Goal: Task Accomplishment & Management: Complete application form

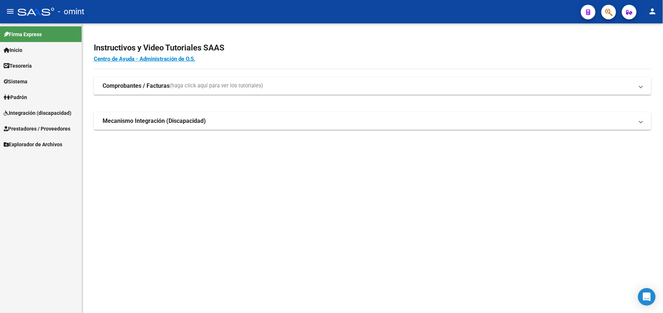
click at [43, 113] on span "Integración (discapacidad)" at bounding box center [38, 113] width 68 height 8
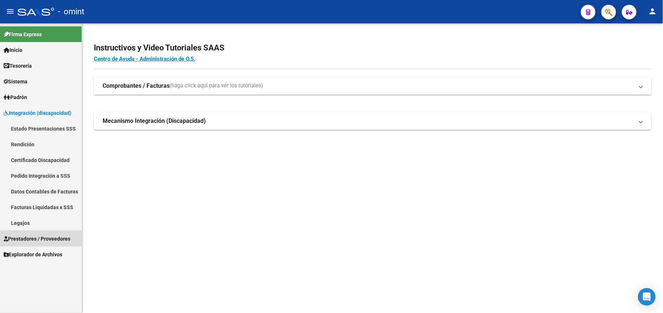
click at [44, 238] on span "Prestadores / Proveedores" at bounding box center [37, 239] width 67 height 8
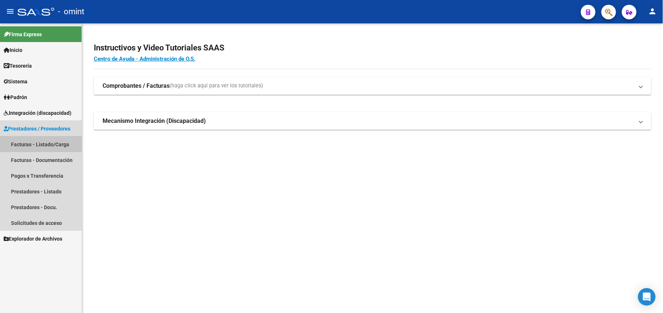
click at [53, 143] on link "Facturas - Listado/Carga" at bounding box center [41, 145] width 82 height 16
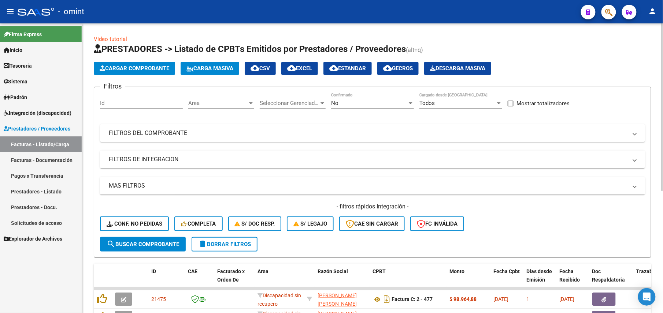
click at [379, 106] on div "No Confirmado" at bounding box center [372, 101] width 83 height 16
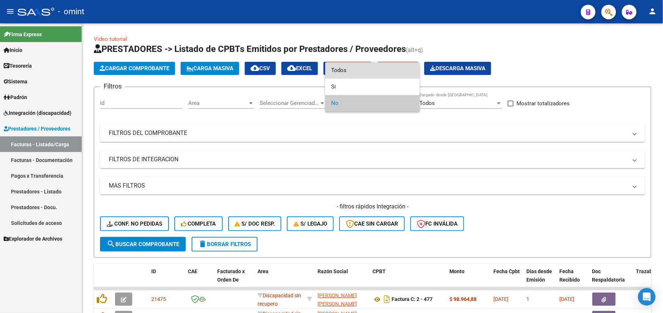
click at [366, 75] on span "Todos" at bounding box center [372, 70] width 83 height 16
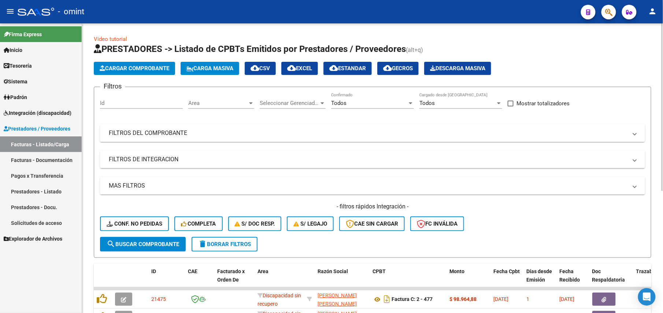
drag, startPoint x: 292, startPoint y: 133, endPoint x: 312, endPoint y: 135, distance: 20.3
click at [293, 133] on mat-panel-title "FILTROS DEL COMPROBANTE" at bounding box center [368, 133] width 518 height 8
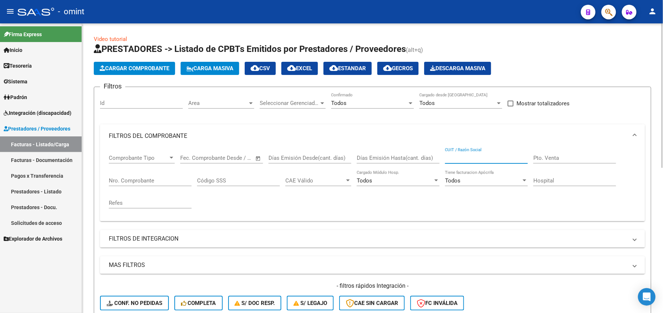
drag, startPoint x: 485, startPoint y: 155, endPoint x: 485, endPoint y: 148, distance: 6.2
click at [485, 155] on input "CUIT / Razón Social" at bounding box center [486, 158] width 83 height 7
paste input "30716940132"
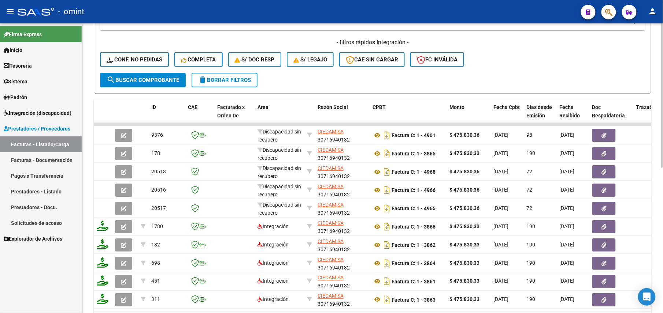
scroll to position [292, 0]
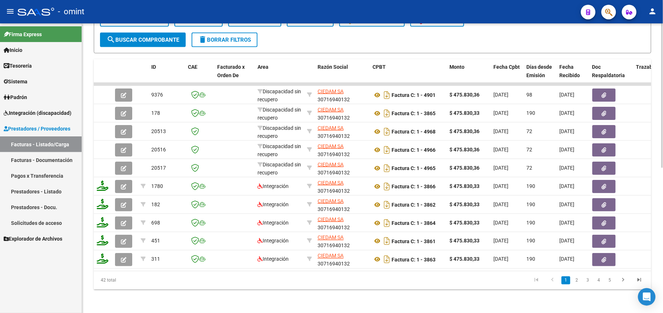
type input "30716940132"
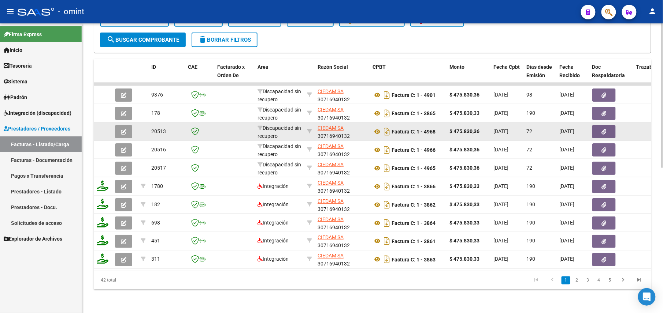
scroll to position [97, 0]
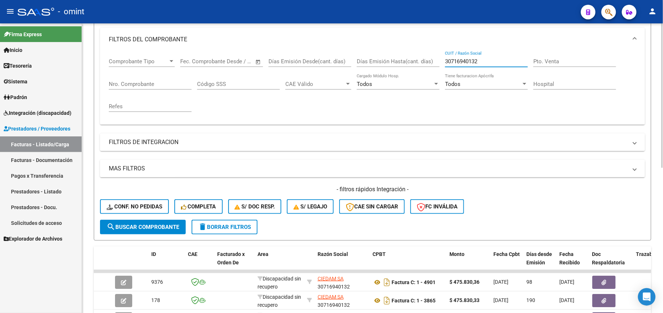
click at [144, 146] on mat-panel-title "FILTROS DE INTEGRACION" at bounding box center [368, 142] width 518 height 8
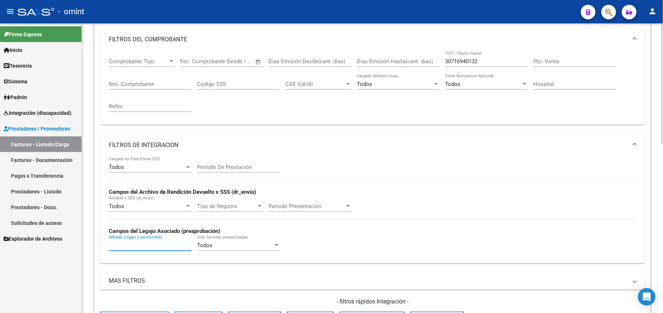
click at [123, 245] on input "Afiliado Legajo (cuil/nombre)" at bounding box center [150, 245] width 83 height 7
paste input "27541830907"
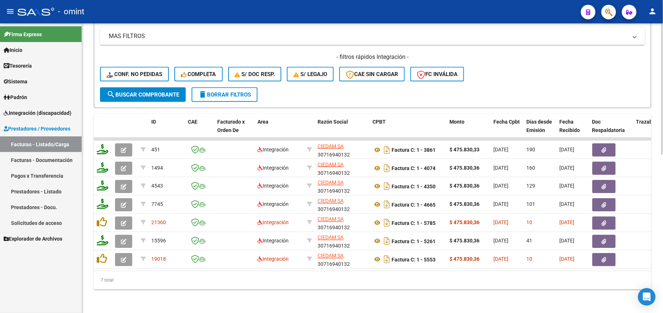
type input "27541830907"
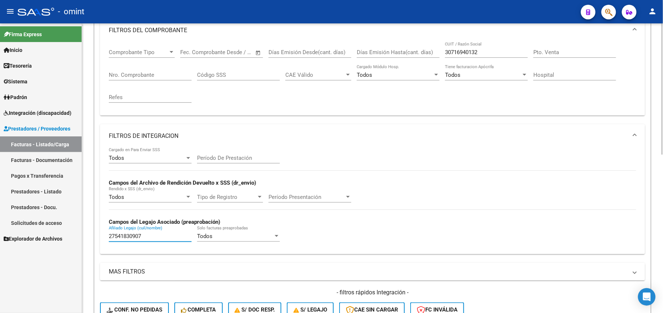
click at [126, 237] on input "27541830907" at bounding box center [150, 236] width 83 height 7
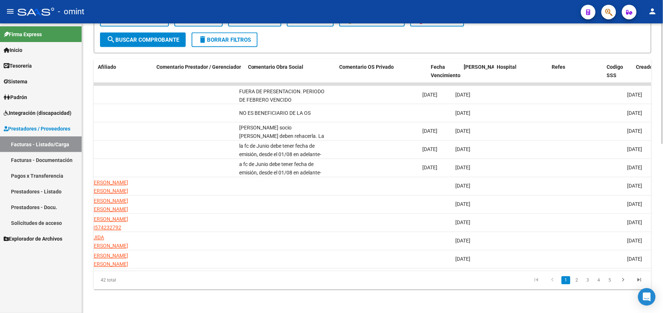
scroll to position [0, 0]
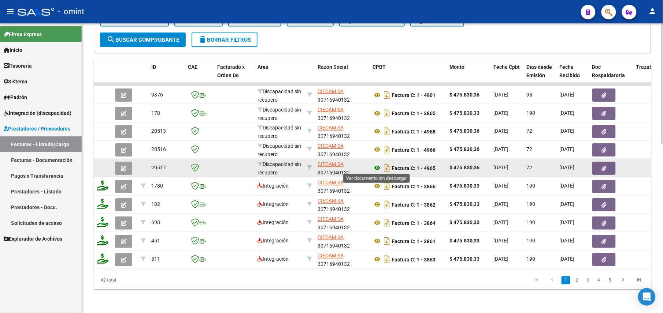
click at [377, 167] on icon at bounding box center [377, 168] width 10 height 9
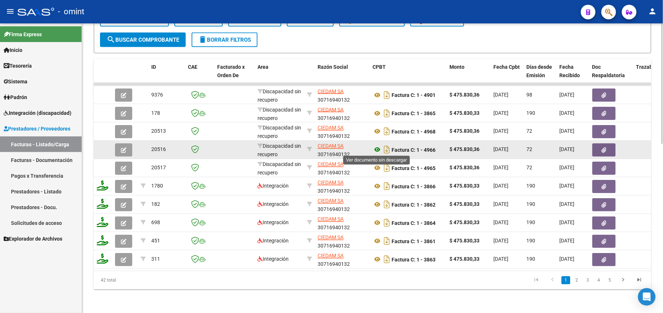
click at [377, 147] on icon at bounding box center [377, 150] width 10 height 9
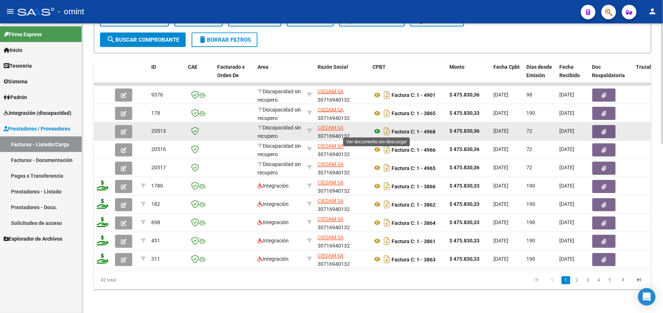
click at [376, 132] on icon at bounding box center [377, 131] width 10 height 9
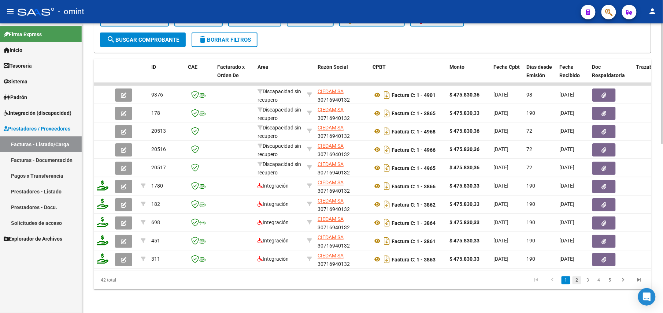
click at [576, 285] on link "2" at bounding box center [576, 281] width 9 height 8
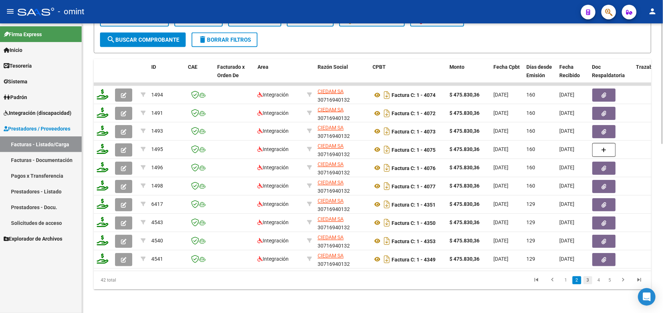
click at [587, 285] on link "3" at bounding box center [587, 281] width 9 height 8
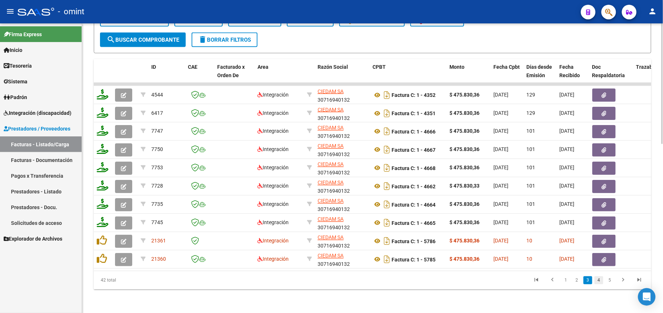
click at [596, 285] on link "4" at bounding box center [598, 281] width 9 height 8
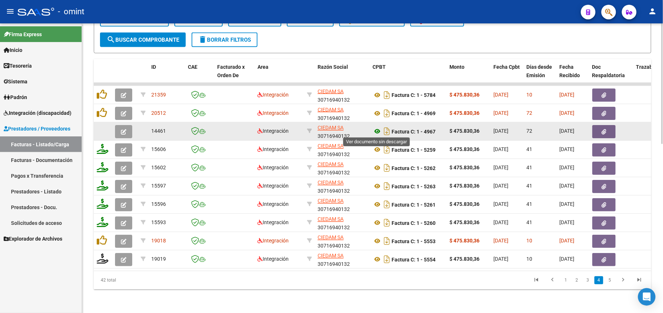
click at [378, 129] on icon at bounding box center [377, 131] width 10 height 9
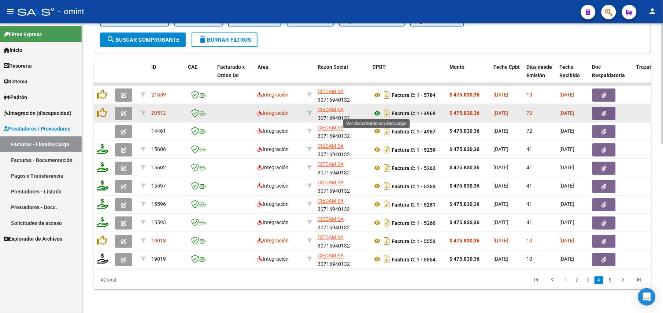
click at [377, 113] on icon at bounding box center [377, 113] width 10 height 9
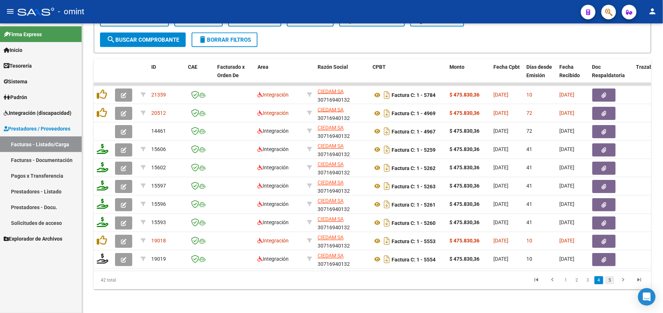
click at [607, 285] on link "5" at bounding box center [609, 281] width 9 height 8
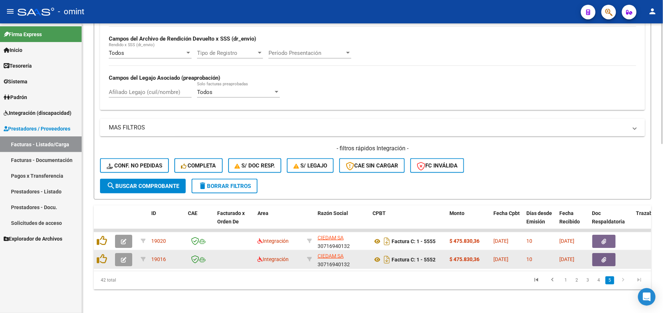
scroll to position [258, 0]
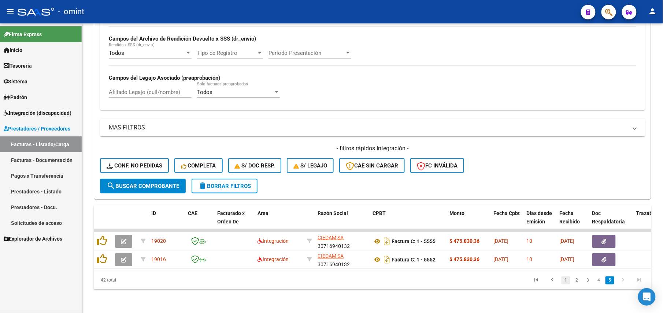
click at [567, 280] on link "1" at bounding box center [565, 281] width 9 height 8
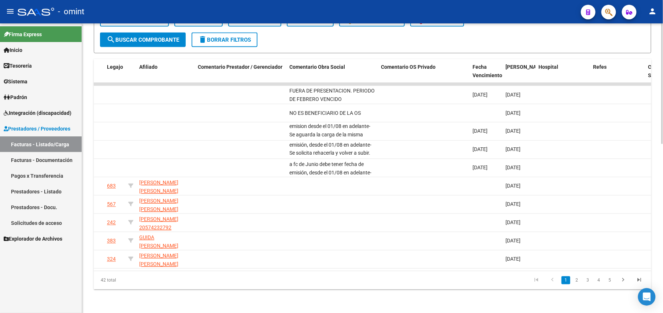
scroll to position [0, 0]
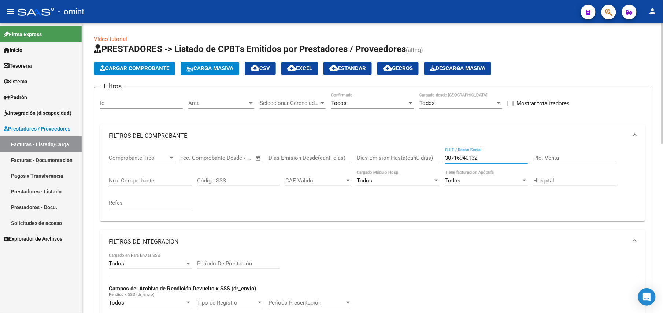
click at [468, 158] on input "30716940132" at bounding box center [486, 158] width 83 height 7
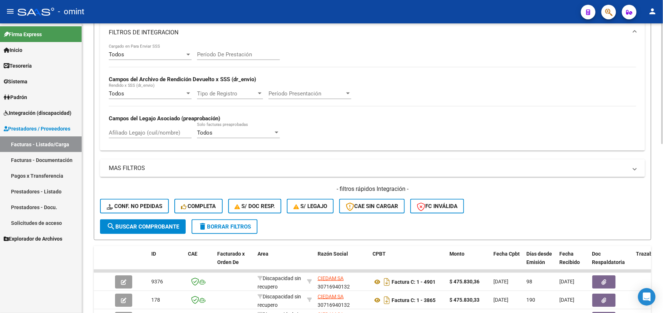
scroll to position [63, 0]
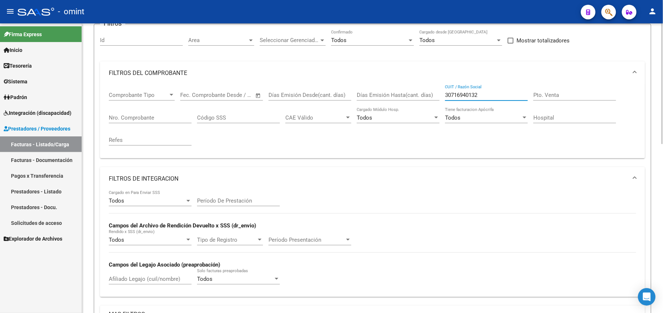
paste input "3516607"
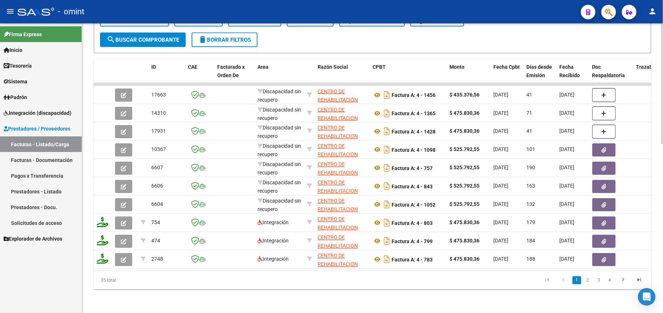
type input "30713516607"
click at [586, 282] on link "2" at bounding box center [587, 281] width 9 height 8
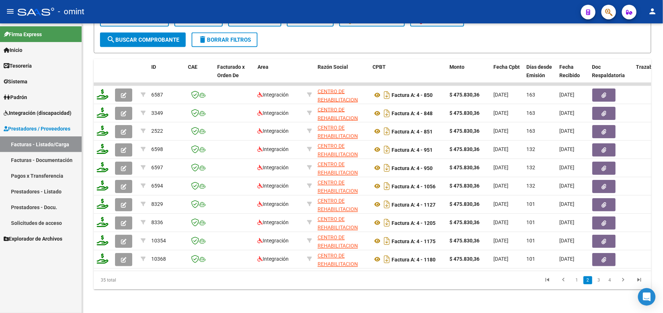
scroll to position [0, 0]
click at [601, 280] on link "3" at bounding box center [598, 281] width 9 height 8
click at [608, 282] on link "4" at bounding box center [609, 281] width 9 height 8
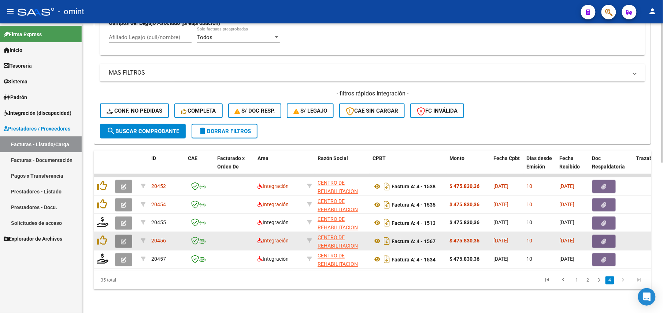
click at [120, 235] on button "button" at bounding box center [123, 241] width 17 height 13
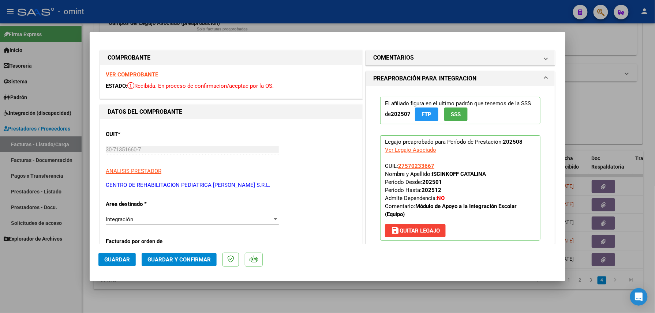
click at [181, 258] on span "Guardar y Confirmar" at bounding box center [179, 260] width 63 height 7
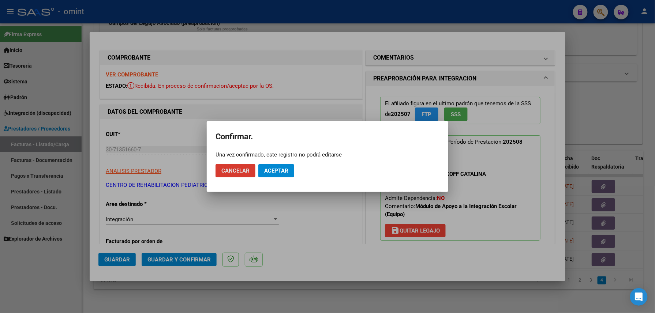
click at [275, 169] on span "Aceptar" at bounding box center [276, 171] width 24 height 7
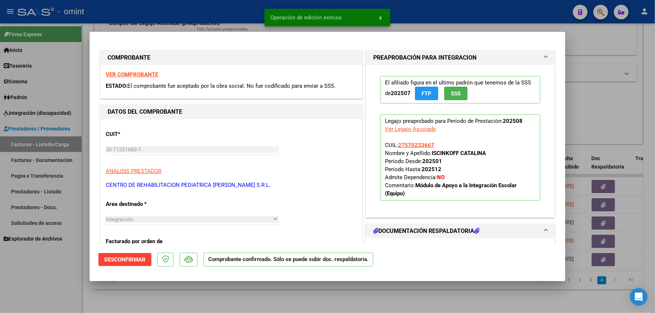
click at [197, 296] on div at bounding box center [327, 156] width 655 height 313
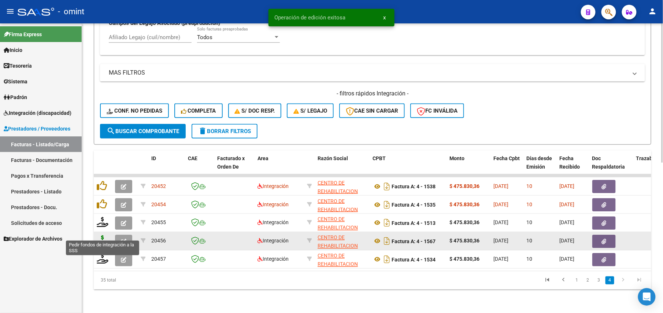
click at [107, 236] on icon at bounding box center [103, 241] width 12 height 10
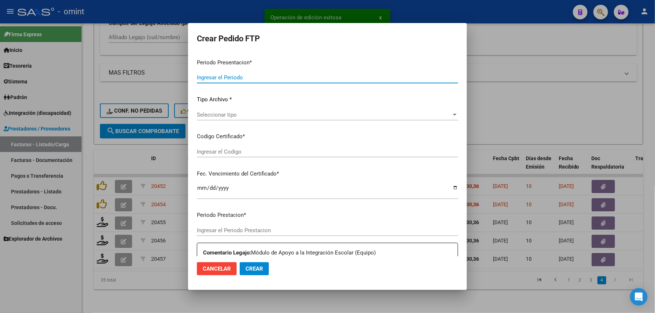
type input "202508"
type input "$ 475.830,36"
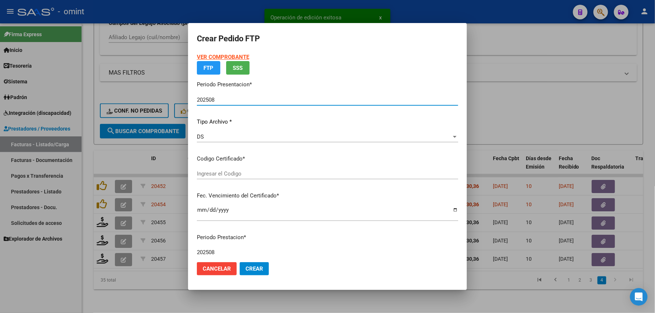
type input "1098929406"
type input "2029-07-30"
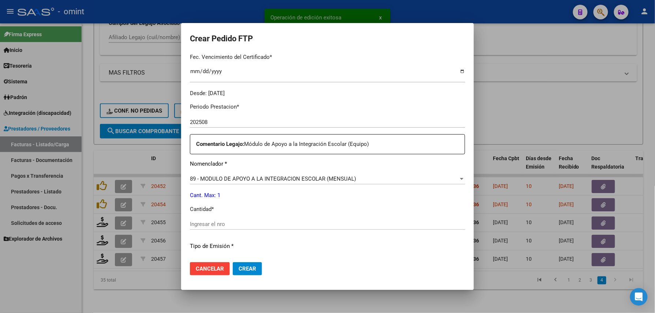
scroll to position [286, 0]
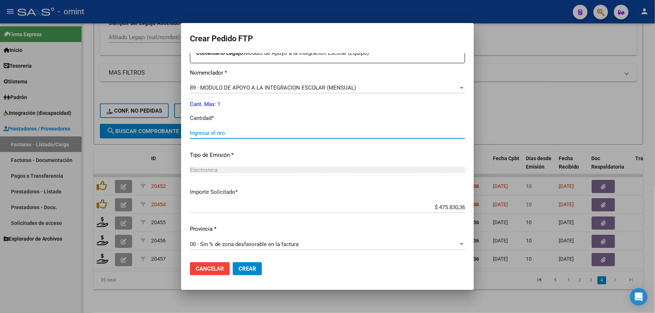
click at [226, 135] on input "Ingresar el nro" at bounding box center [327, 133] width 275 height 7
type input "1"
click at [237, 265] on button "Crear" at bounding box center [247, 269] width 29 height 13
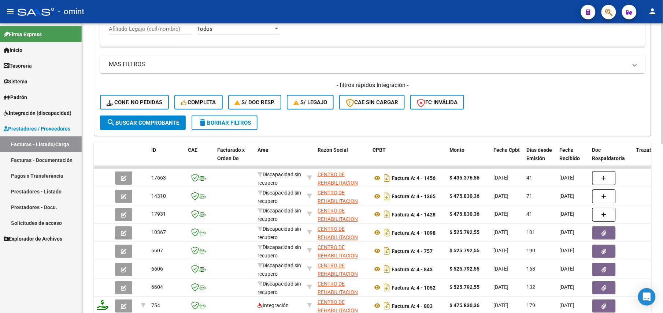
scroll to position [118, 0]
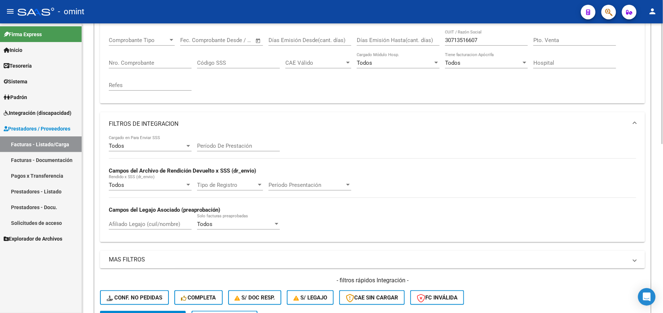
click at [151, 225] on input "Afiliado Legajo (cuil/nombre)" at bounding box center [150, 224] width 83 height 7
paste input "20578421743"
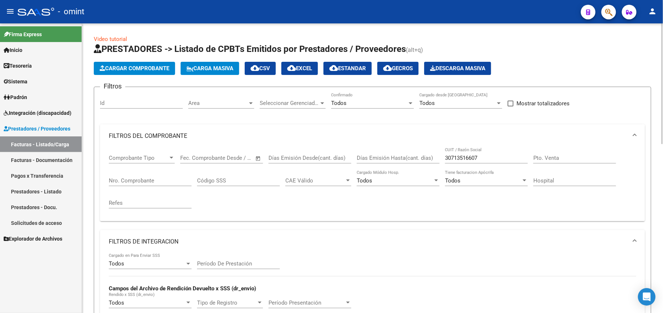
type input "20578421743"
click at [397, 159] on div "Comprobante Tipo Comprobante Tipo Fecha inicio – Fecha fin Fec. Comprobante Des…" at bounding box center [372, 182] width 527 height 68
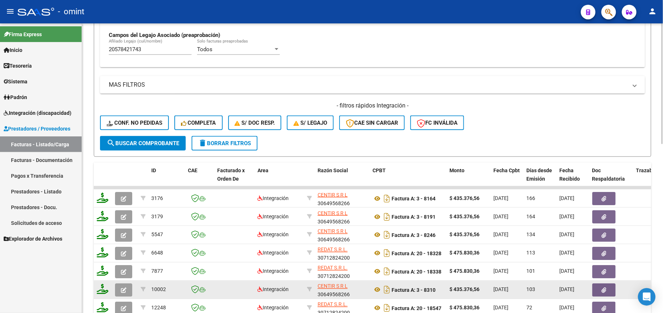
scroll to position [405, 0]
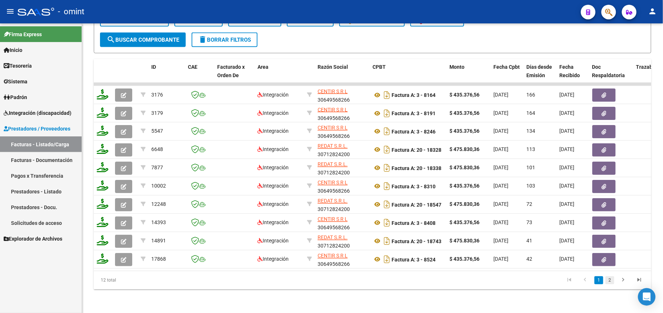
click at [608, 280] on link "2" at bounding box center [609, 281] width 9 height 8
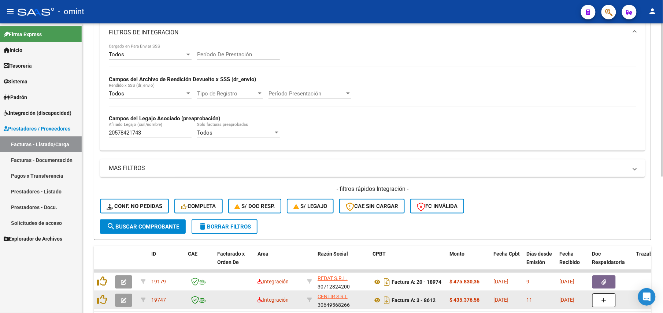
scroll to position [258, 0]
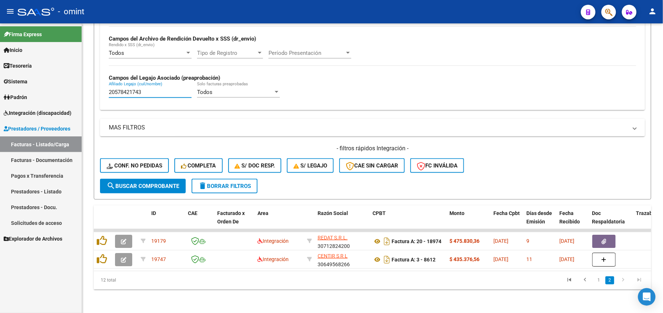
drag, startPoint x: 154, startPoint y: 85, endPoint x: 78, endPoint y: 84, distance: 75.8
click at [78, 83] on mat-sidenav-container "Firma Express Inicio Calendario SSS Instructivos Contacto OS Tesorería Extracto…" at bounding box center [331, 168] width 663 height 290
paste input "5425977"
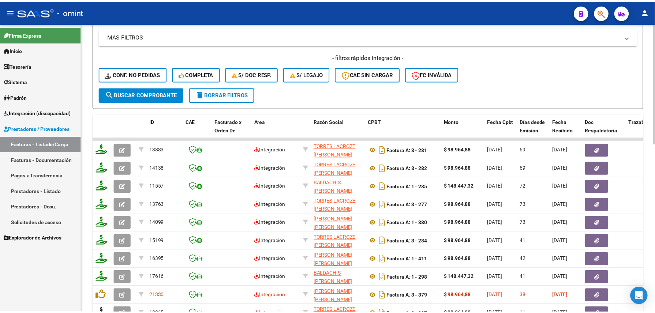
scroll to position [390, 0]
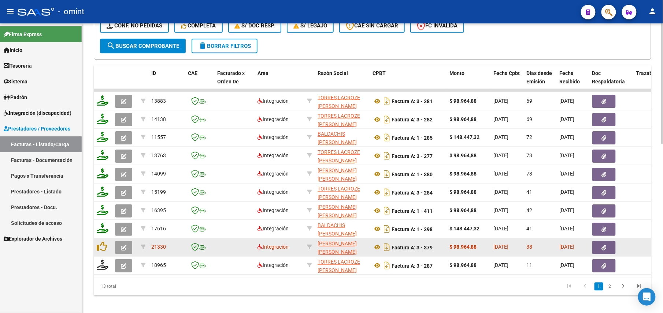
type input "20575425977"
click at [123, 247] on icon "button" at bounding box center [123, 247] width 5 height 5
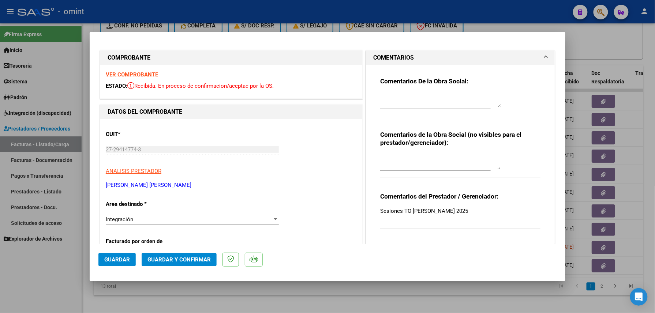
click at [137, 75] on strong "VER COMPROBANTE" at bounding box center [132, 74] width 52 height 7
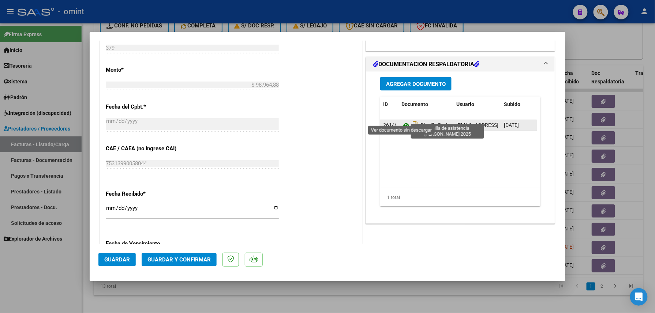
click at [403, 121] on icon at bounding box center [407, 125] width 10 height 9
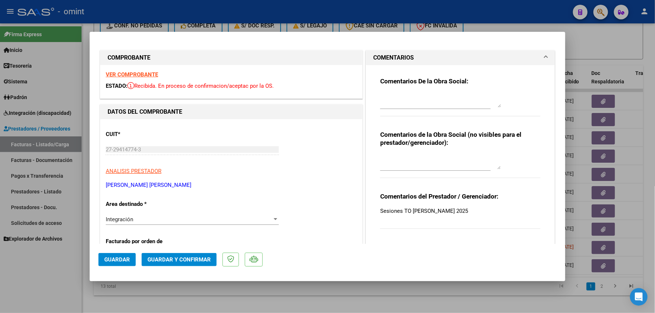
scroll to position [0, 0]
click at [201, 258] on span "Guardar y Confirmar" at bounding box center [179, 260] width 63 height 7
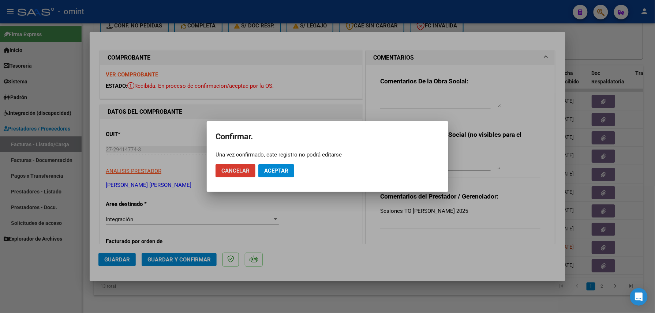
click at [279, 166] on button "Aceptar" at bounding box center [276, 170] width 36 height 13
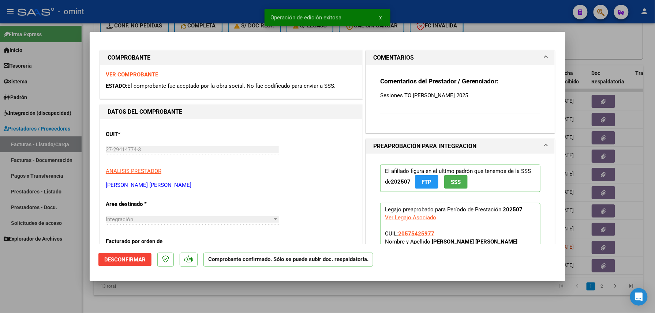
click at [198, 297] on div at bounding box center [327, 156] width 655 height 313
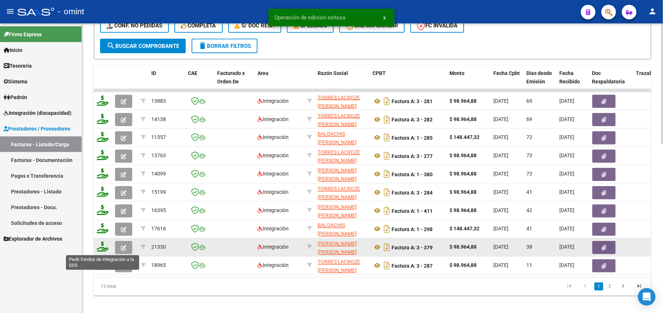
click at [104, 249] on icon at bounding box center [103, 247] width 12 height 10
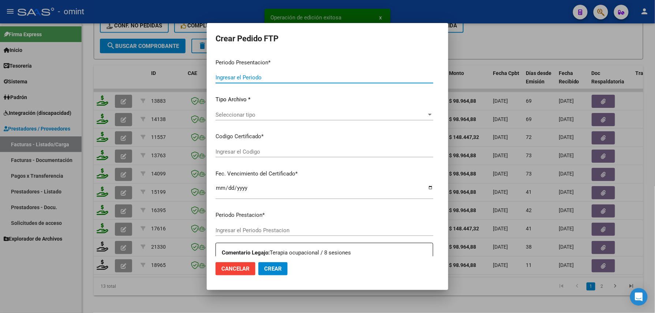
type input "202508"
type input "202507"
type input "$ 98.964,88"
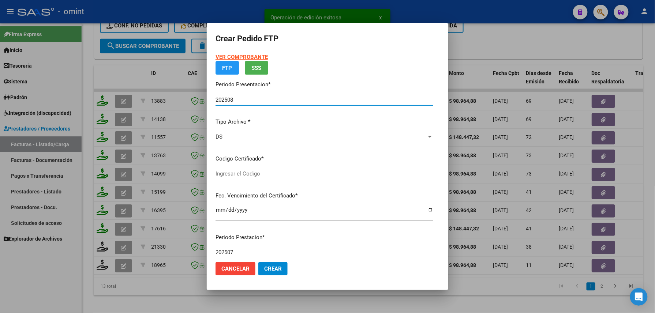
type input "4981807248"
type input "2030-04-01"
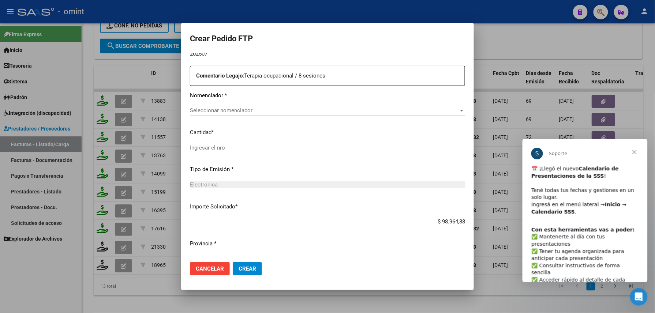
click at [145, 299] on div at bounding box center [327, 156] width 655 height 313
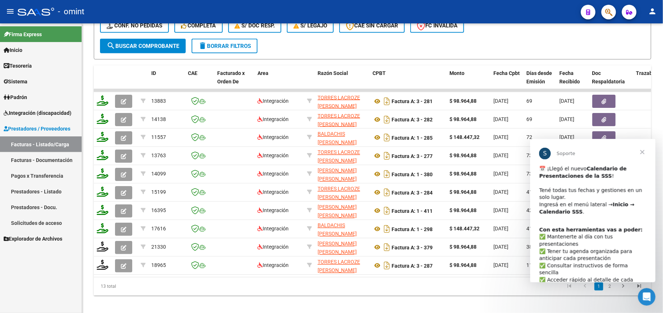
click at [644, 151] on span "Cerrar" at bounding box center [642, 152] width 26 height 26
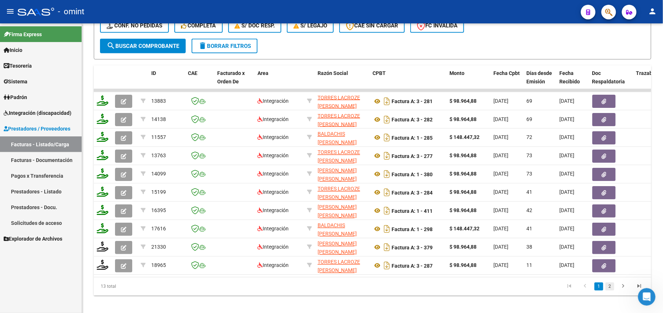
click at [610, 291] on link "2" at bounding box center [609, 287] width 9 height 8
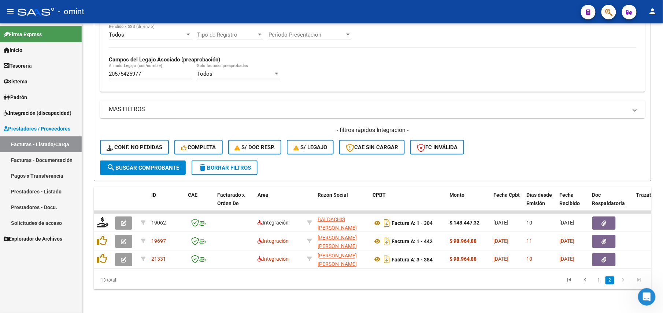
scroll to position [277, 0]
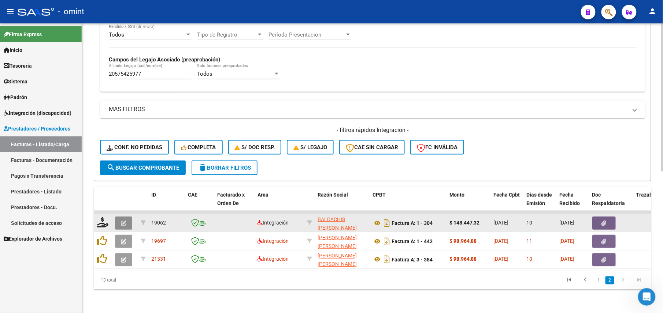
click at [126, 220] on button "button" at bounding box center [123, 223] width 17 height 13
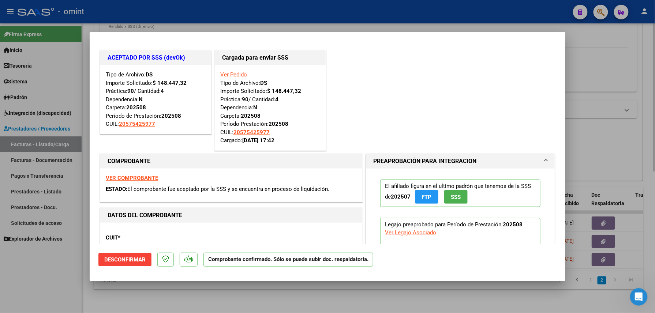
drag, startPoint x: 263, startPoint y: 302, endPoint x: 514, endPoint y: 294, distance: 251.6
click at [264, 302] on div at bounding box center [327, 156] width 655 height 313
type input "$ 0,00"
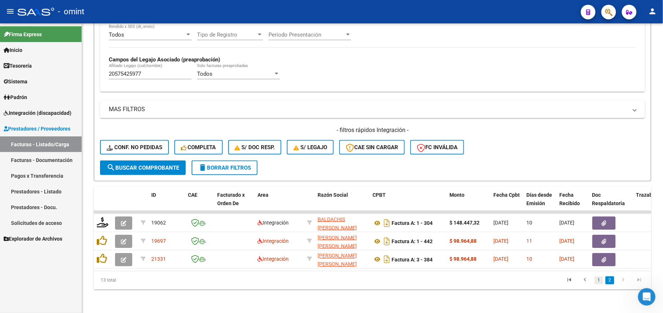
click at [595, 280] on link "1" at bounding box center [598, 281] width 9 height 8
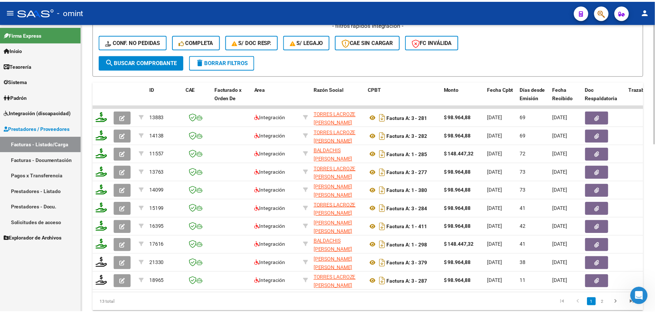
scroll to position [405, 0]
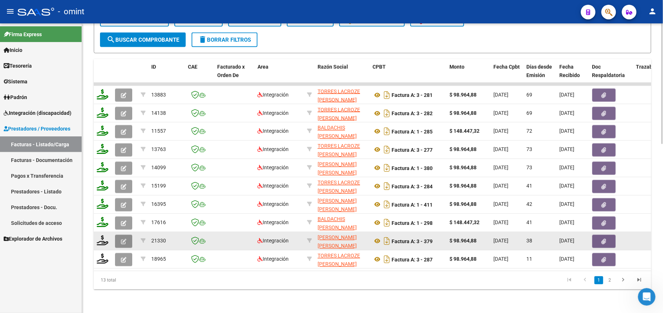
click at [123, 239] on icon "button" at bounding box center [123, 241] width 5 height 5
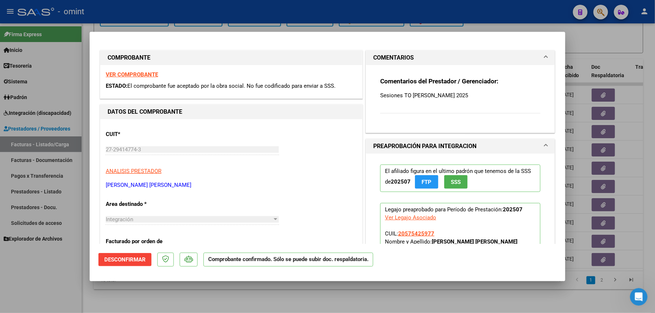
click at [135, 286] on div at bounding box center [327, 156] width 655 height 313
type input "$ 0,00"
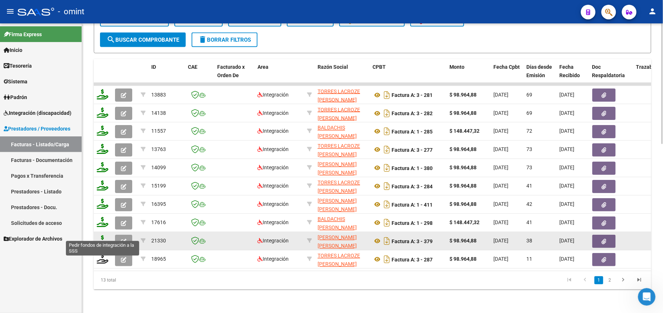
click at [104, 236] on icon at bounding box center [103, 241] width 12 height 10
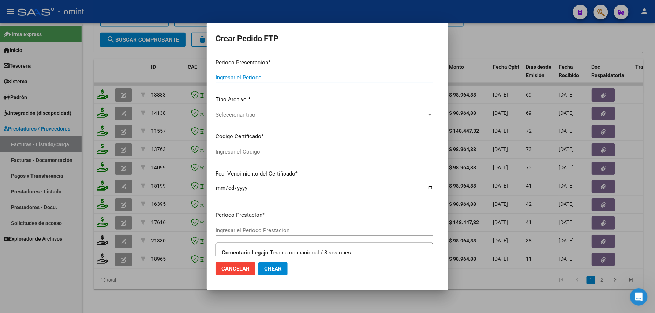
type input "202508"
type input "202507"
type input "$ 98.964,88"
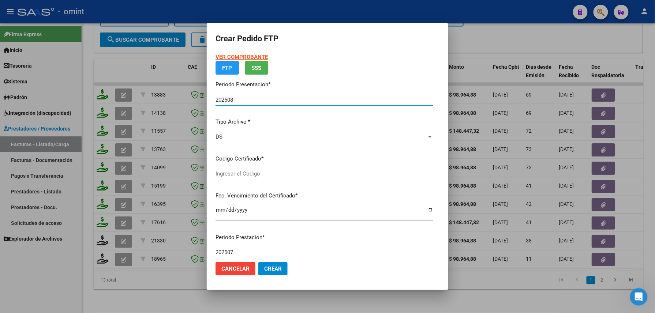
type input "4981807248"
type input "2030-04-01"
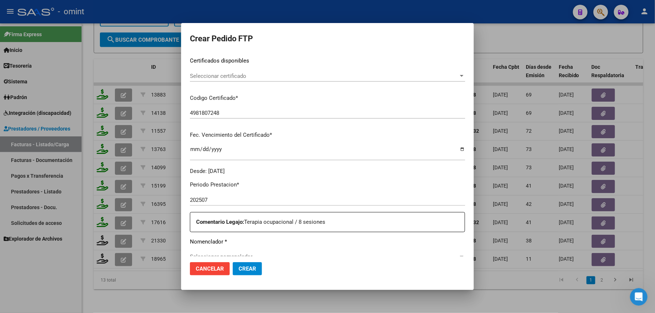
scroll to position [166, 0]
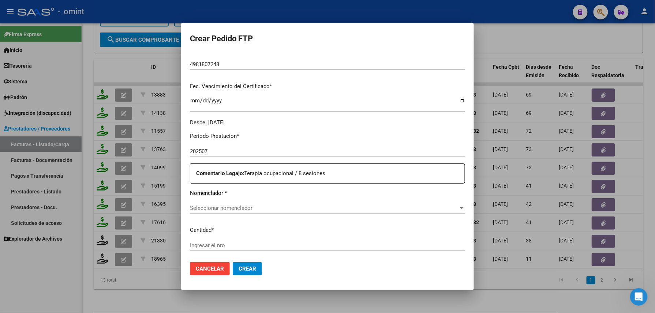
click at [224, 204] on div "Seleccionar nomenclador Seleccionar nomenclador" at bounding box center [327, 208] width 275 height 11
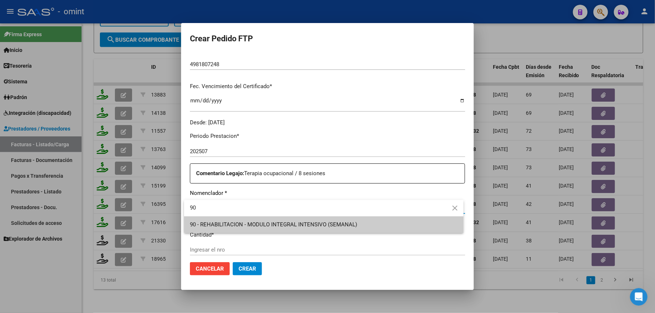
type input "90"
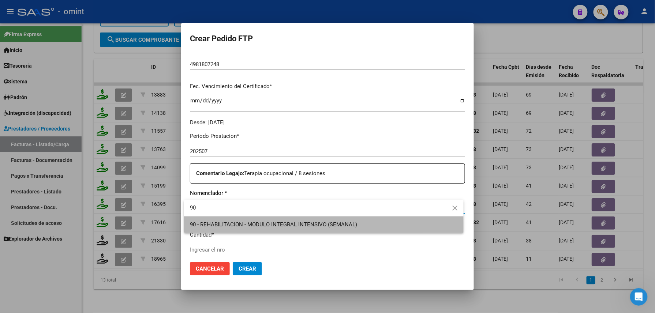
drag, startPoint x: 211, startPoint y: 230, endPoint x: 217, endPoint y: 239, distance: 11.4
click at [210, 230] on span "90 - REHABILITACION - MODULO INTEGRAL INTENSIVO (SEMANAL)" at bounding box center [324, 225] width 268 height 16
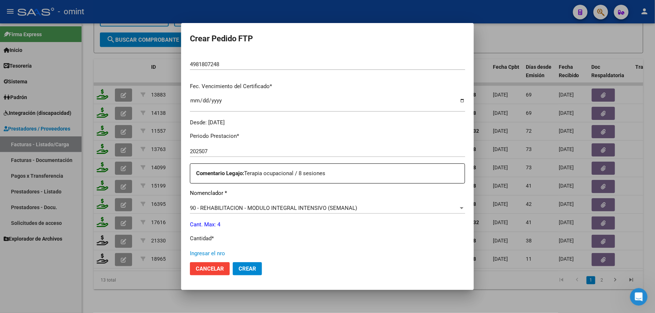
click at [220, 250] on input "Ingresar el nro" at bounding box center [327, 253] width 275 height 7
type input "4"
click at [243, 269] on span "Crear" at bounding box center [248, 269] width 18 height 7
click at [249, 269] on span "Crear" at bounding box center [248, 269] width 18 height 7
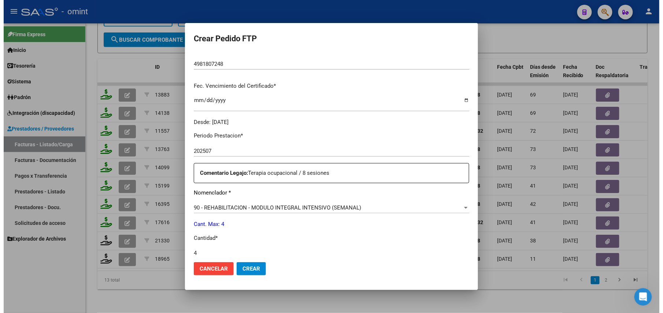
scroll to position [286, 0]
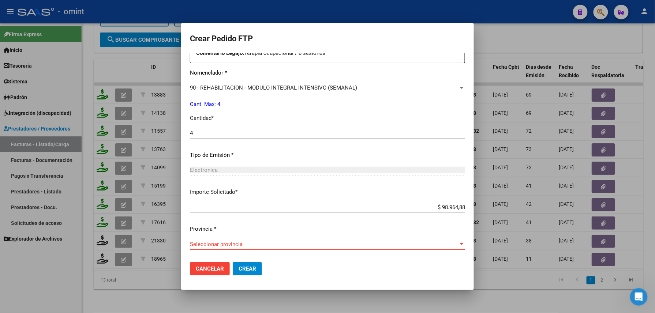
click at [228, 242] on span "Seleccionar provincia" at bounding box center [324, 244] width 269 height 7
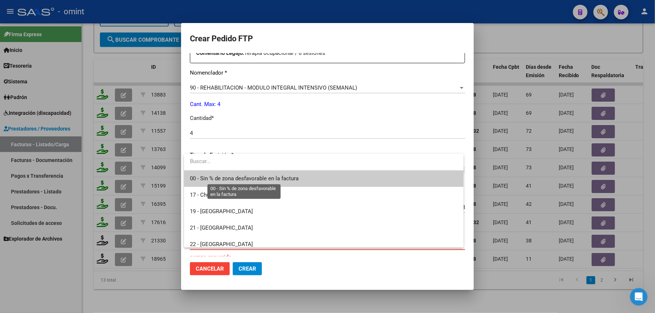
click at [230, 177] on span "00 - Sin % de zona desfavorable en la factura" at bounding box center [244, 178] width 109 height 7
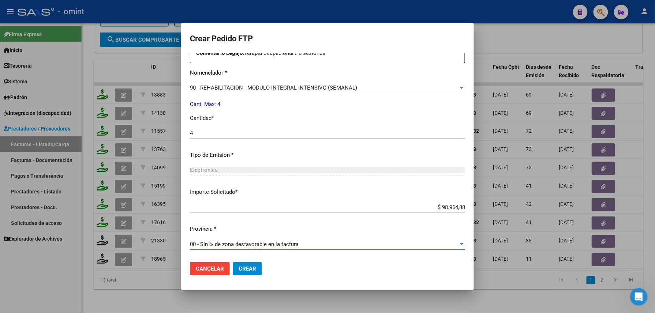
click at [248, 271] on span "Crear" at bounding box center [248, 269] width 18 height 7
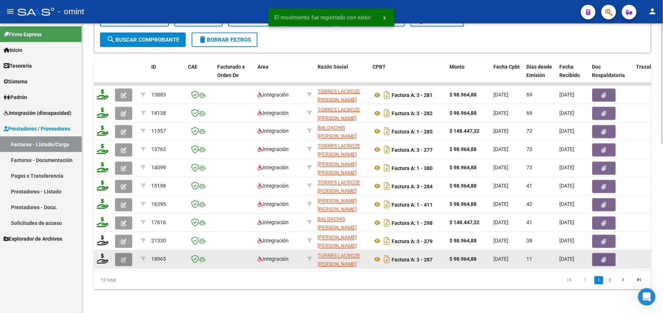
click at [122, 257] on icon "button" at bounding box center [123, 259] width 5 height 5
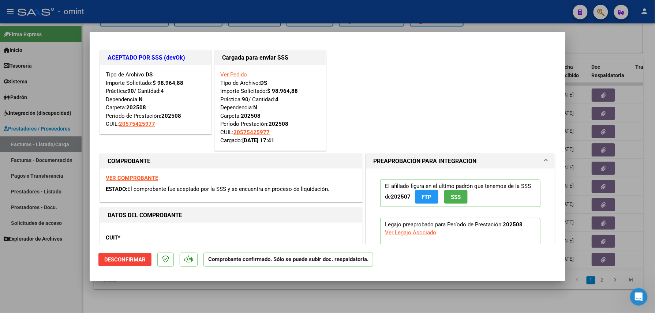
click at [167, 292] on div at bounding box center [327, 156] width 655 height 313
type input "$ 0,00"
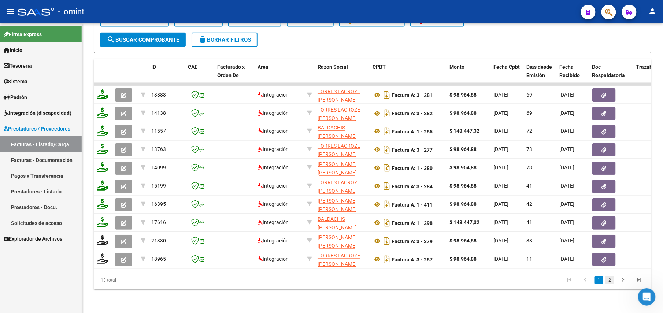
click at [608, 283] on link "2" at bounding box center [609, 281] width 9 height 8
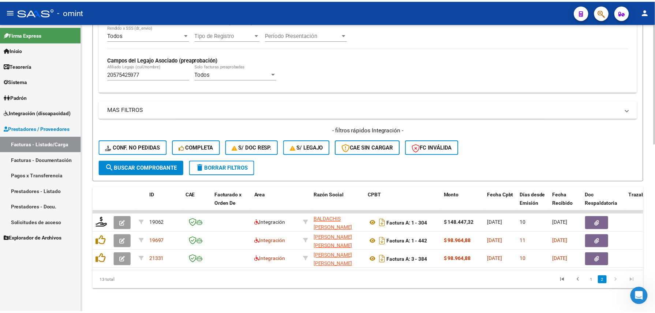
scroll to position [277, 0]
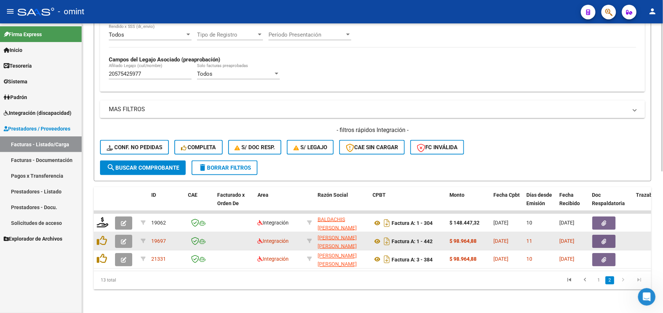
click at [123, 239] on icon "button" at bounding box center [123, 241] width 5 height 5
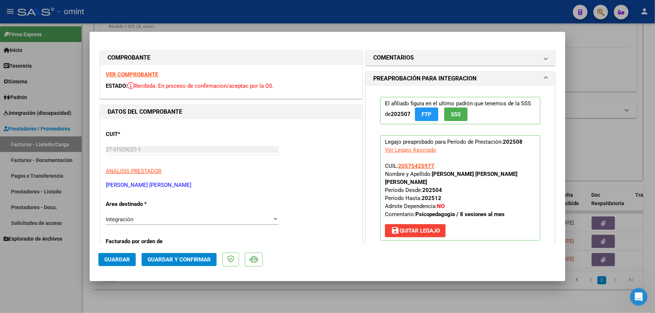
click at [145, 72] on strong "VER COMPROBANTE" at bounding box center [132, 74] width 52 height 7
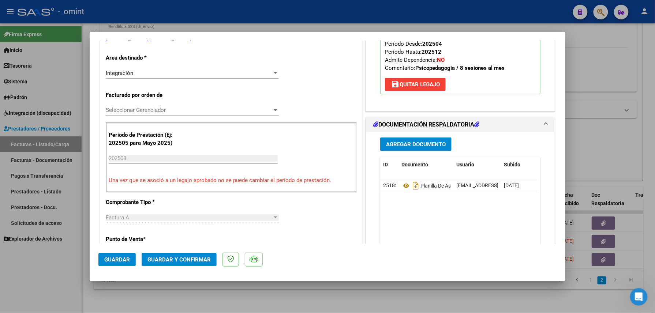
scroll to position [244, 0]
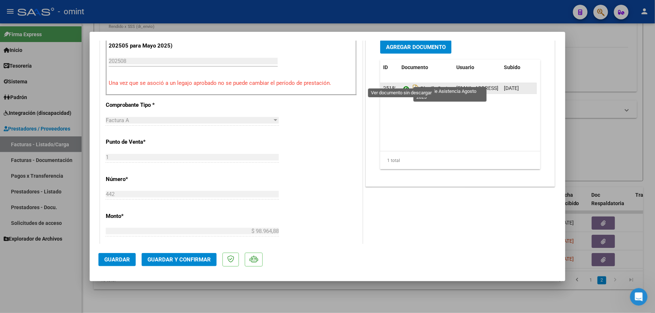
click at [402, 84] on icon at bounding box center [407, 88] width 10 height 9
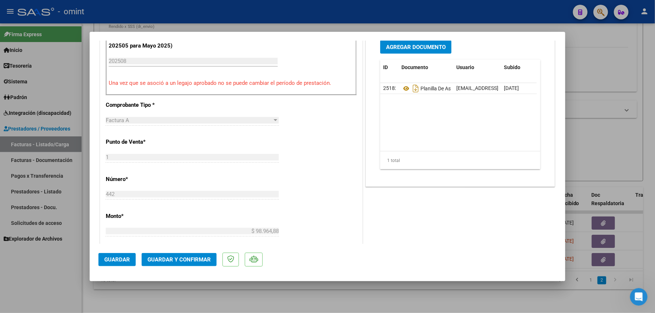
scroll to position [97, 0]
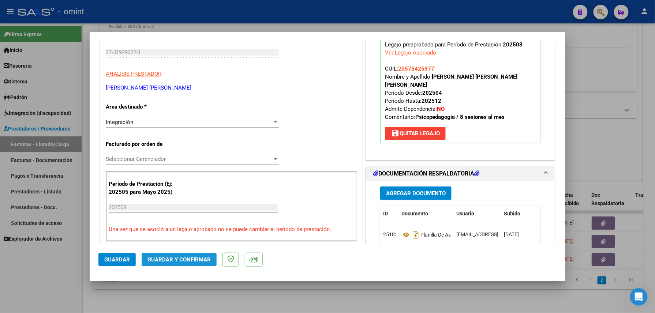
click at [192, 262] on span "Guardar y Confirmar" at bounding box center [179, 260] width 63 height 7
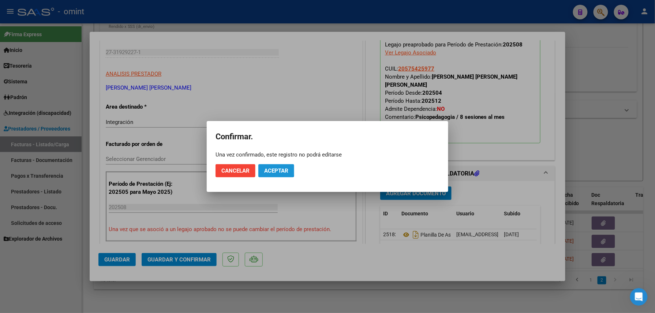
click at [273, 169] on span "Aceptar" at bounding box center [276, 171] width 24 height 7
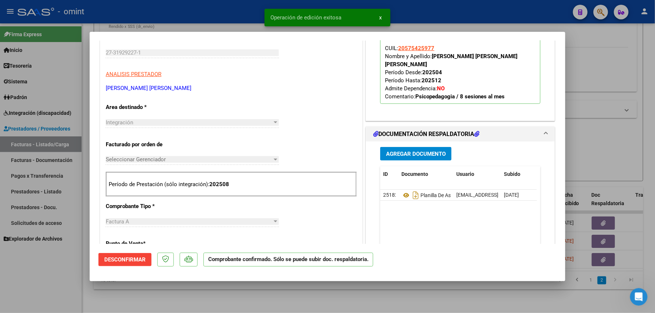
click at [197, 291] on div at bounding box center [327, 156] width 655 height 313
type input "$ 0,00"
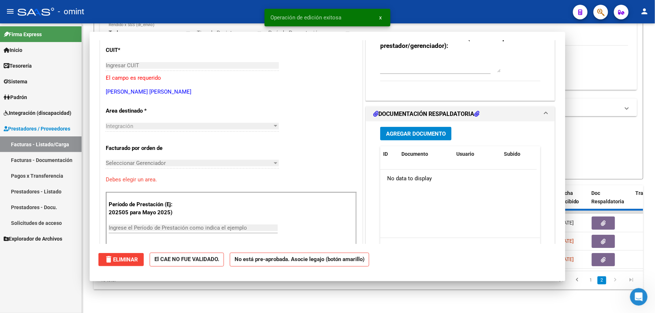
scroll to position [110, 0]
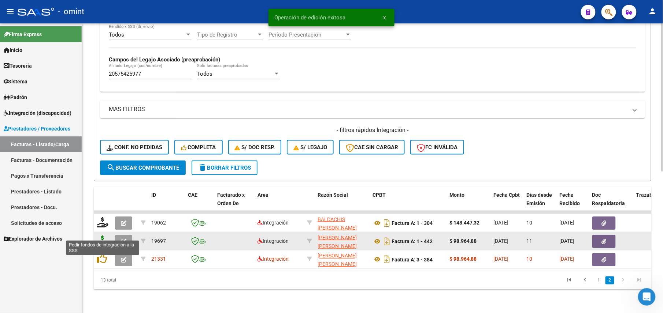
click at [104, 236] on icon at bounding box center [103, 241] width 12 height 10
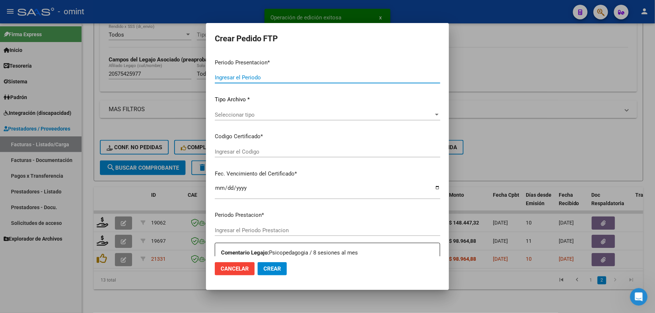
type input "202508"
type input "$ 98.964,88"
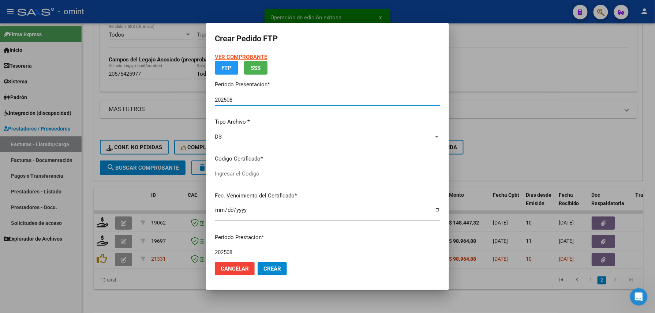
type input "4981807248"
type input "2030-04-01"
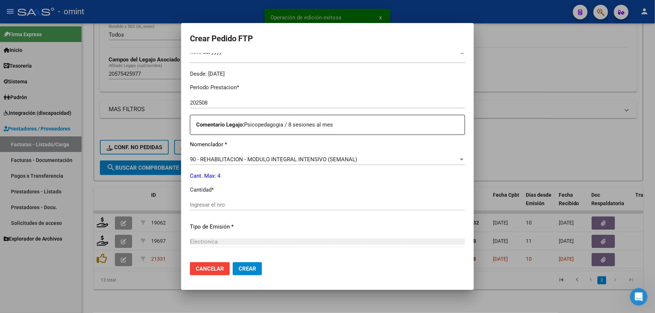
scroll to position [264, 0]
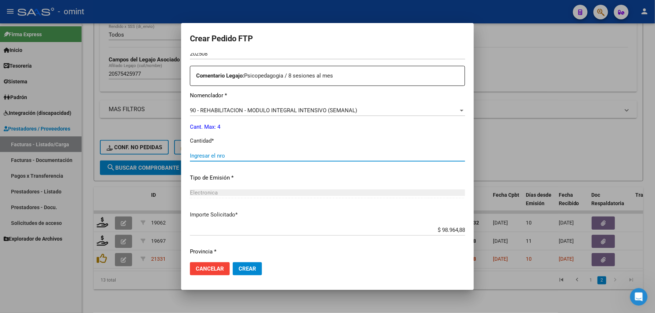
click at [220, 156] on input "Ingresar el nro" at bounding box center [327, 156] width 275 height 7
type input "4"
click at [247, 267] on span "Crear" at bounding box center [248, 269] width 18 height 7
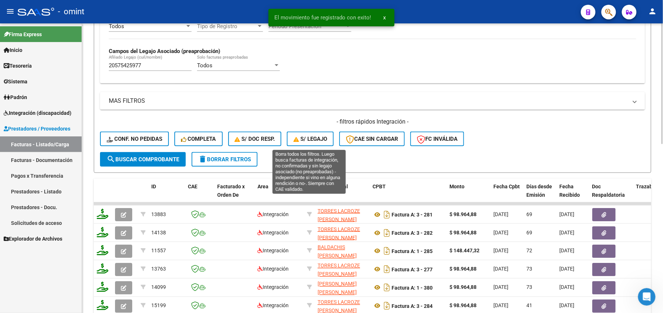
scroll to position [405, 0]
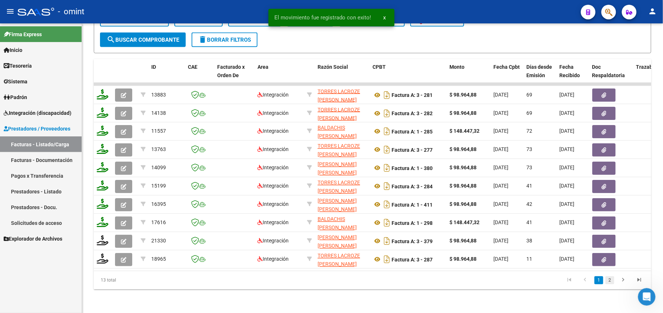
click at [606, 278] on link "2" at bounding box center [609, 281] width 9 height 8
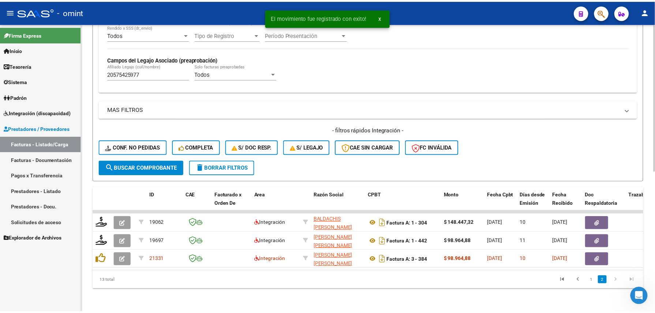
scroll to position [277, 0]
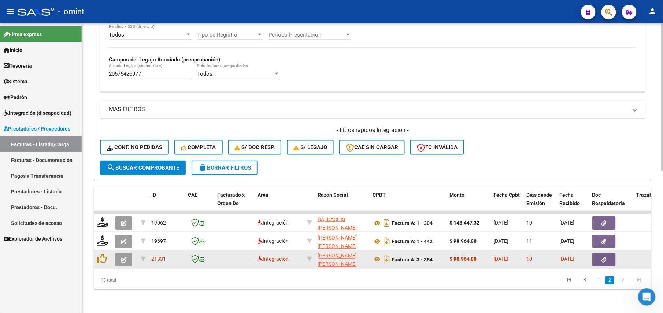
click at [124, 257] on icon "button" at bounding box center [123, 259] width 5 height 5
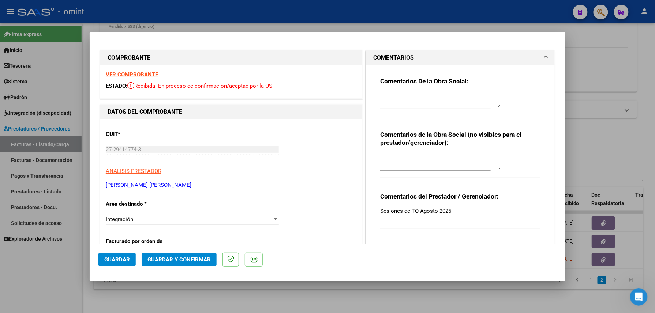
click at [144, 72] on strong "VER COMPROBANTE" at bounding box center [132, 74] width 52 height 7
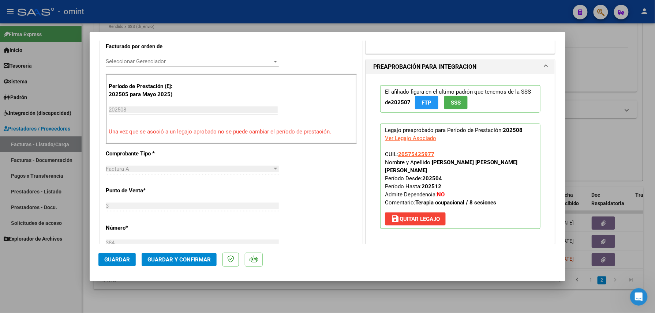
scroll to position [293, 0]
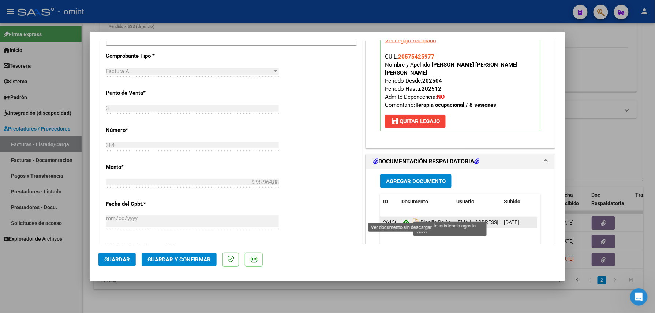
click at [403, 219] on icon at bounding box center [407, 223] width 10 height 9
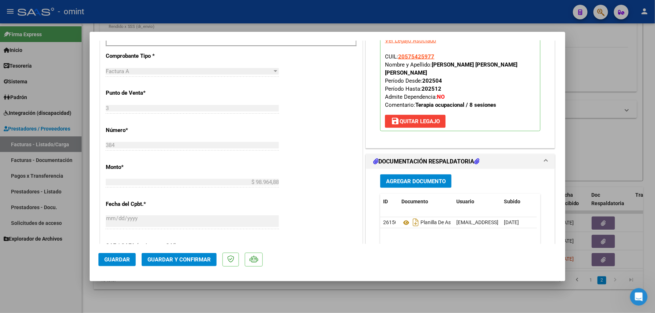
click at [195, 255] on button "Guardar y Confirmar" at bounding box center [179, 259] width 75 height 13
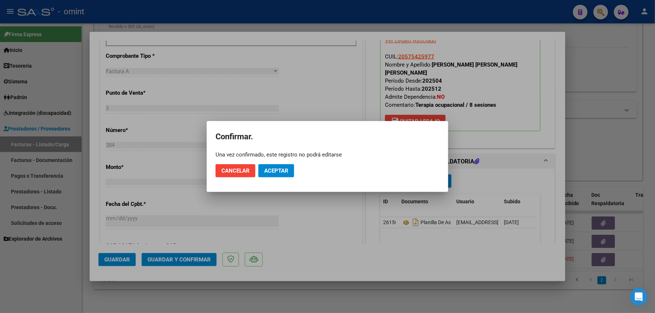
drag, startPoint x: 271, startPoint y: 160, endPoint x: 274, endPoint y: 166, distance: 7.2
click at [271, 160] on mat-dialog-actions "Cancelar Aceptar" at bounding box center [328, 171] width 224 height 25
click at [274, 166] on button "Aceptar" at bounding box center [276, 170] width 36 height 13
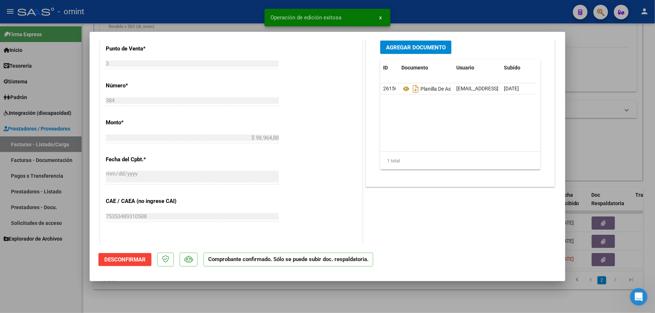
click at [224, 299] on div at bounding box center [327, 156] width 655 height 313
type input "$ 0,00"
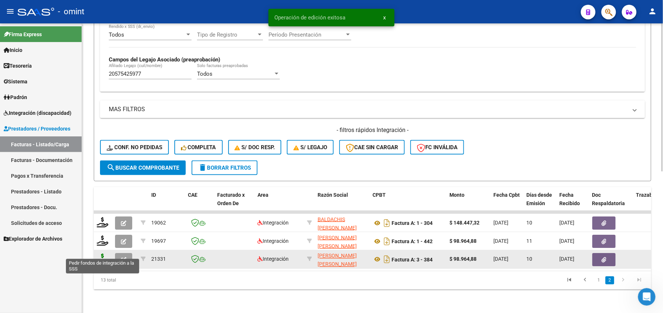
click at [101, 255] on icon at bounding box center [103, 259] width 12 height 10
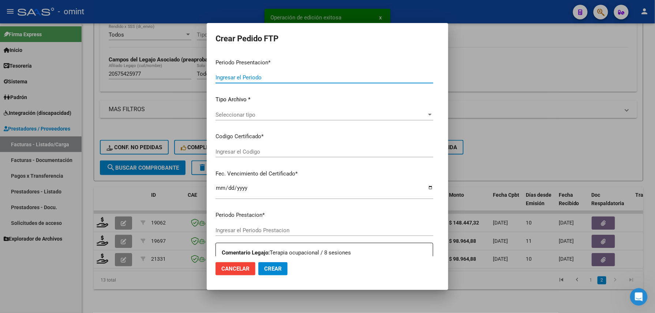
type input "202508"
type input "$ 98.964,88"
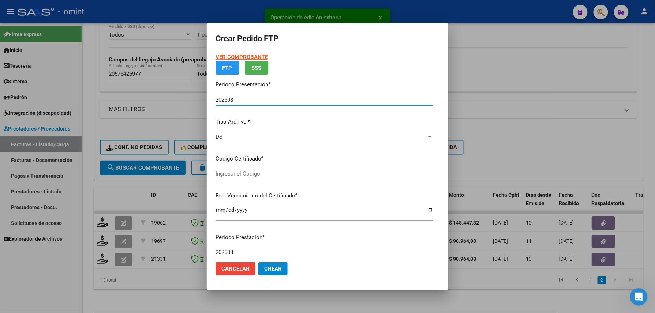
type input "4981807248"
type input "2030-04-01"
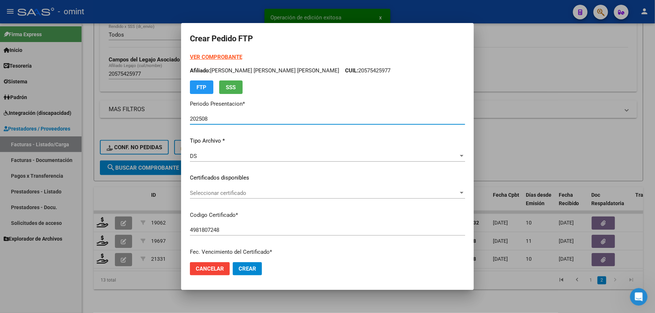
scroll to position [244, 0]
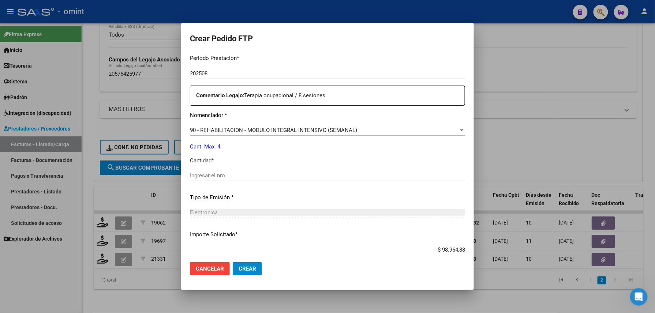
click at [230, 170] on div "Ingresar el nro" at bounding box center [327, 175] width 275 height 11
type input "4"
click at [241, 273] on button "Crear" at bounding box center [247, 269] width 29 height 13
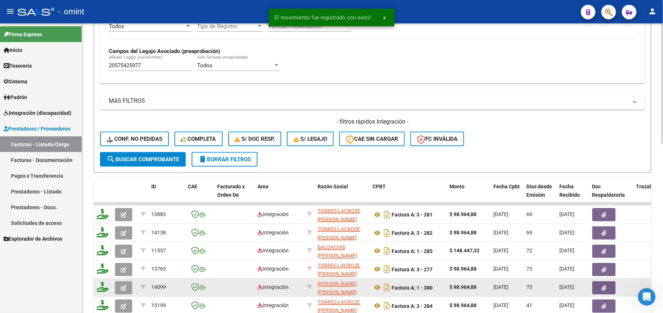
scroll to position [405, 0]
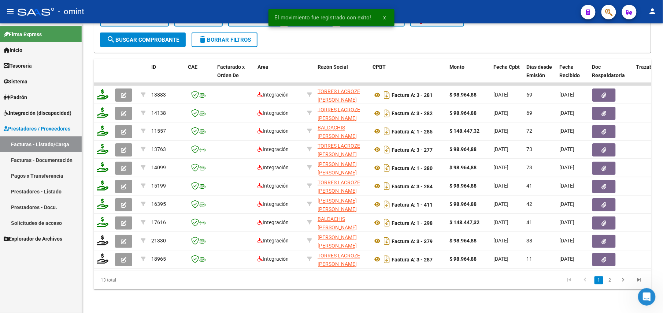
click at [610, 281] on link "2" at bounding box center [609, 281] width 9 height 8
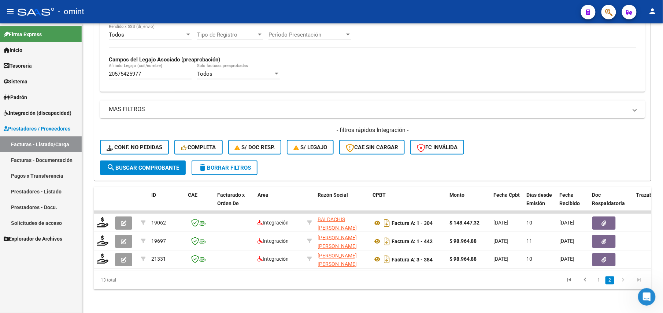
scroll to position [277, 0]
drag, startPoint x: 144, startPoint y: 64, endPoint x: 41, endPoint y: 64, distance: 103.2
click at [41, 64] on mat-sidenav-container "Firma Express Inicio Calendario SSS Instructivos Contacto OS Tesorería Extracto…" at bounding box center [331, 168] width 663 height 290
paste input "62016482"
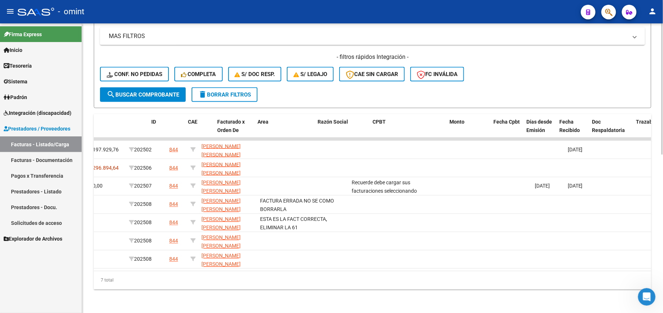
scroll to position [0, 0]
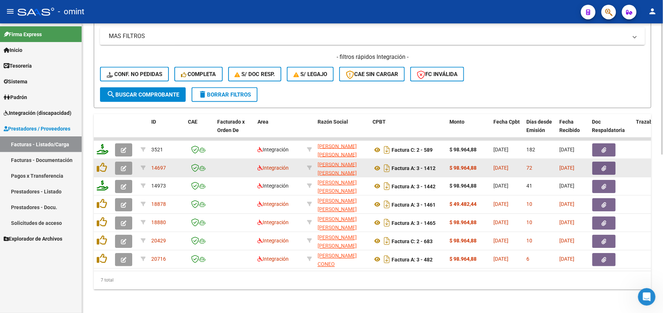
type input "20562016482"
click at [126, 162] on button "button" at bounding box center [123, 168] width 17 height 13
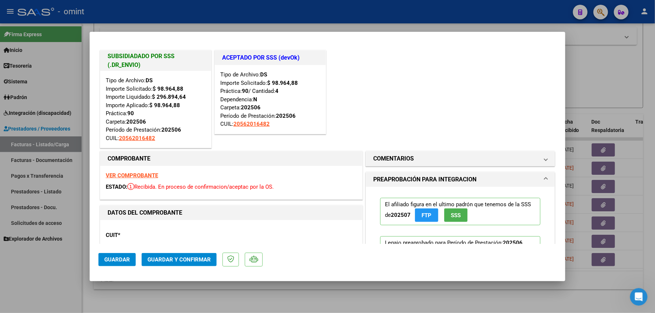
click at [141, 308] on div at bounding box center [327, 156] width 655 height 313
type input "$ 0,00"
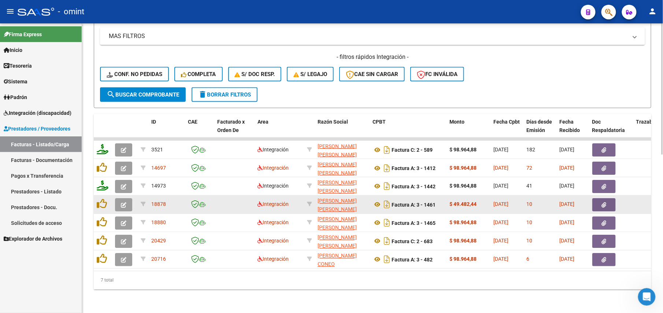
click at [125, 200] on button "button" at bounding box center [123, 204] width 17 height 13
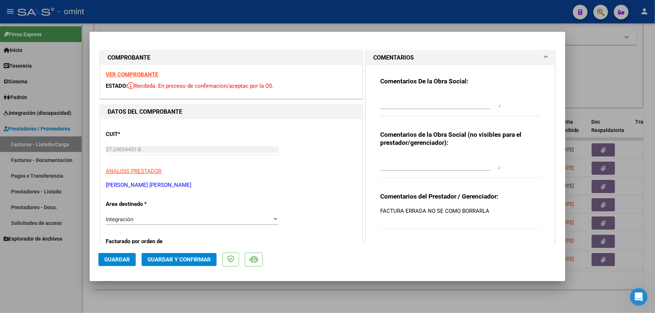
click at [246, 296] on div at bounding box center [327, 156] width 655 height 313
type input "$ 0,00"
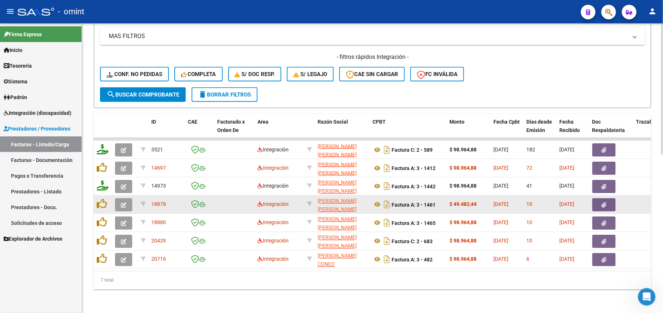
click at [129, 201] on button "button" at bounding box center [123, 204] width 17 height 13
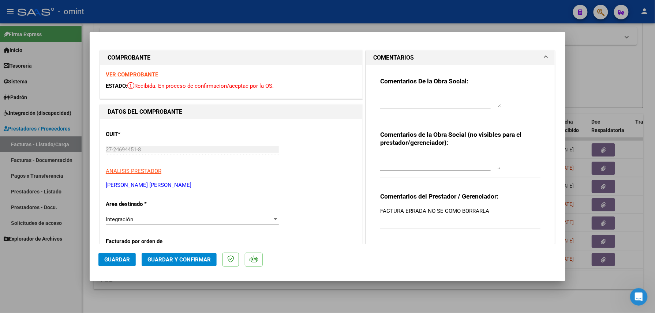
scroll to position [49, 0]
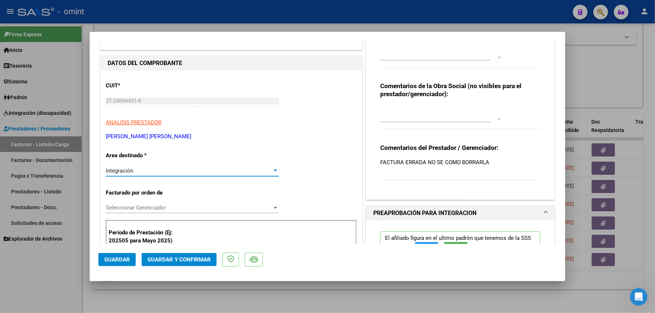
click at [166, 168] on div "Integración" at bounding box center [189, 171] width 167 height 7
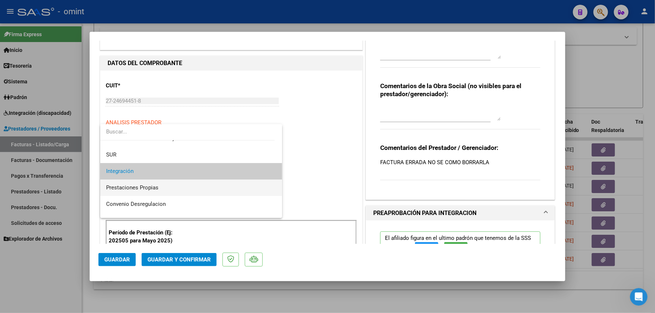
scroll to position [71, 0]
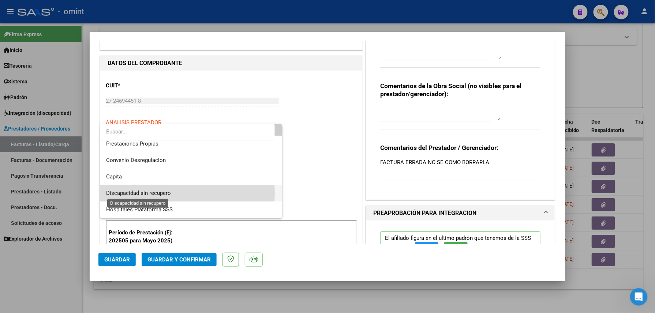
click at [163, 193] on span "Discapacidad sin recupero" at bounding box center [138, 193] width 65 height 7
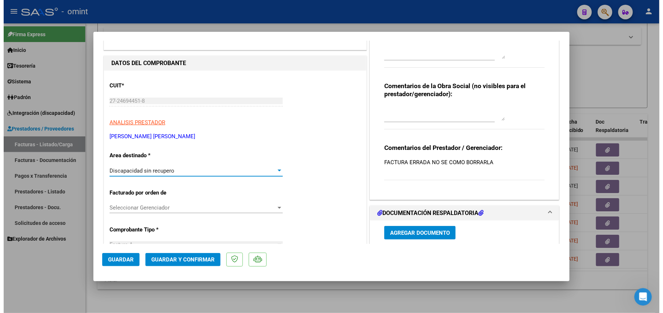
scroll to position [0, 0]
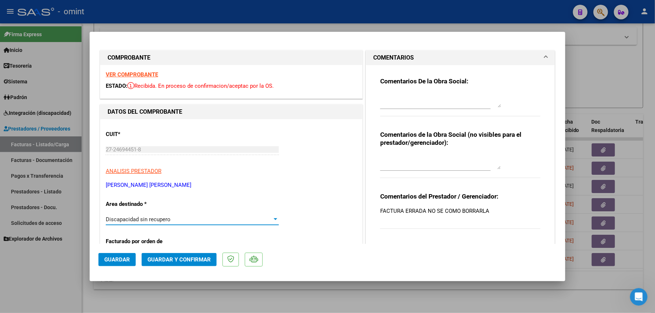
click at [184, 256] on button "Guardar y Confirmar" at bounding box center [179, 259] width 75 height 13
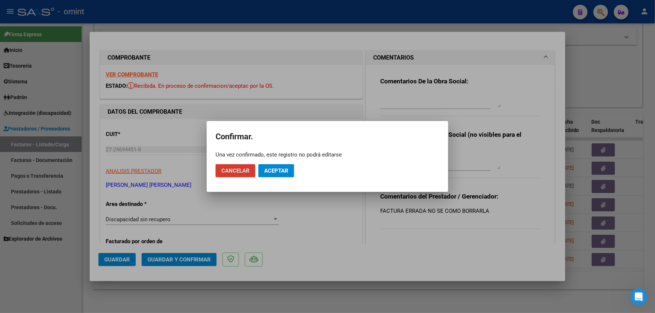
click at [276, 170] on span "Aceptar" at bounding box center [276, 171] width 24 height 7
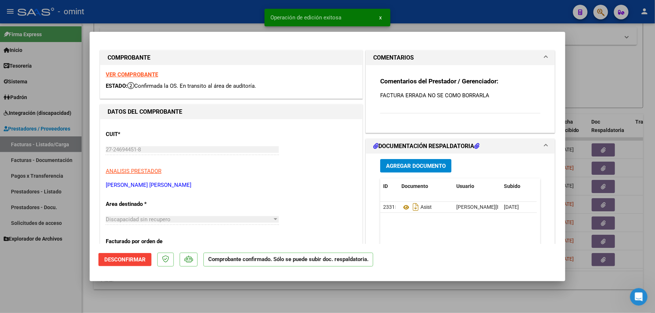
click at [182, 299] on div at bounding box center [327, 156] width 655 height 313
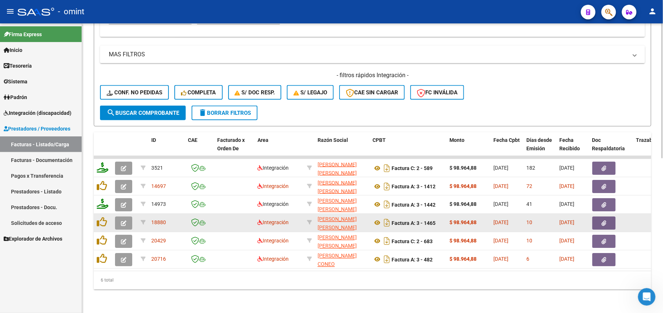
click at [123, 221] on icon "button" at bounding box center [123, 223] width 5 height 5
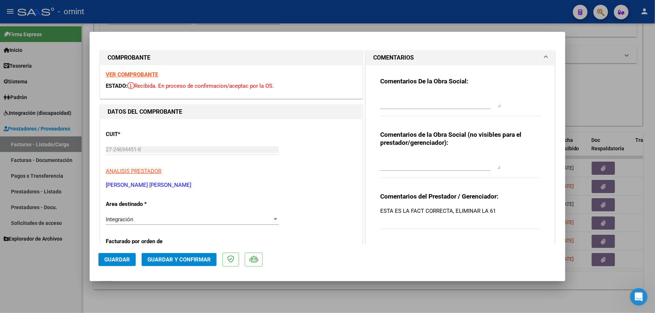
click at [142, 74] on strong "VER COMPROBANTE" at bounding box center [132, 74] width 52 height 7
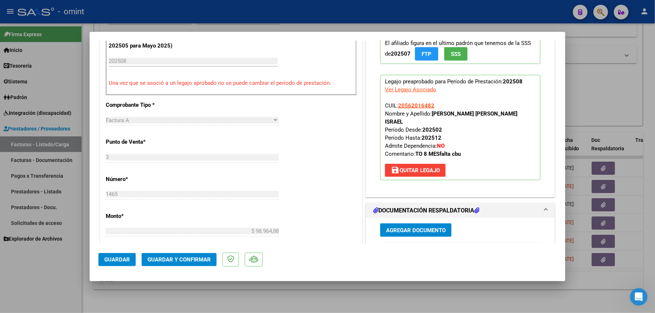
scroll to position [342, 0]
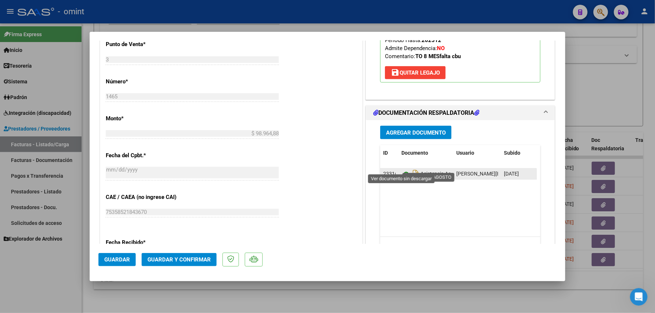
click at [402, 170] on icon at bounding box center [407, 174] width 10 height 9
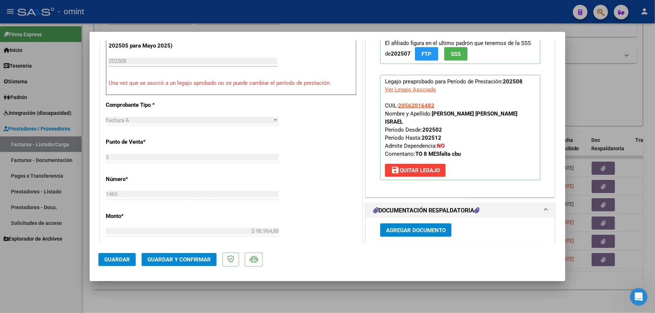
scroll to position [195, 0]
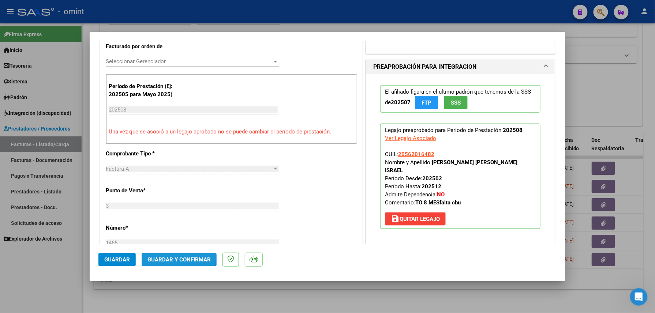
click at [166, 255] on button "Guardar y Confirmar" at bounding box center [179, 259] width 75 height 13
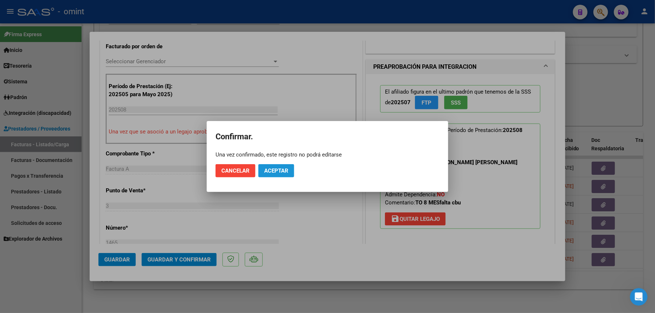
click at [277, 170] on span "Aceptar" at bounding box center [276, 171] width 24 height 7
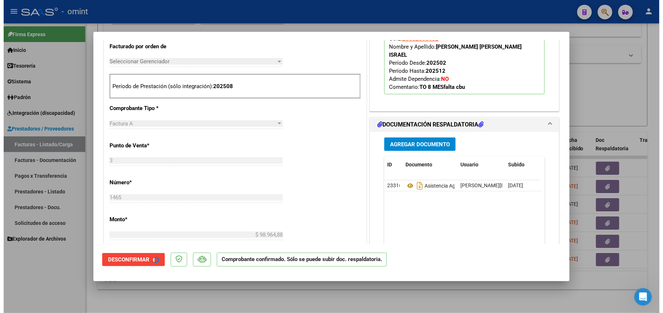
scroll to position [195, 0]
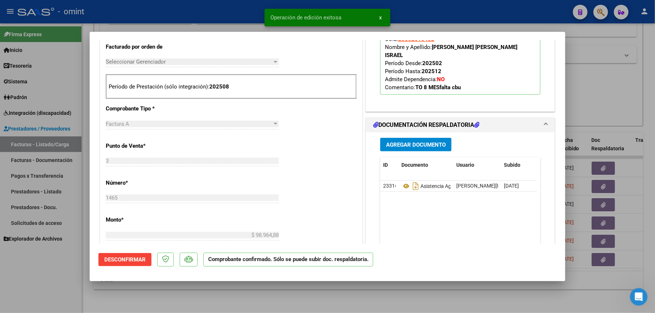
click at [231, 289] on div at bounding box center [327, 156] width 655 height 313
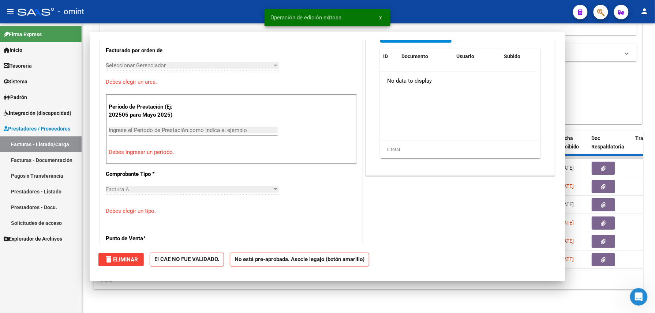
scroll to position [0, 0]
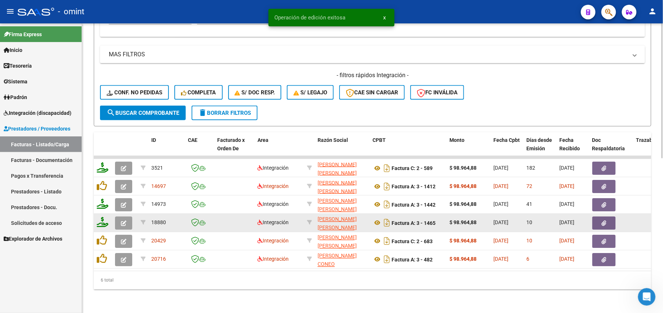
click at [105, 217] on icon at bounding box center [103, 222] width 12 height 10
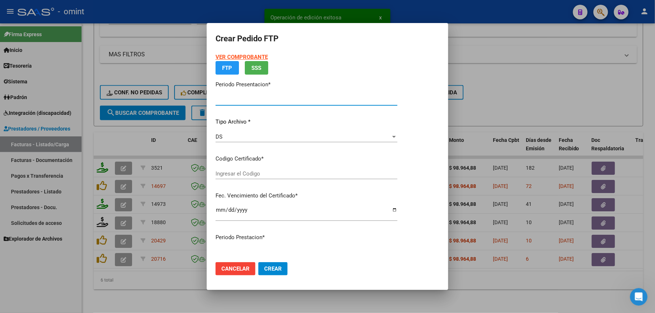
type input "202508"
type input "$ 98.964,88"
type input "820097110"
type input "2028-11-09"
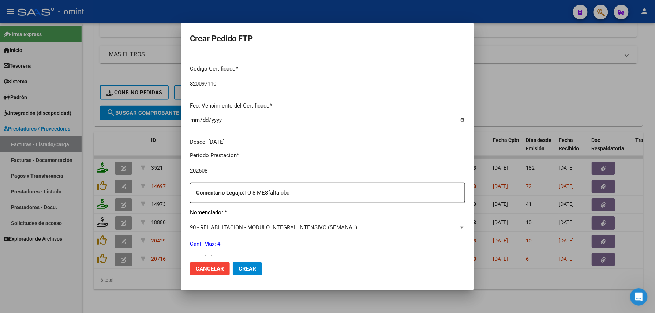
scroll to position [244, 0]
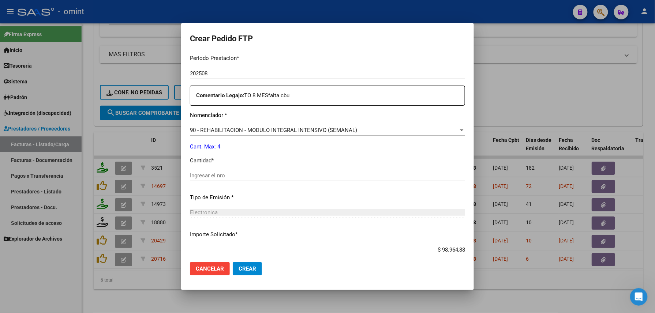
click at [247, 171] on div "Ingresar el nro" at bounding box center [327, 175] width 275 height 11
click at [247, 173] on input "Ingresar el nro" at bounding box center [327, 175] width 275 height 7
type input "4"
click at [256, 270] on span "Crear" at bounding box center [248, 269] width 18 height 7
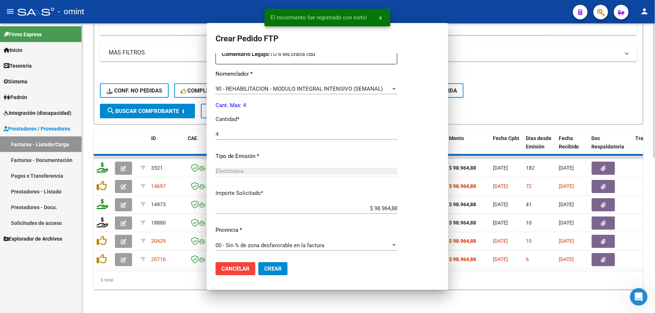
scroll to position [0, 0]
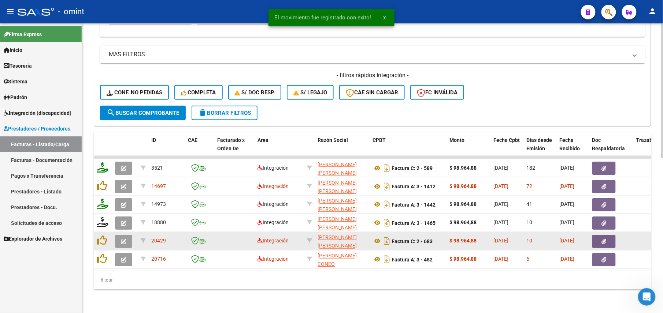
click at [126, 237] on button "button" at bounding box center [123, 241] width 17 height 13
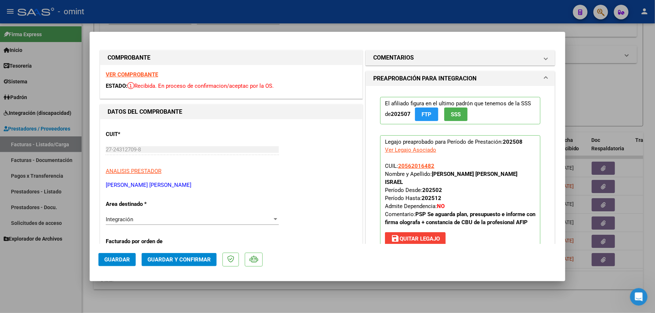
click at [127, 71] on strong "VER COMPROBANTE" at bounding box center [132, 74] width 52 height 7
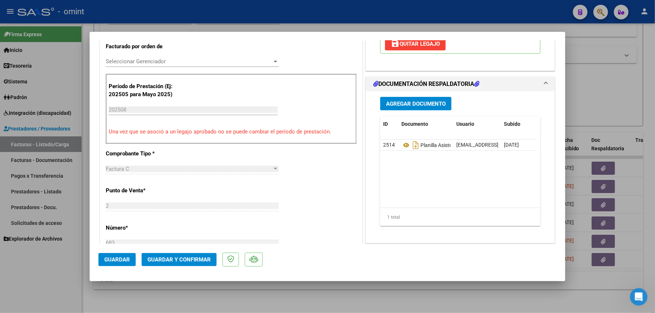
scroll to position [244, 0]
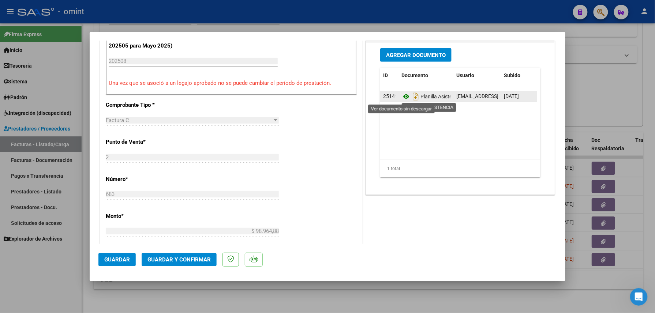
click at [404, 97] on icon at bounding box center [407, 96] width 10 height 9
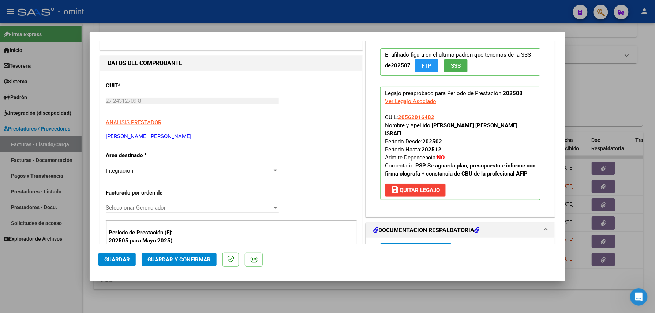
scroll to position [97, 0]
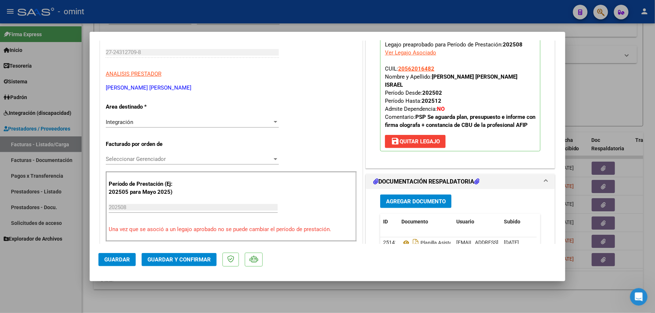
click at [183, 252] on mat-dialog-actions "Guardar Guardar y Confirmar" at bounding box center [327, 258] width 458 height 29
click at [185, 262] on span "Guardar y Confirmar" at bounding box center [179, 260] width 63 height 7
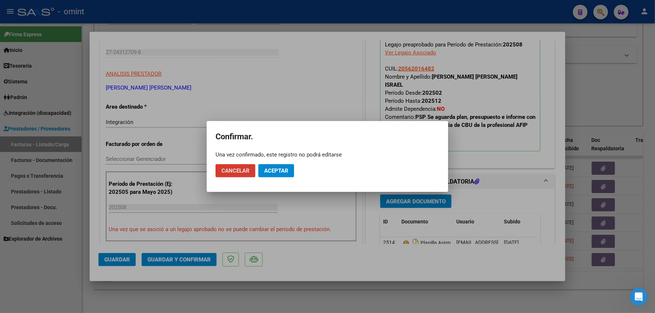
click at [274, 175] on button "Aceptar" at bounding box center [276, 170] width 36 height 13
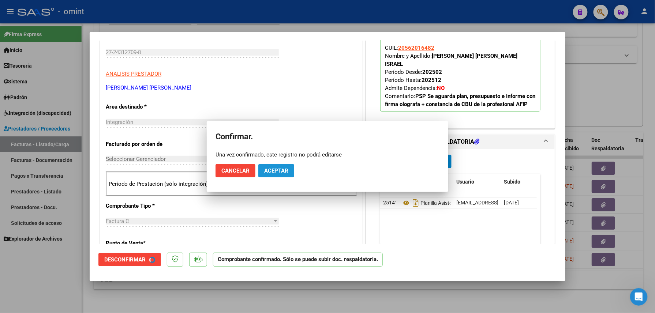
scroll to position [97, 0]
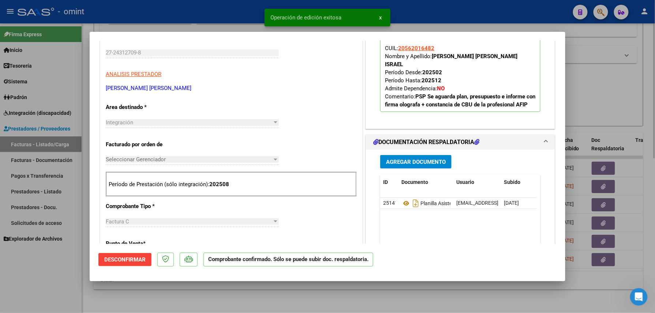
click at [167, 290] on div at bounding box center [327, 156] width 655 height 313
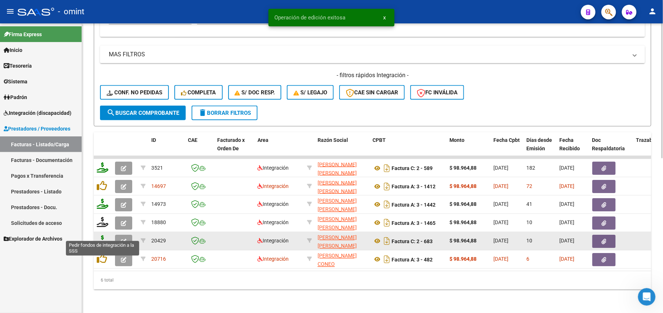
click at [103, 236] on icon at bounding box center [103, 241] width 12 height 10
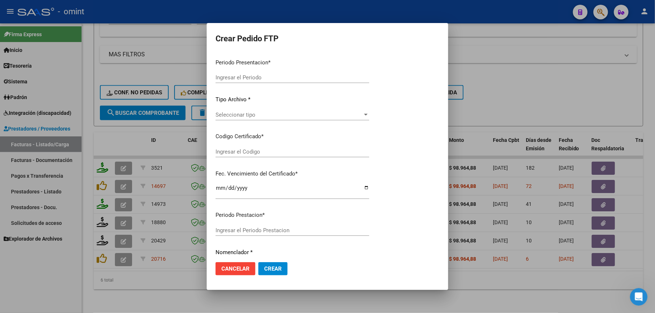
type input "202508"
type input "$ 98.964,88"
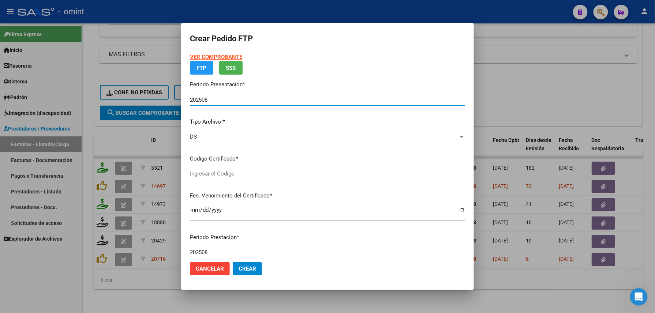
type input "820097110"
type input "2028-11-09"
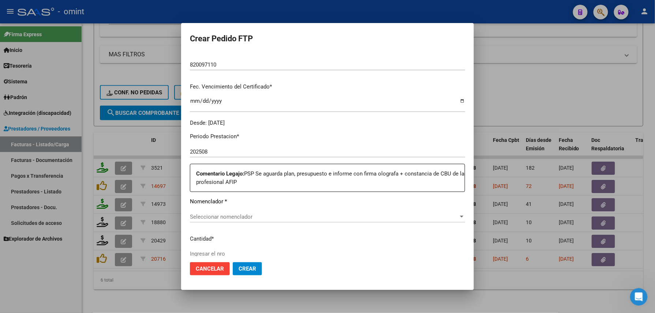
scroll to position [214, 0]
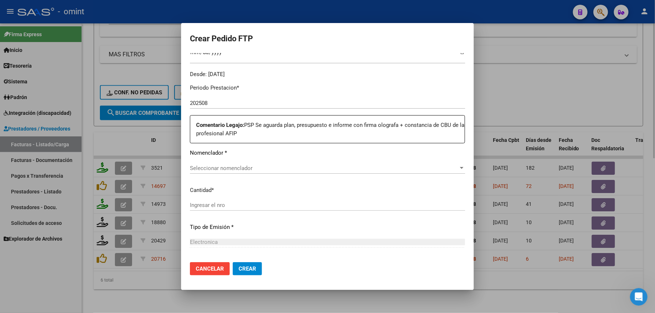
click at [113, 294] on div at bounding box center [327, 156] width 655 height 313
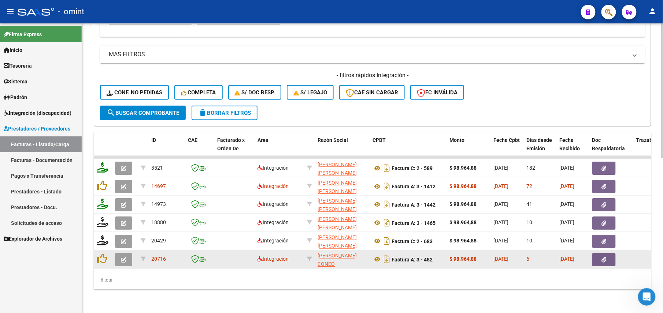
click at [123, 257] on icon "button" at bounding box center [123, 259] width 5 height 5
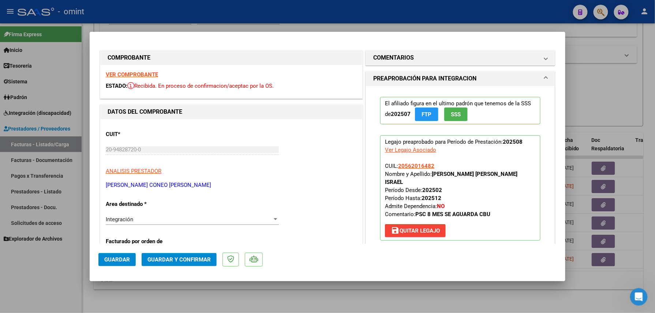
click at [146, 75] on strong "VER COMPROBANTE" at bounding box center [132, 74] width 52 height 7
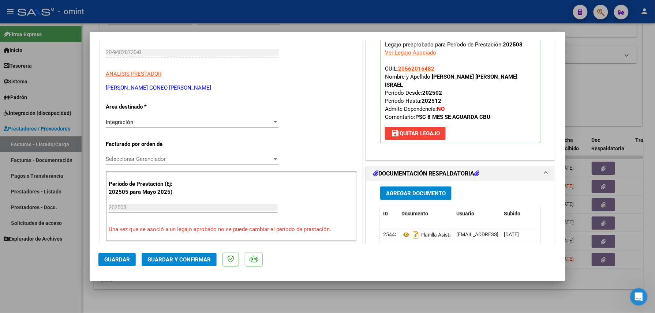
scroll to position [146, 0]
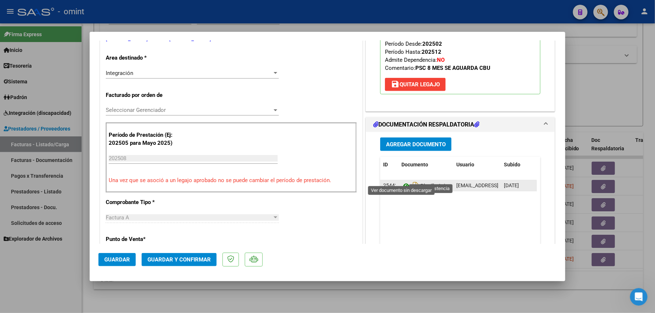
click at [403, 182] on icon at bounding box center [407, 186] width 10 height 9
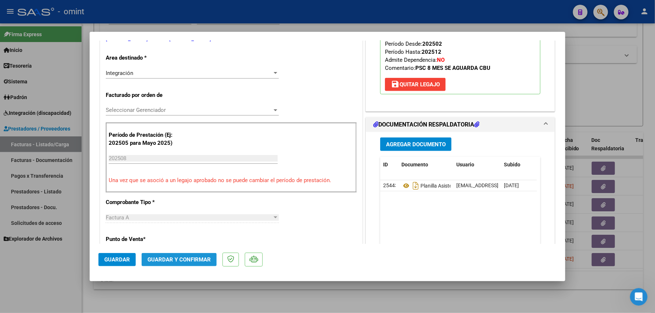
click at [179, 262] on span "Guardar y Confirmar" at bounding box center [179, 260] width 63 height 7
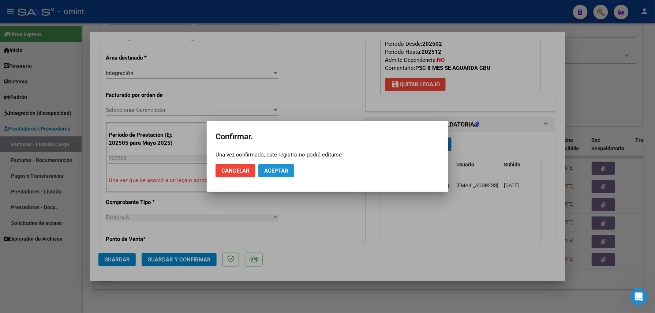
click at [284, 173] on span "Aceptar" at bounding box center [276, 171] width 24 height 7
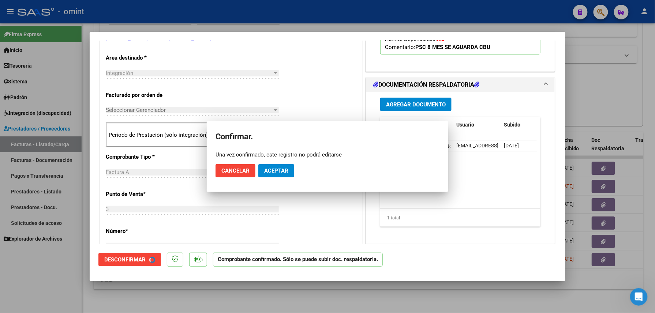
scroll to position [146, 0]
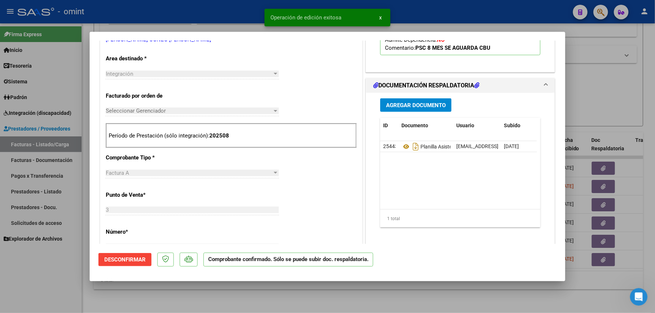
click at [191, 302] on div at bounding box center [327, 156] width 655 height 313
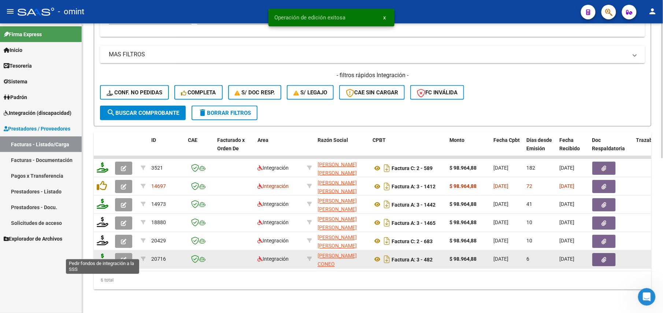
click at [106, 254] on icon at bounding box center [103, 259] width 12 height 10
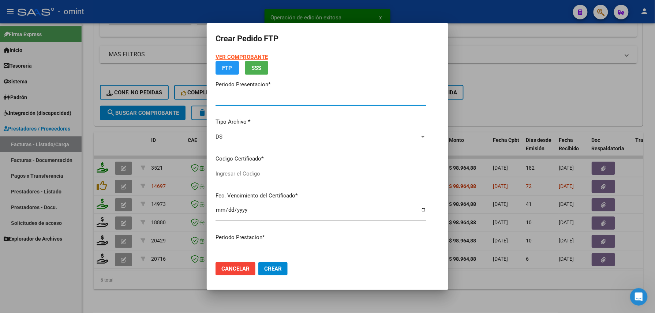
type input "202508"
type input "$ 98.964,88"
type input "820097110"
type input "2028-11-09"
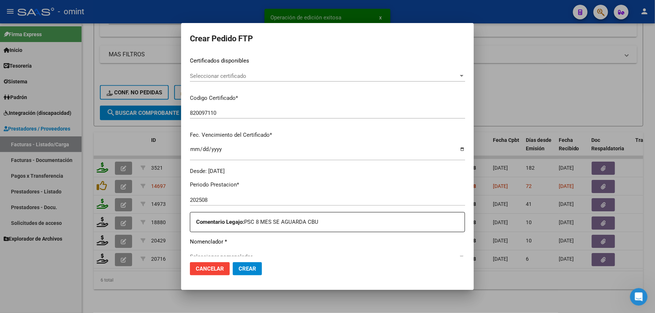
scroll to position [215, 0]
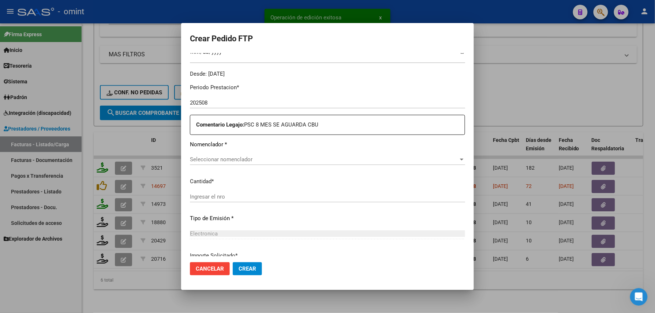
drag, startPoint x: 117, startPoint y: 310, endPoint x: 116, endPoint y: 294, distance: 16.9
click at [117, 305] on div at bounding box center [327, 156] width 655 height 313
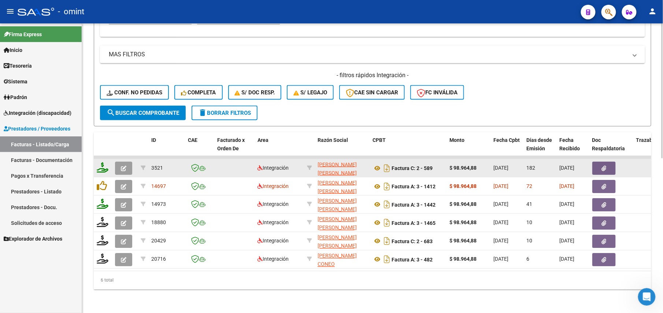
click at [124, 166] on icon "button" at bounding box center [123, 168] width 5 height 5
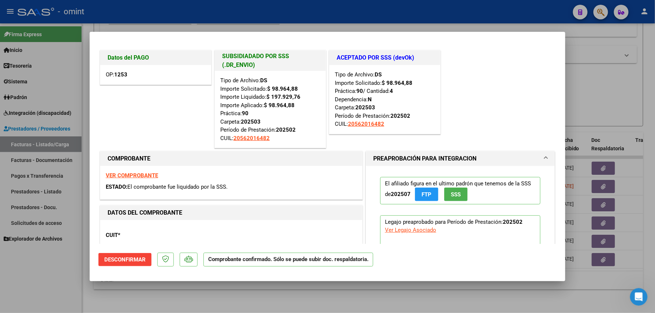
click at [141, 285] on div at bounding box center [327, 156] width 655 height 313
type input "$ 0,00"
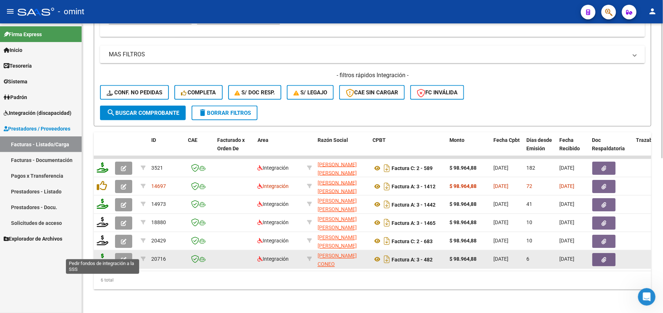
click at [103, 254] on icon at bounding box center [103, 259] width 12 height 10
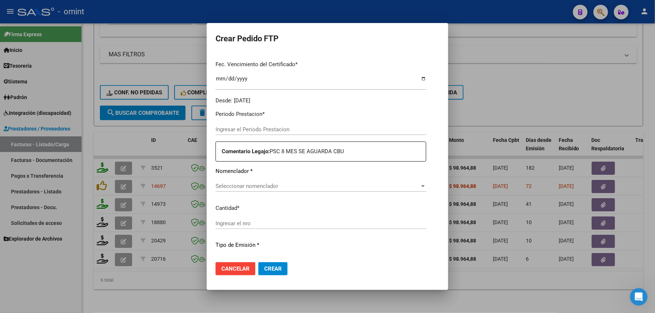
type input "202508"
type input "$ 98.964,88"
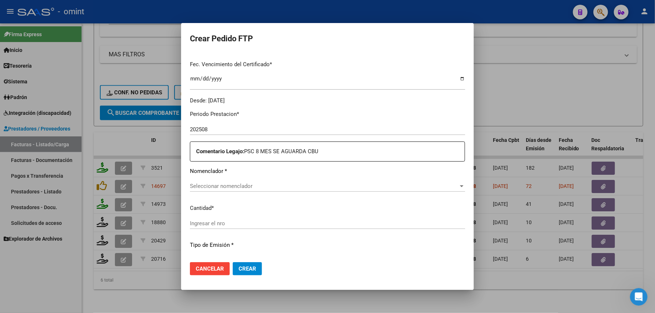
type input "820097110"
type input "2028-11-09"
click at [251, 181] on div "Seleccionar nomenclador Seleccionar nomenclador" at bounding box center [327, 186] width 275 height 11
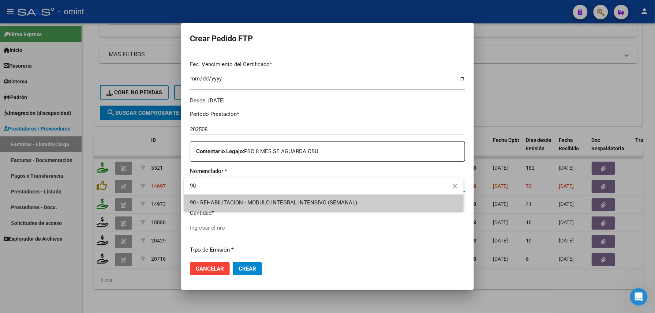
type input "90"
click at [227, 233] on div at bounding box center [327, 156] width 655 height 313
click at [225, 228] on input "Ingresar el nro" at bounding box center [327, 228] width 275 height 7
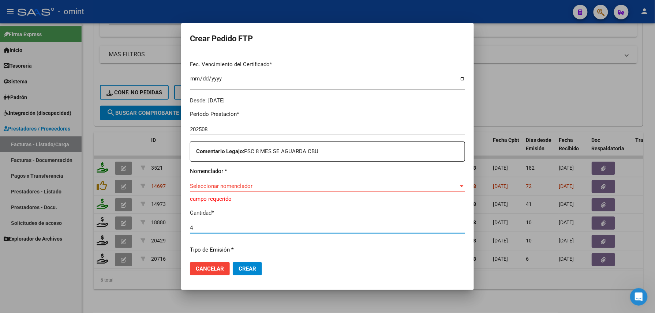
type input "4"
click at [223, 176] on div "Periodo Prestacion * 202508 Ingresar el Periodo Prestacion Comentario Legajo: P…" at bounding box center [327, 228] width 275 height 247
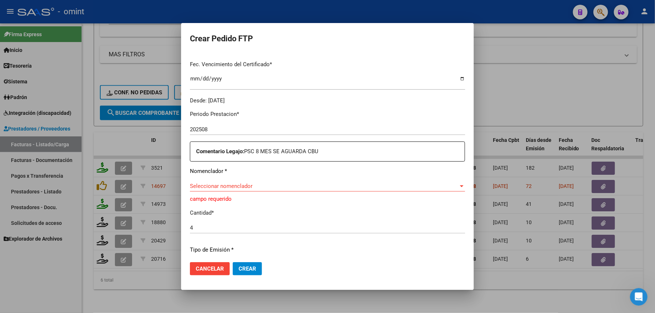
drag, startPoint x: 223, startPoint y: 176, endPoint x: 221, endPoint y: 185, distance: 8.6
click at [221, 185] on span "Seleccionar nomenclador" at bounding box center [324, 186] width 269 height 7
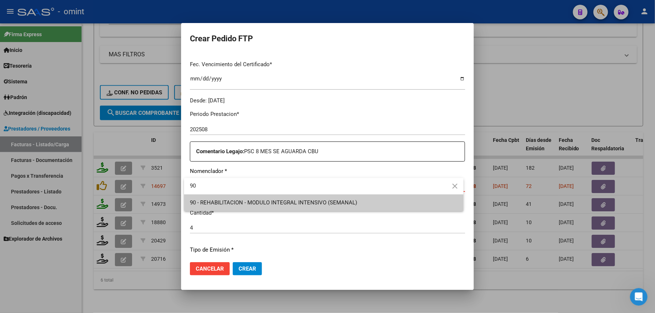
type input "90"
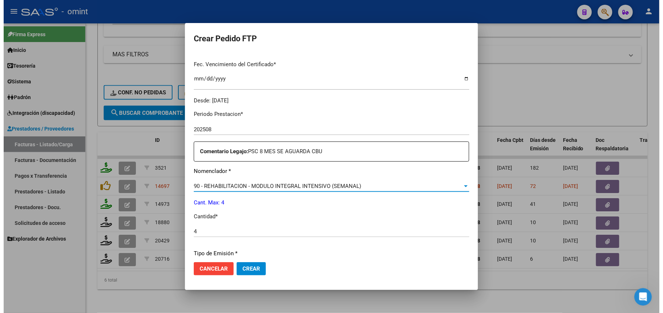
scroll to position [286, 0]
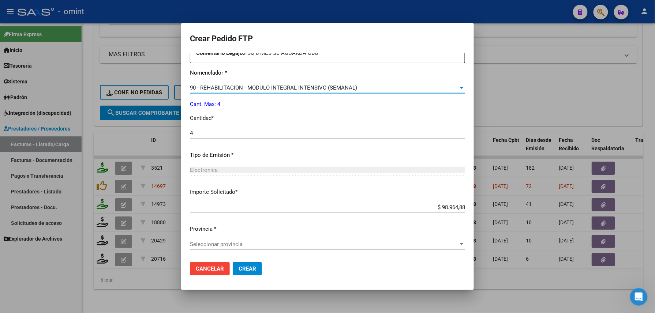
click at [227, 242] on span "Seleccionar provincia" at bounding box center [324, 244] width 269 height 7
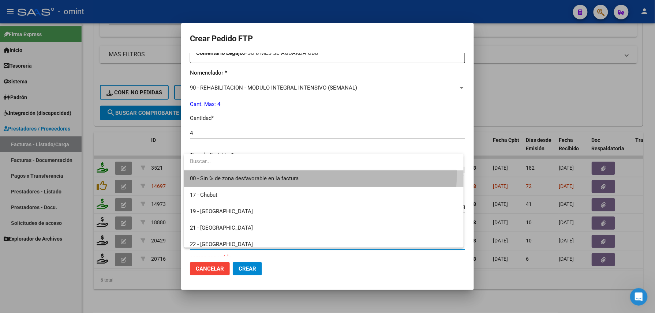
click at [231, 171] on span "00 - Sin % de zona desfavorable en la factura" at bounding box center [324, 179] width 268 height 16
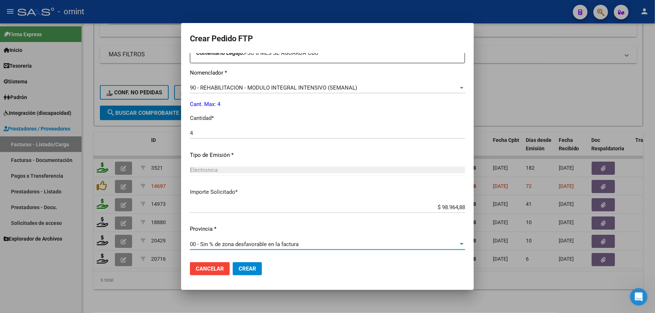
click at [247, 270] on span "Crear" at bounding box center [248, 269] width 18 height 7
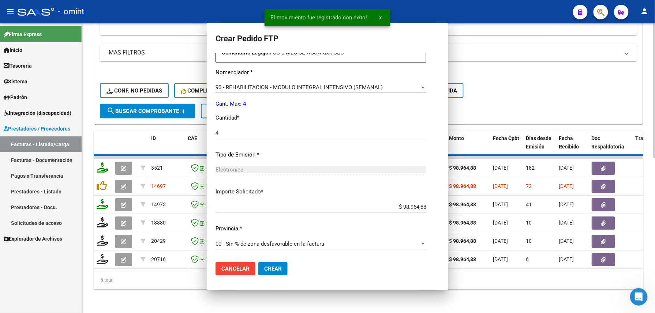
scroll to position [0, 0]
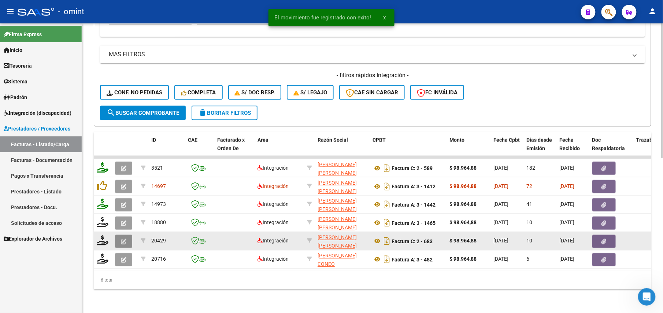
click at [123, 239] on icon "button" at bounding box center [123, 241] width 5 height 5
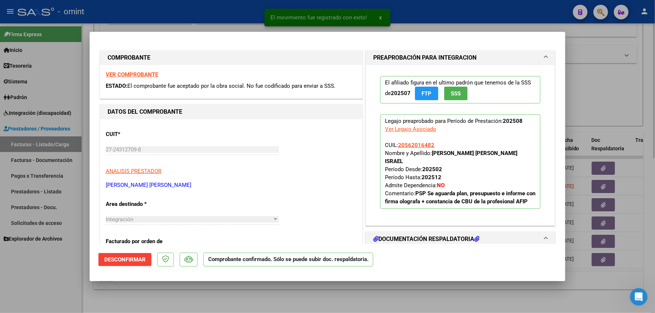
click at [178, 302] on div at bounding box center [327, 156] width 655 height 313
type input "$ 0,00"
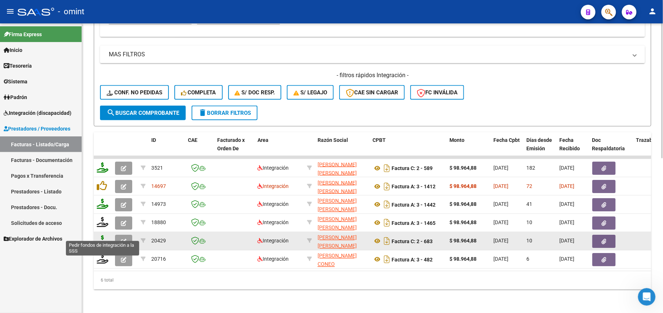
click at [103, 236] on icon at bounding box center [103, 241] width 12 height 10
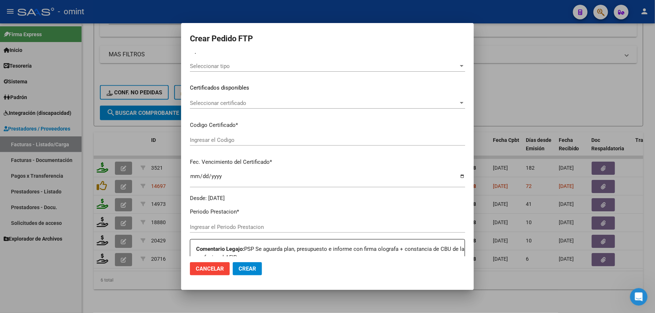
type input "202508"
type input "$ 98.964,88"
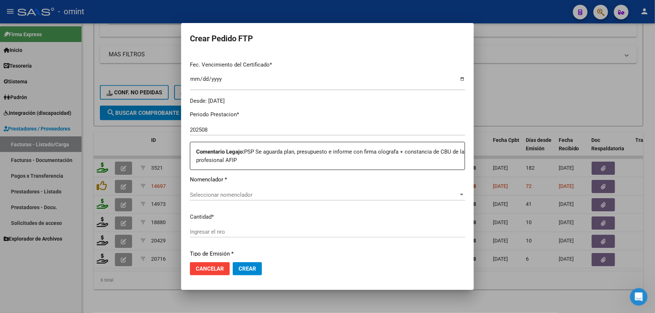
type input "820097110"
type input "2028-11-09"
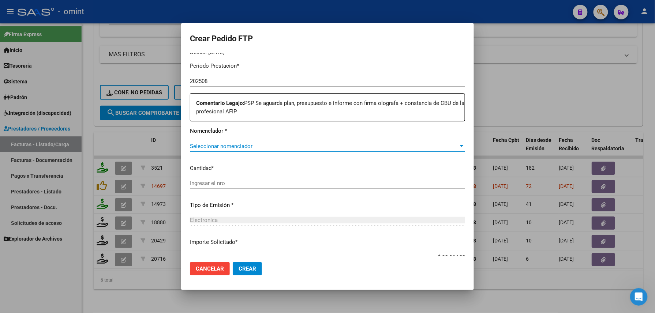
click at [225, 145] on span "Seleccionar nomenclador" at bounding box center [324, 146] width 269 height 7
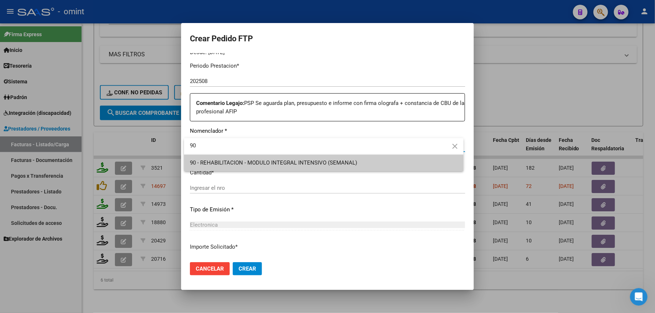
type input "90"
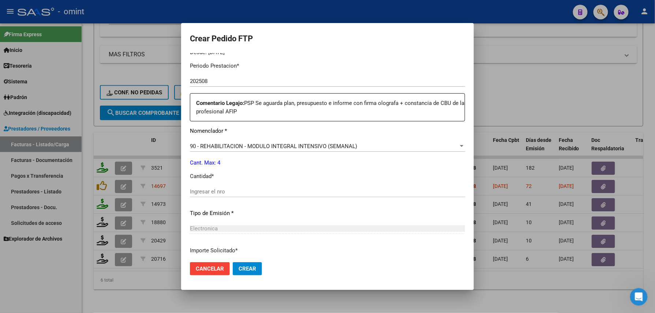
click at [238, 187] on div "Ingresar el nro" at bounding box center [327, 191] width 275 height 11
type input "4"
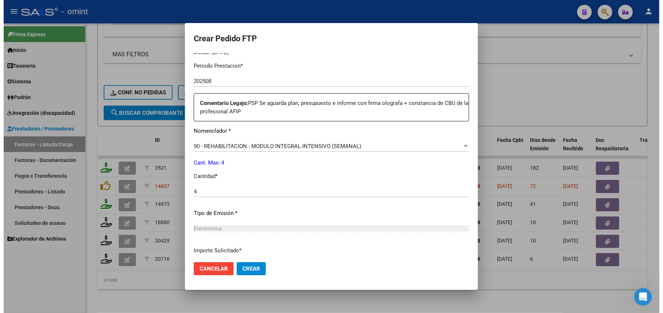
scroll to position [295, 0]
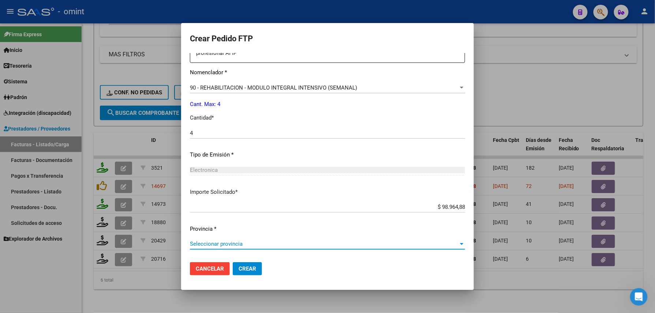
click at [231, 242] on span "Seleccionar provincia" at bounding box center [324, 244] width 269 height 7
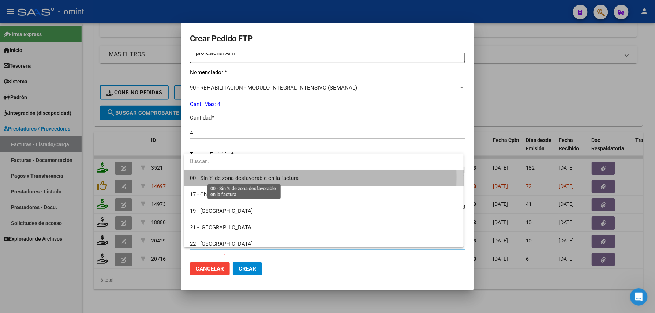
click at [212, 176] on span "00 - Sin % de zona desfavorable en la factura" at bounding box center [244, 178] width 109 height 7
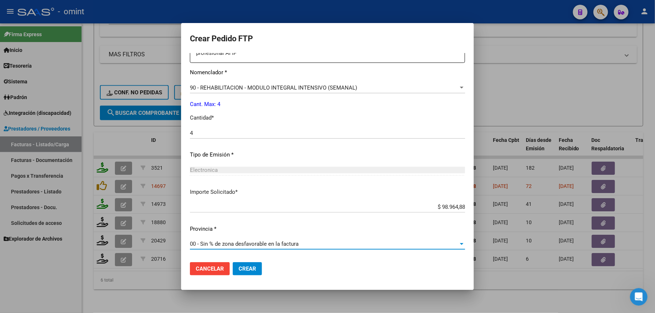
click at [246, 269] on span "Crear" at bounding box center [248, 269] width 18 height 7
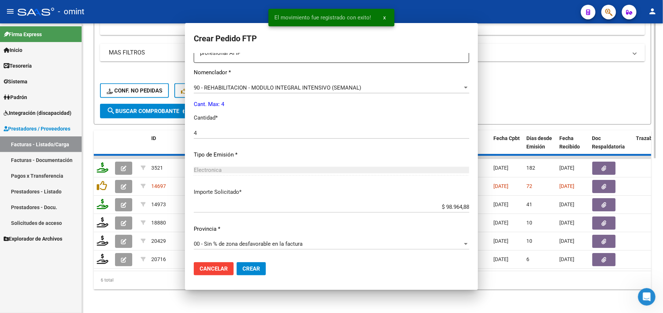
scroll to position [0, 0]
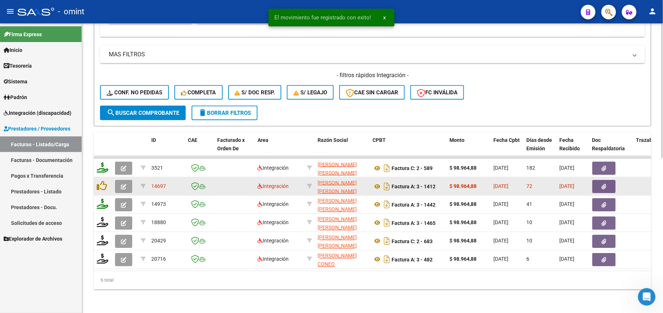
click at [124, 184] on icon "button" at bounding box center [123, 186] width 5 height 5
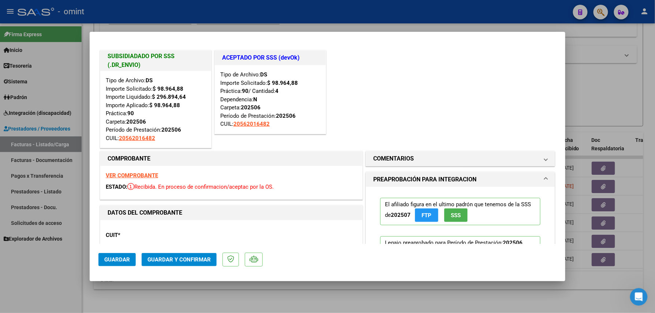
click at [170, 299] on div at bounding box center [327, 156] width 655 height 313
type input "$ 0,00"
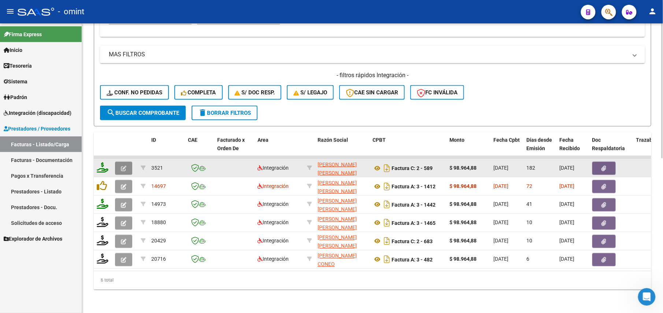
click at [126, 162] on button "button" at bounding box center [123, 168] width 17 height 13
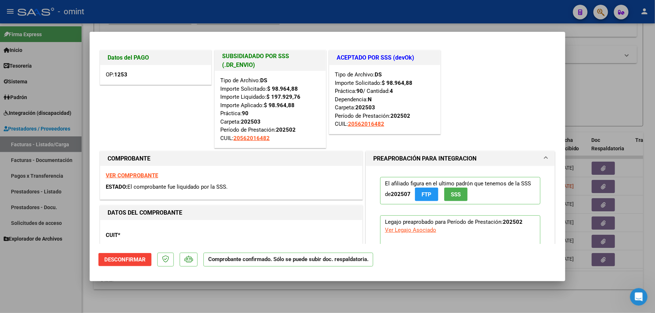
click at [144, 299] on div at bounding box center [327, 156] width 655 height 313
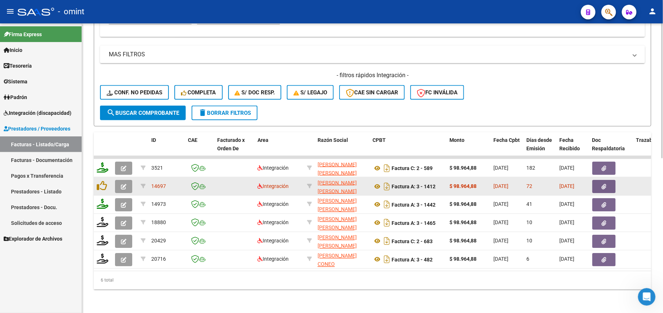
click at [122, 184] on icon "button" at bounding box center [123, 186] width 5 height 5
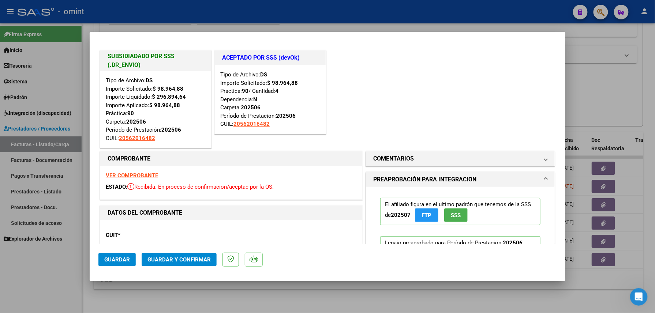
click at [134, 295] on div at bounding box center [327, 156] width 655 height 313
type input "$ 0,00"
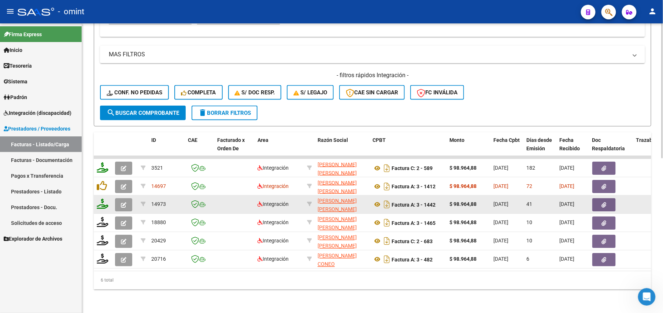
click at [119, 198] on button "button" at bounding box center [123, 204] width 17 height 13
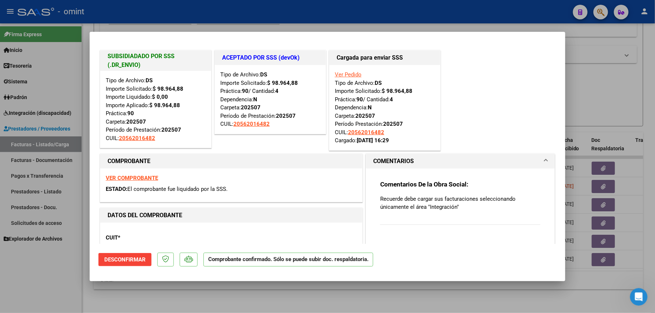
click at [127, 302] on div at bounding box center [327, 156] width 655 height 313
type input "$ 0,00"
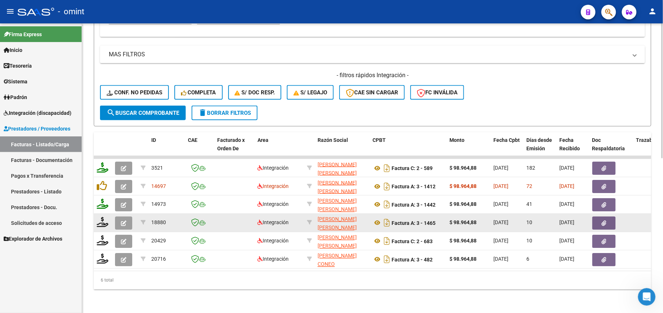
click at [121, 217] on button "button" at bounding box center [123, 223] width 17 height 13
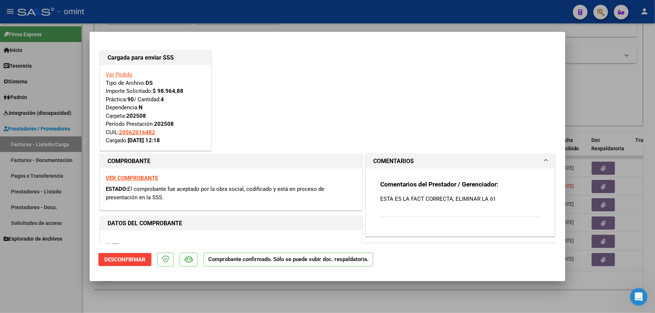
click at [128, 294] on div at bounding box center [327, 156] width 655 height 313
type input "$ 0,00"
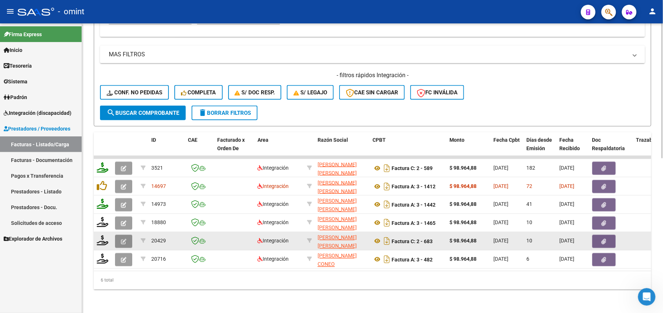
click at [119, 235] on button "button" at bounding box center [123, 241] width 17 height 13
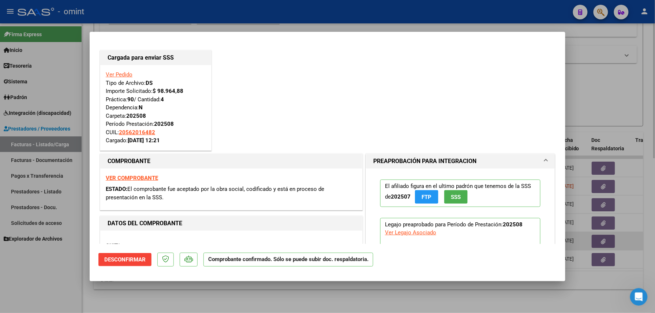
click at [114, 293] on div at bounding box center [327, 156] width 655 height 313
type input "$ 0,00"
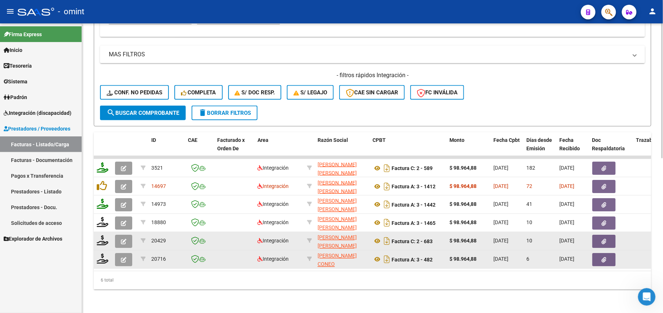
click at [126, 255] on button "button" at bounding box center [123, 259] width 17 height 13
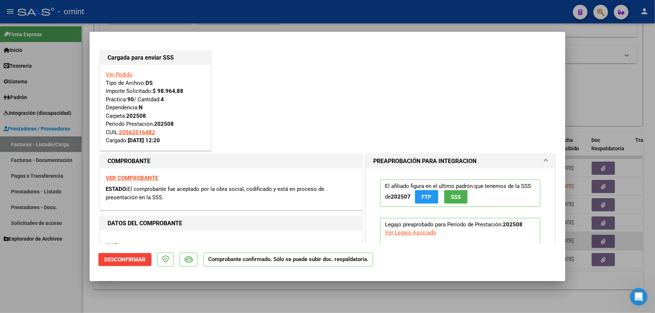
click at [135, 291] on div at bounding box center [327, 156] width 655 height 313
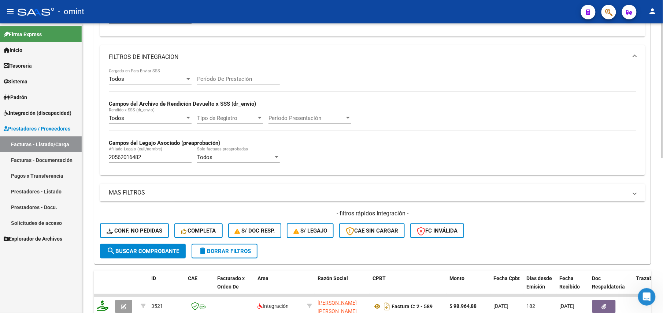
scroll to position [87, 0]
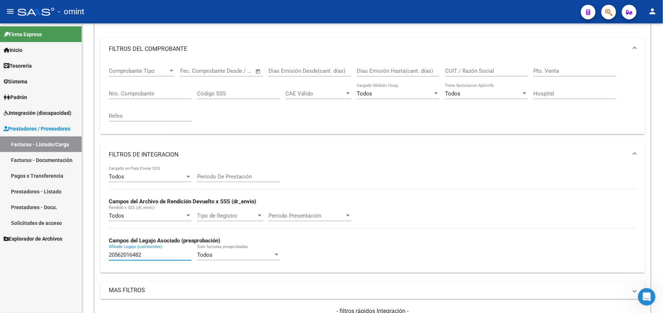
drag, startPoint x: 146, startPoint y: 255, endPoint x: 79, endPoint y: 246, distance: 66.8
click at [79, 246] on mat-sidenav-container "Firma Express Inicio Calendario SSS Instructivos Contacto OS Tesorería Extracto…" at bounding box center [331, 168] width 663 height 290
paste input "406642969"
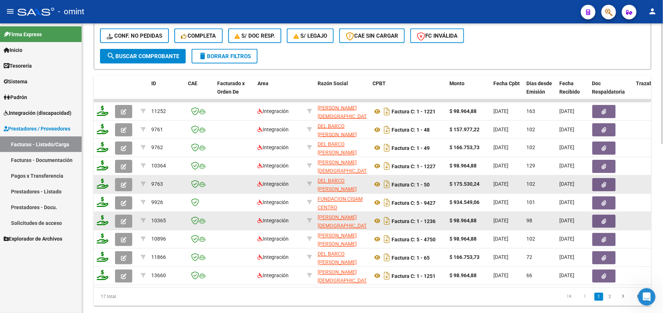
scroll to position [405, 0]
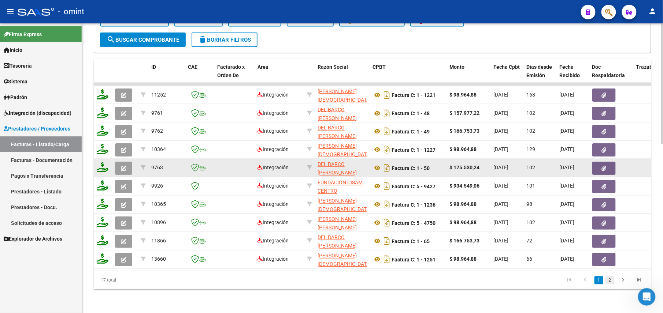
type input "20406642969"
click at [610, 280] on link "2" at bounding box center [609, 281] width 9 height 8
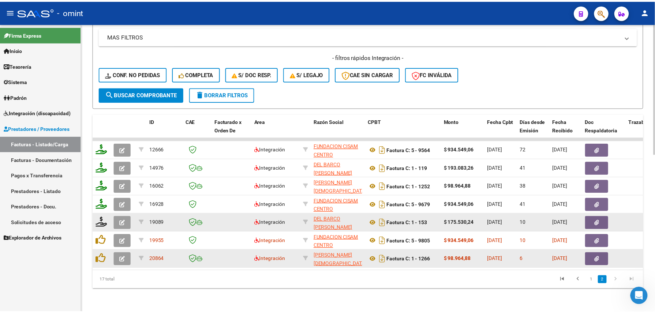
scroll to position [350, 0]
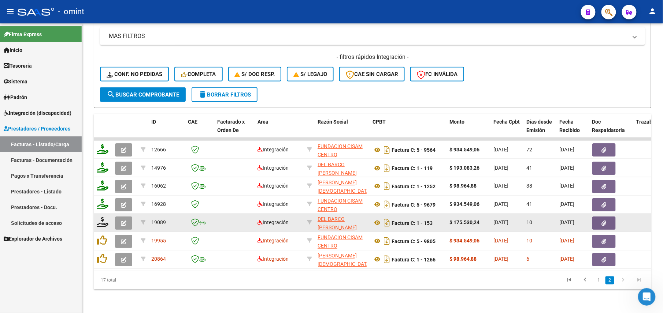
click at [123, 220] on button "button" at bounding box center [123, 223] width 17 height 13
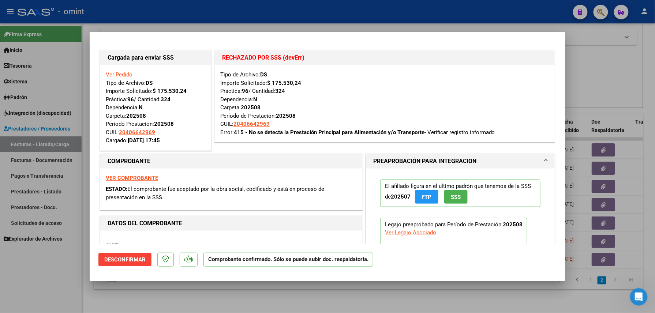
click at [154, 294] on div at bounding box center [327, 156] width 655 height 313
type input "$ 0,00"
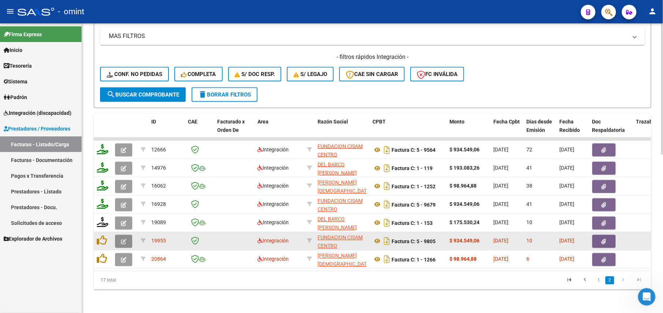
click at [123, 239] on icon "button" at bounding box center [123, 241] width 5 height 5
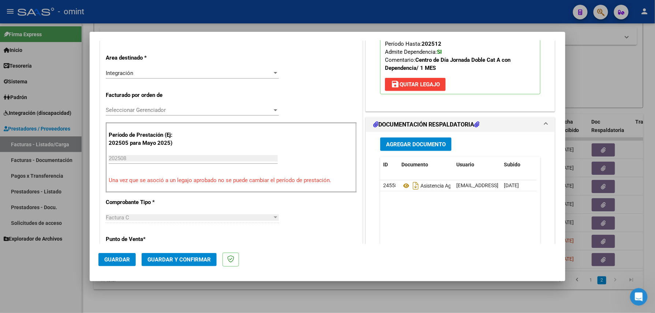
scroll to position [195, 0]
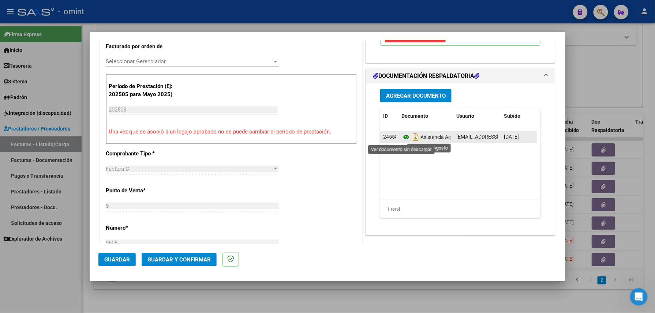
click at [402, 139] on icon at bounding box center [407, 137] width 10 height 9
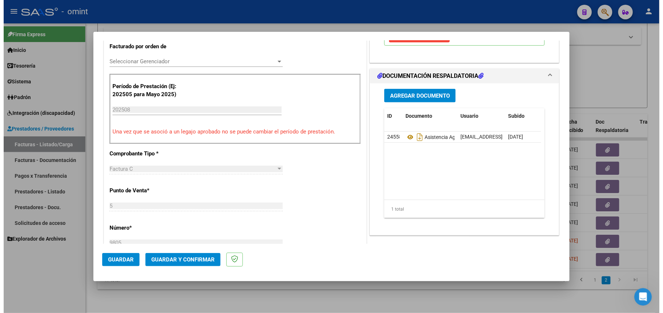
scroll to position [0, 0]
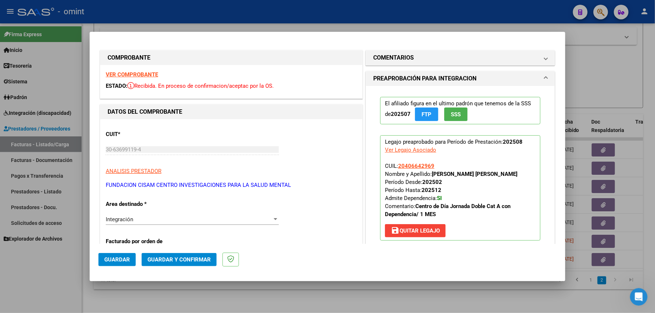
click at [138, 76] on strong "VER COMPROBANTE" at bounding box center [132, 74] width 52 height 7
click at [171, 260] on span "Guardar y Confirmar" at bounding box center [179, 260] width 63 height 7
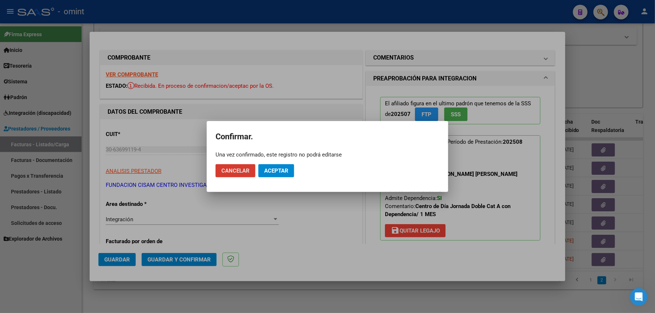
click at [267, 168] on span "Aceptar" at bounding box center [276, 171] width 24 height 7
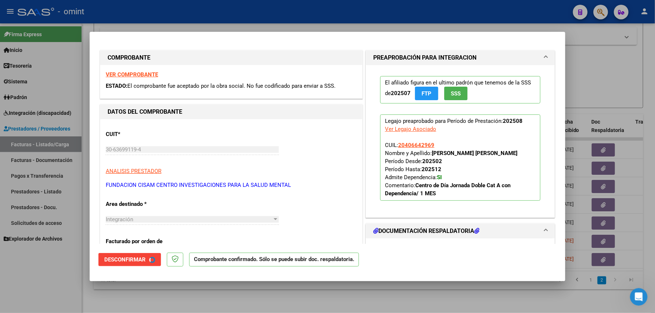
click at [171, 308] on div at bounding box center [327, 156] width 655 height 313
type input "$ 0,00"
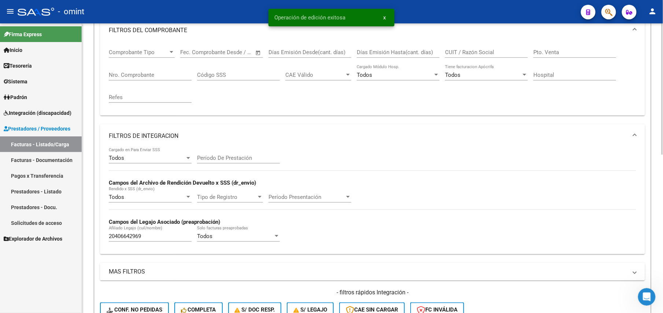
scroll to position [350, 0]
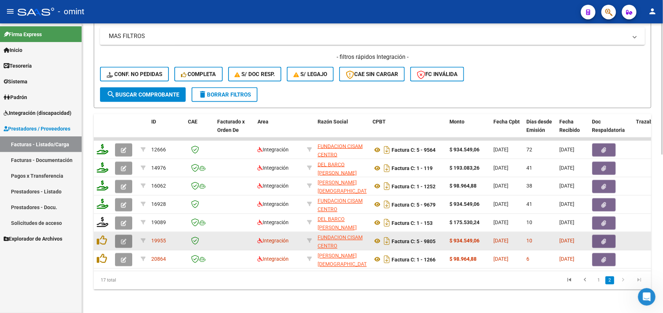
click at [124, 239] on icon "button" at bounding box center [123, 241] width 5 height 5
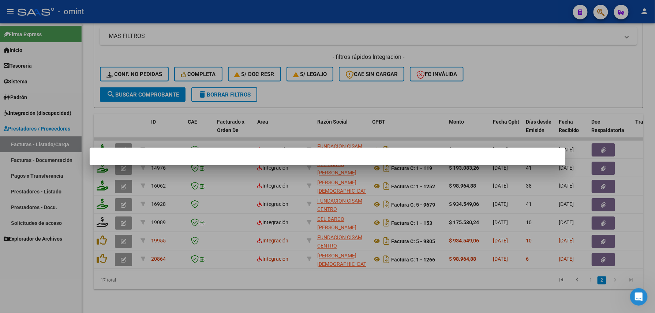
click at [480, 42] on div at bounding box center [327, 156] width 655 height 313
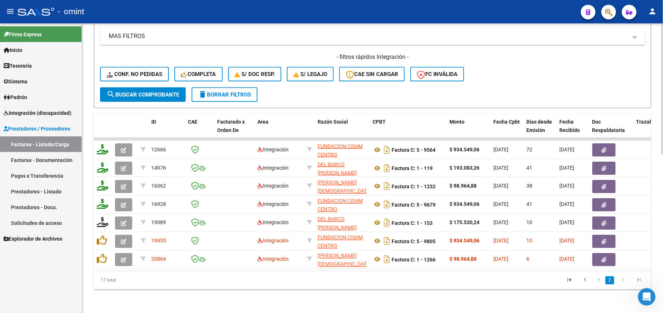
scroll to position [252, 0]
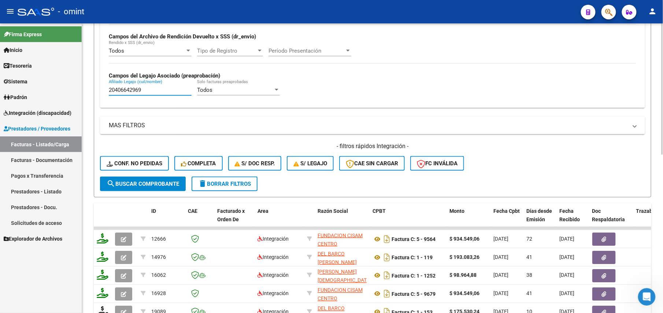
click at [157, 91] on input "20406642969" at bounding box center [150, 90] width 83 height 7
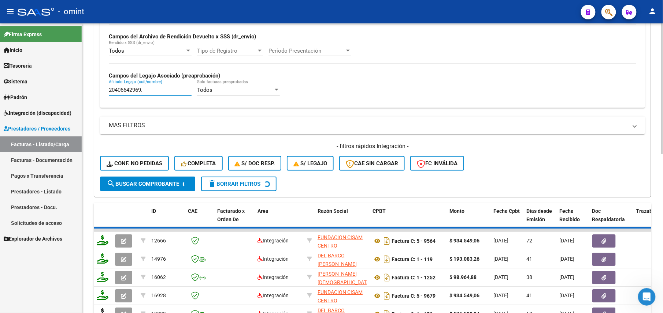
type input "20406642969"
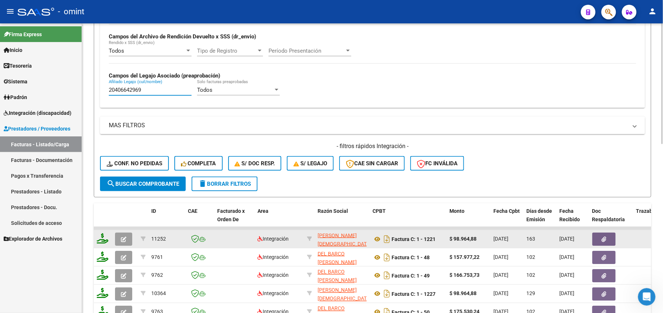
scroll to position [405, 0]
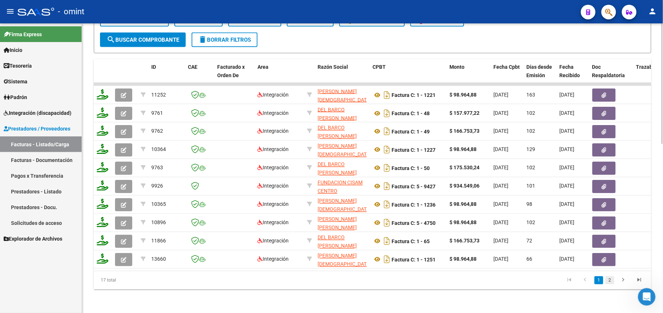
click at [610, 281] on link "2" at bounding box center [609, 281] width 9 height 8
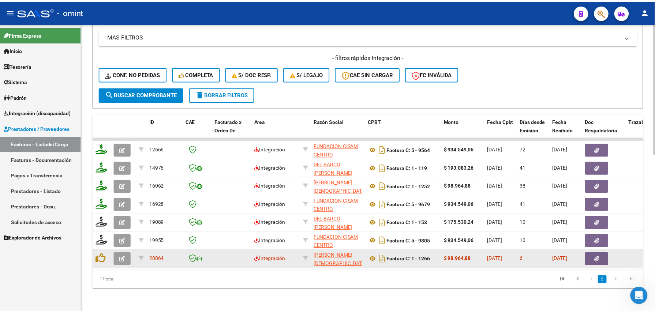
scroll to position [350, 0]
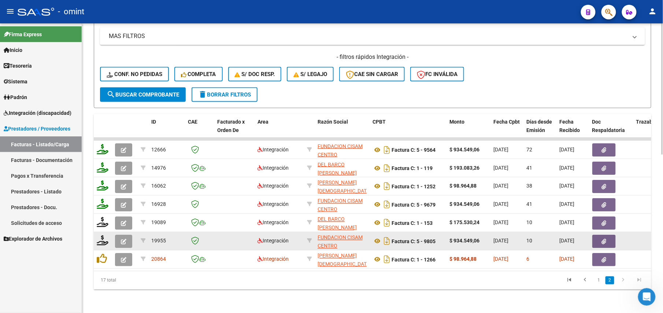
click at [133, 235] on div at bounding box center [125, 241] width 20 height 13
click at [127, 235] on button "button" at bounding box center [123, 241] width 17 height 13
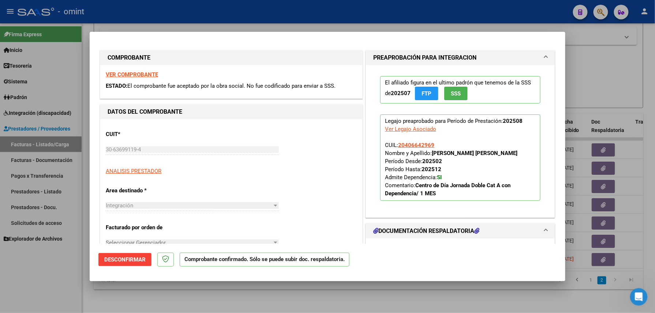
click at [157, 296] on div at bounding box center [327, 156] width 655 height 313
type input "$ 0,00"
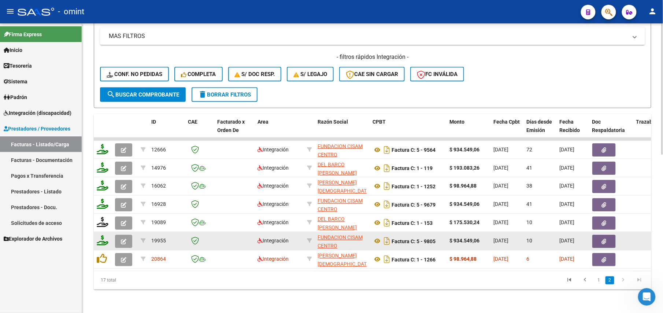
click at [105, 238] on icon at bounding box center [103, 241] width 12 height 10
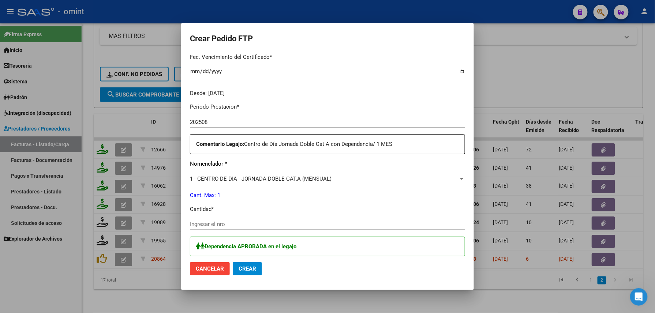
scroll to position [244, 0]
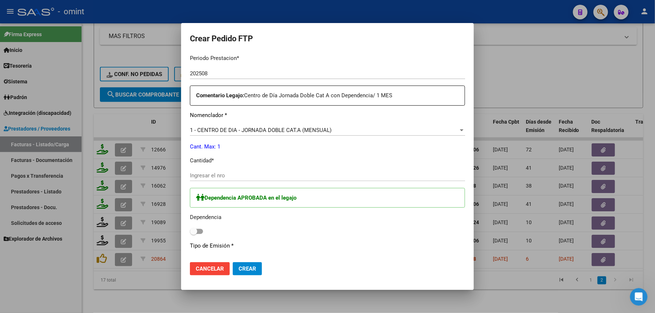
click at [220, 175] on input "Ingresar el nro" at bounding box center [327, 175] width 275 height 7
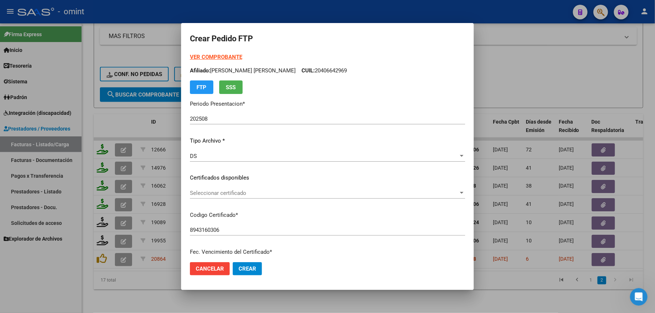
click at [228, 57] on strong "VER COMPROBANTE" at bounding box center [216, 57] width 52 height 7
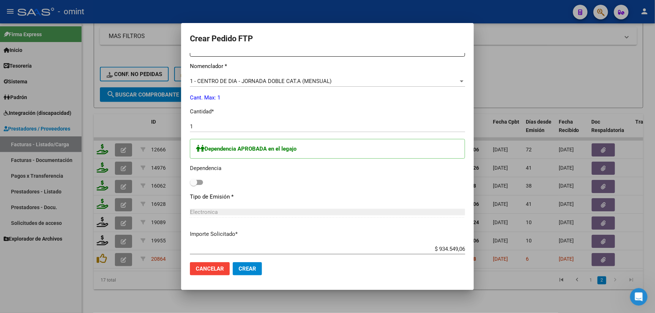
click at [188, 182] on mat-dialog-content "VER COMPROBANTE ARCA Padrón Afiliado: GOLDSCHMIDT EZEQUIEL MATIAS CUIL: 2040664…" at bounding box center [327, 155] width 293 height 204
click at [196, 183] on span at bounding box center [193, 182] width 7 height 7
click at [194, 185] on input "checkbox" at bounding box center [193, 185] width 0 height 0
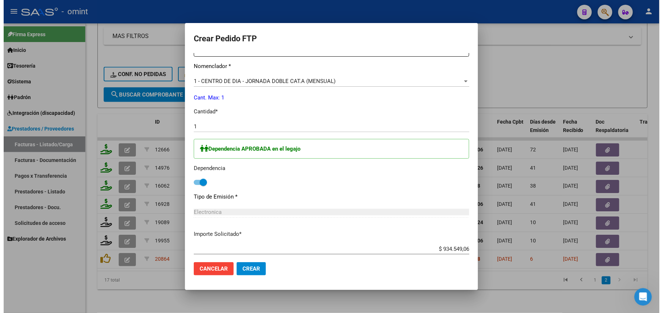
scroll to position [336, 0]
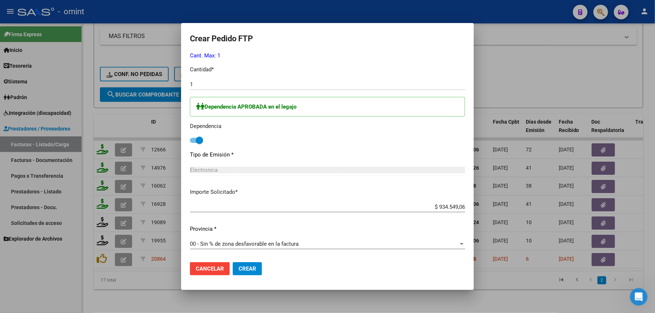
click at [248, 263] on button "Crear" at bounding box center [247, 269] width 29 height 13
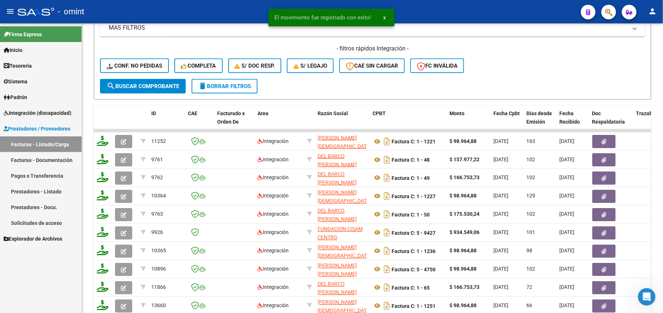
scroll to position [405, 0]
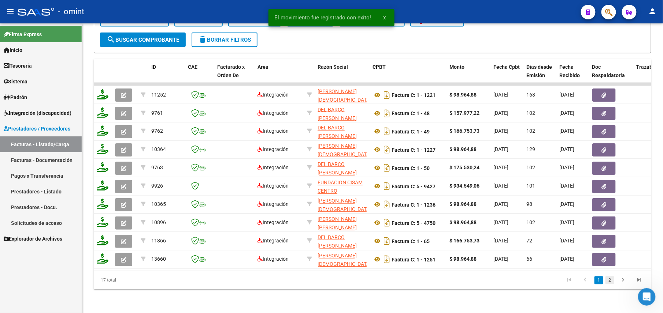
click at [613, 282] on link "2" at bounding box center [609, 281] width 9 height 8
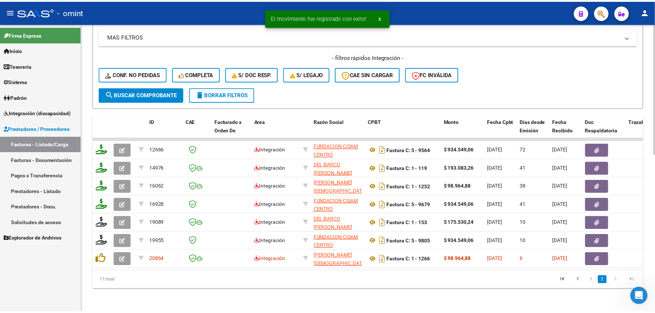
scroll to position [350, 0]
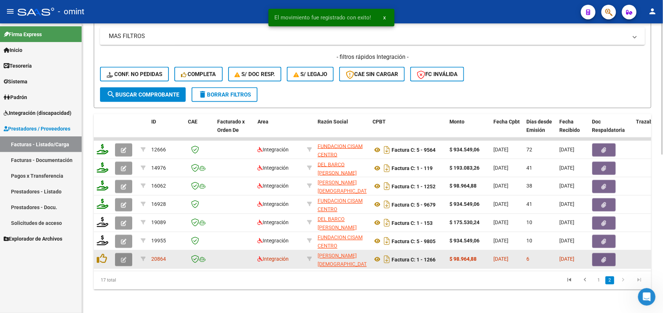
click at [129, 254] on button "button" at bounding box center [123, 259] width 17 height 13
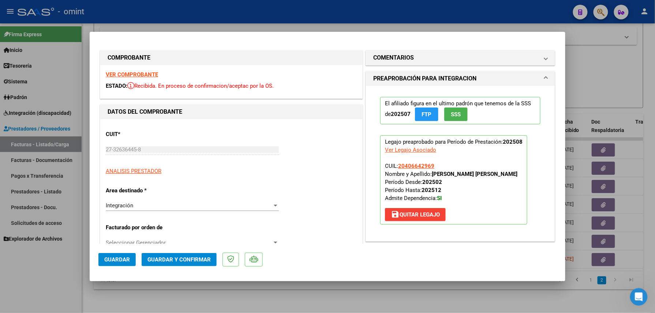
click at [132, 72] on strong "VER COMPROBANTE" at bounding box center [132, 74] width 52 height 7
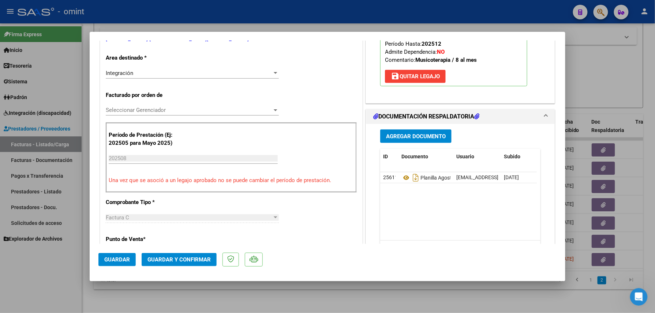
scroll to position [195, 0]
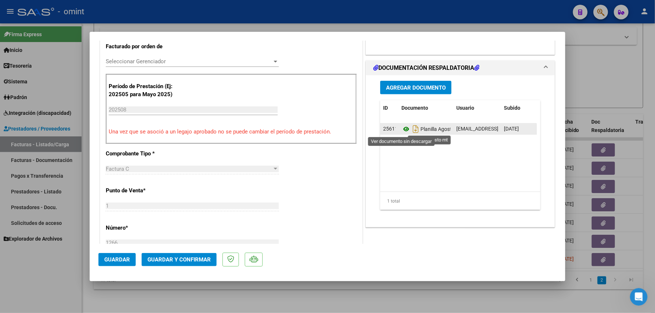
click at [403, 128] on icon at bounding box center [407, 129] width 10 height 9
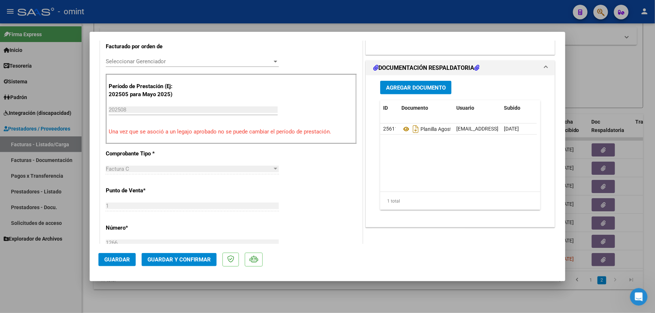
click at [193, 257] on span "Guardar y Confirmar" at bounding box center [179, 260] width 63 height 7
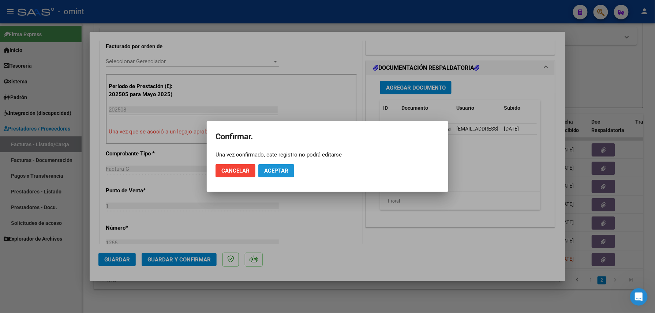
click at [283, 168] on span "Aceptar" at bounding box center [276, 171] width 24 height 7
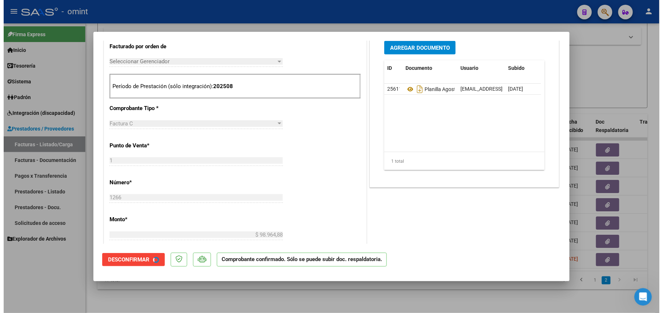
scroll to position [195, 0]
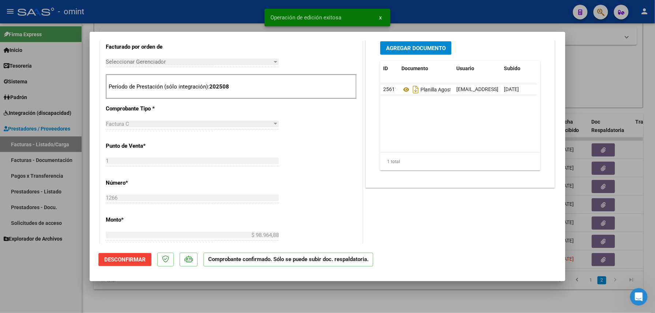
click at [133, 291] on div at bounding box center [327, 156] width 655 height 313
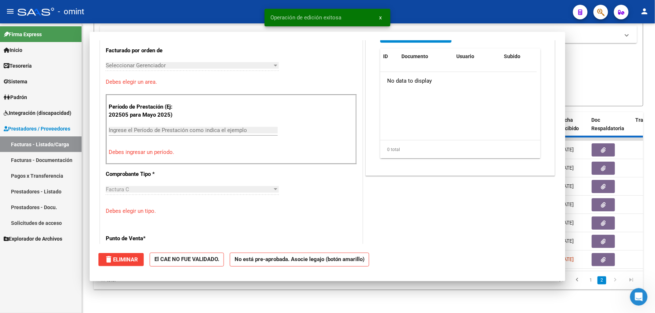
scroll to position [0, 0]
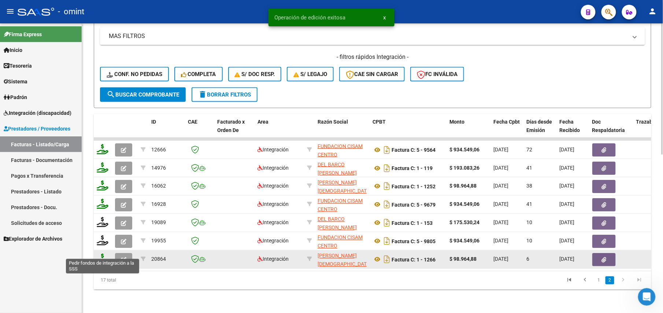
click at [104, 254] on icon at bounding box center [103, 259] width 12 height 10
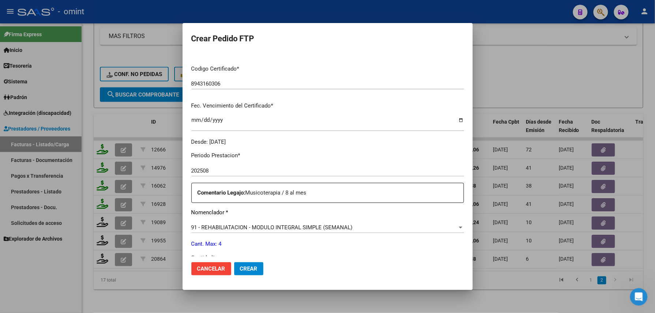
scroll to position [244, 0]
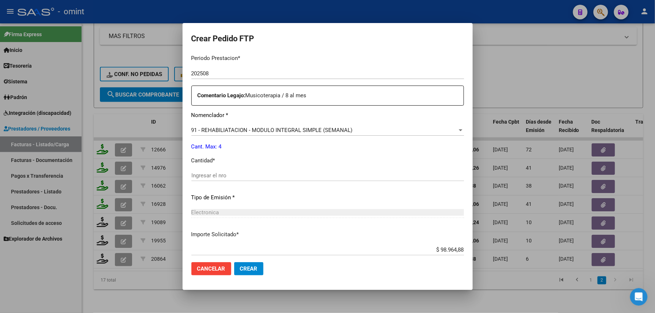
click at [237, 173] on input "Ingresar el nro" at bounding box center [327, 175] width 273 height 7
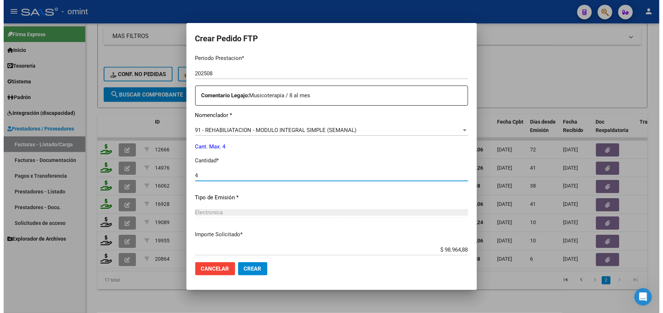
scroll to position [286, 0]
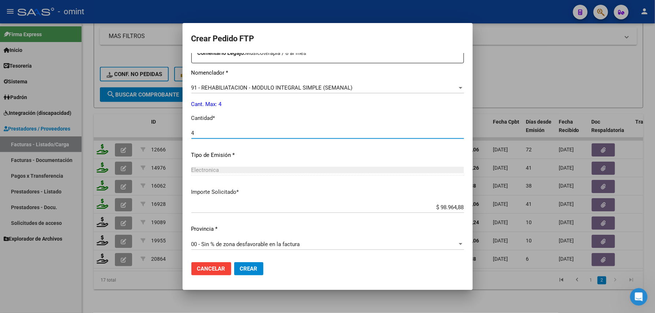
click at [250, 264] on button "Crear" at bounding box center [248, 269] width 29 height 13
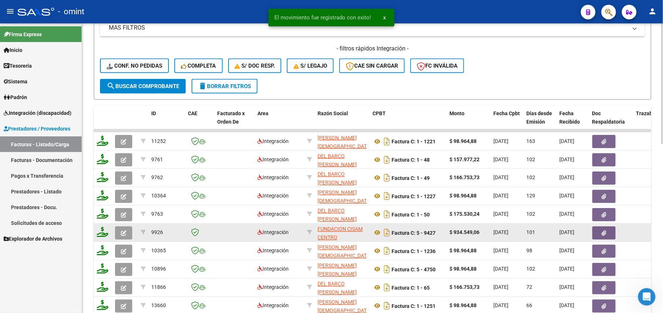
scroll to position [405, 0]
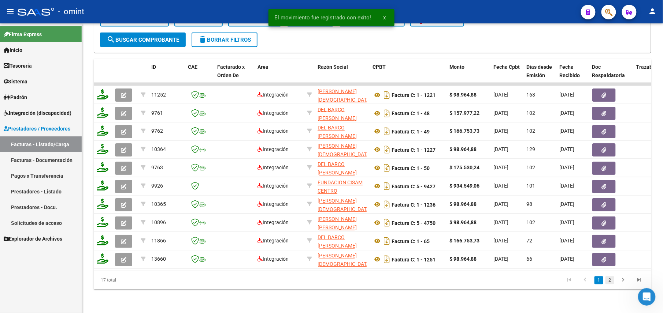
click at [612, 279] on link "2" at bounding box center [609, 281] width 9 height 8
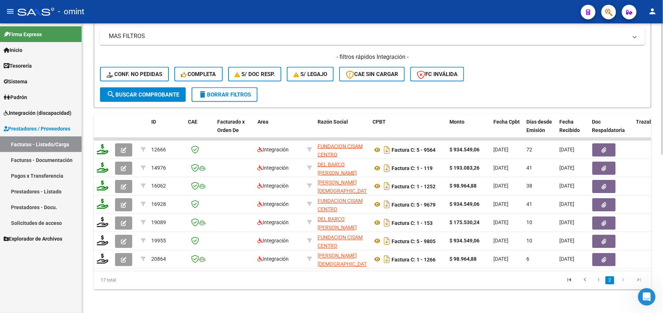
scroll to position [155, 0]
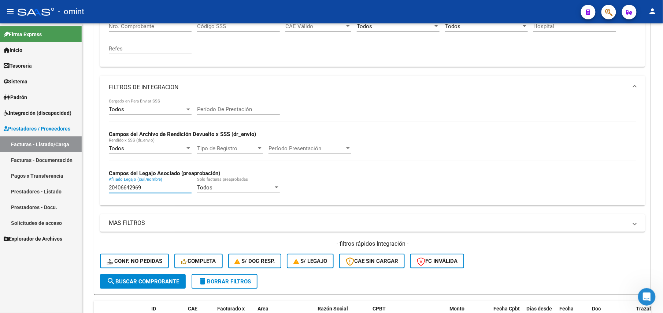
drag, startPoint x: 157, startPoint y: 189, endPoint x: 78, endPoint y: 188, distance: 79.1
click at [78, 189] on mat-sidenav-container "Firma Express Inicio Calendario SSS Instructivos Contacto OS Tesorería Extracto…" at bounding box center [331, 168] width 663 height 290
paste input "7554798131"
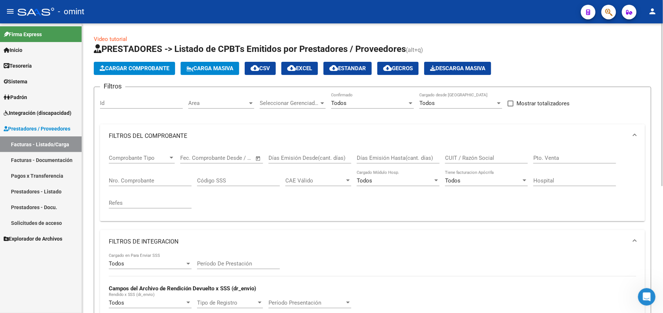
scroll to position [97, 0]
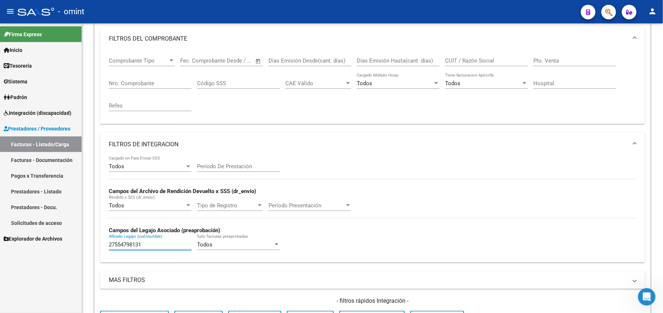
drag, startPoint x: 151, startPoint y: 242, endPoint x: 74, endPoint y: 242, distance: 77.3
click at [74, 242] on mat-sidenav-container "Firma Express Inicio Calendario SSS Instructivos Contacto OS Tesorería Extracto…" at bounding box center [331, 168] width 663 height 290
paste input "71591036"
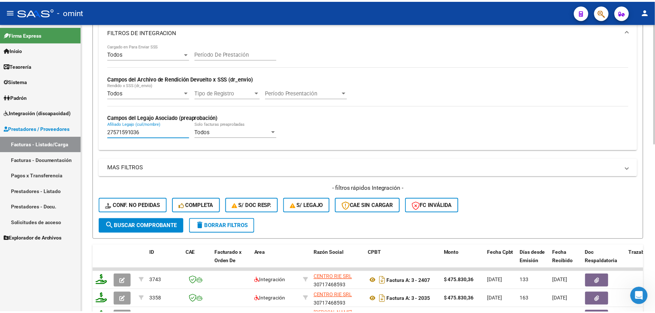
scroll to position [405, 0]
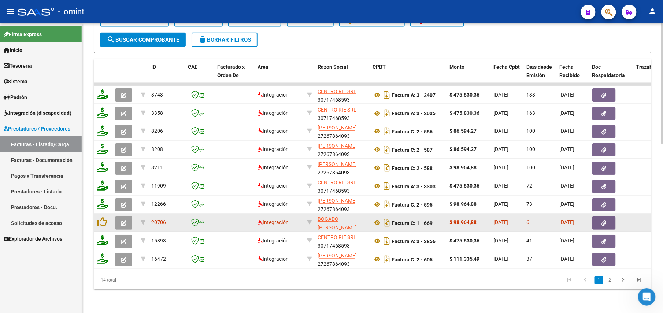
click at [124, 221] on icon "button" at bounding box center [123, 223] width 5 height 5
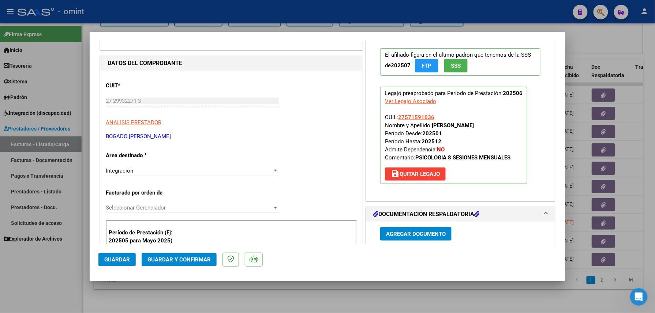
scroll to position [0, 0]
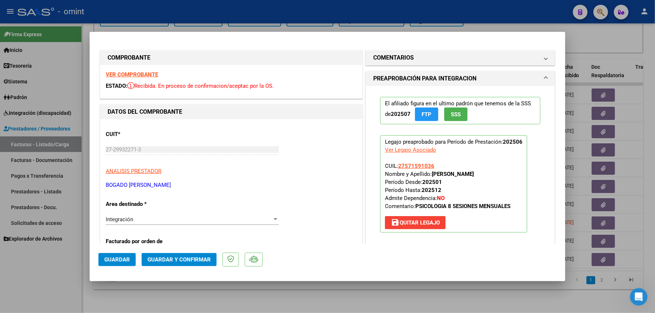
click at [141, 69] on div "VER COMPROBANTE ESTADO: Recibida. En proceso de confirmacion/aceptac por la OS." at bounding box center [231, 81] width 262 height 33
click at [141, 72] on strong "VER COMPROBANTE" at bounding box center [132, 74] width 52 height 7
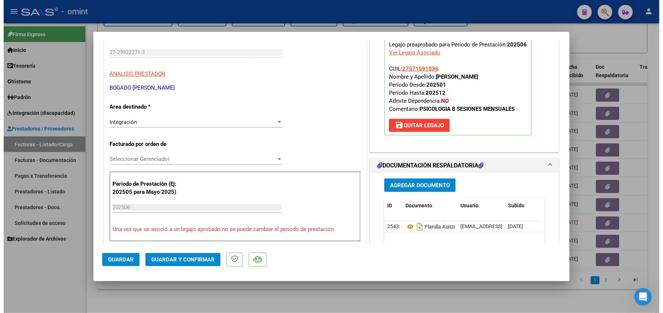
scroll to position [146, 0]
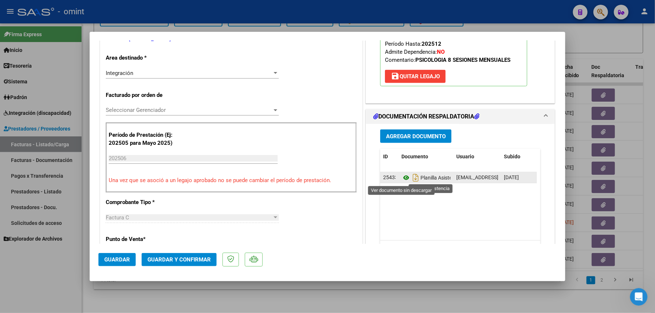
click at [402, 180] on icon at bounding box center [407, 178] width 10 height 9
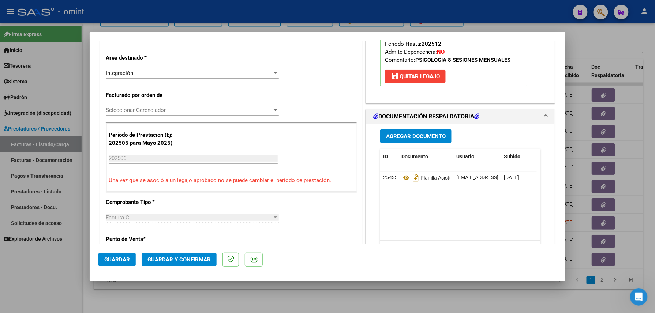
click at [289, 12] on div at bounding box center [327, 156] width 655 height 313
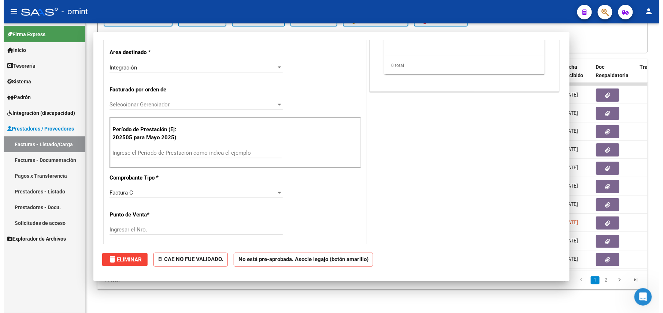
scroll to position [0, 0]
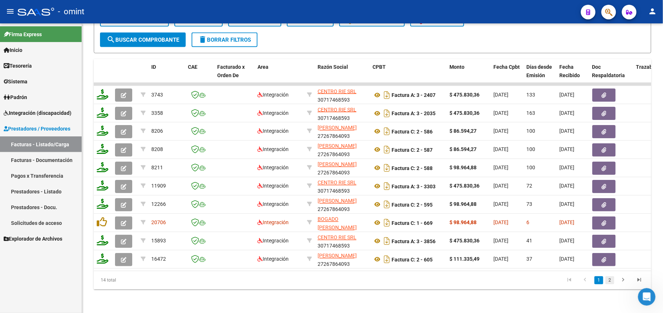
click at [610, 278] on link "2" at bounding box center [609, 281] width 9 height 8
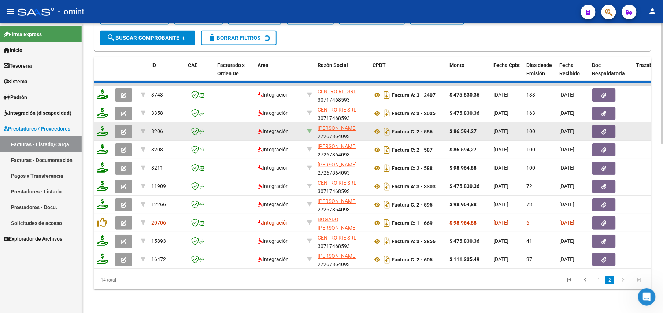
scroll to position [295, 0]
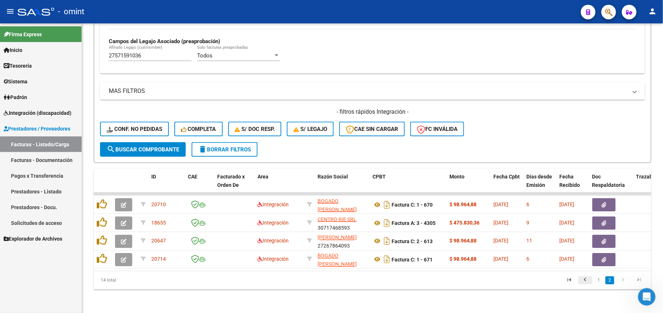
click at [585, 282] on icon "go to previous page" at bounding box center [585, 281] width 10 height 9
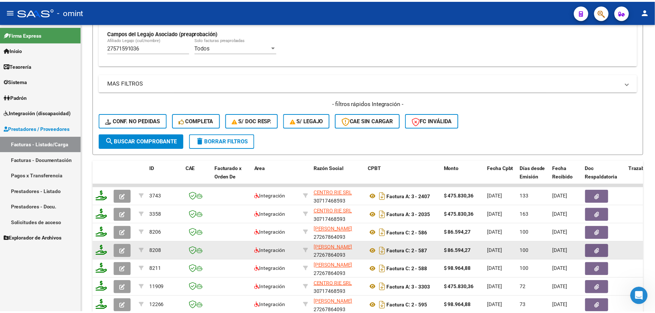
scroll to position [405, 0]
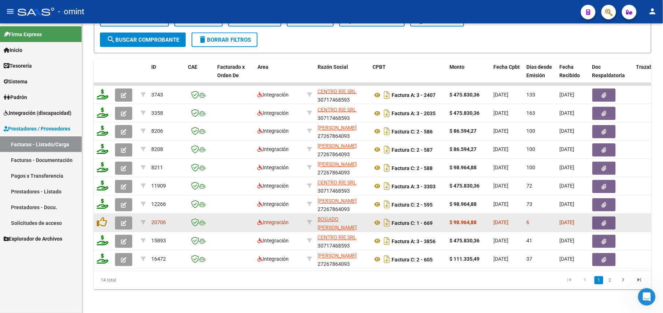
click at [122, 221] on button "button" at bounding box center [123, 223] width 17 height 13
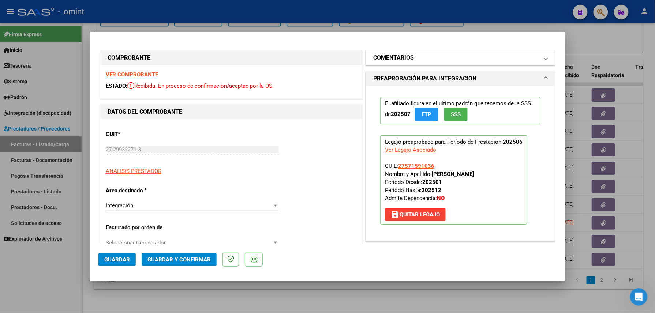
click at [411, 59] on mat-panel-title "COMENTARIOS" at bounding box center [455, 57] width 165 height 9
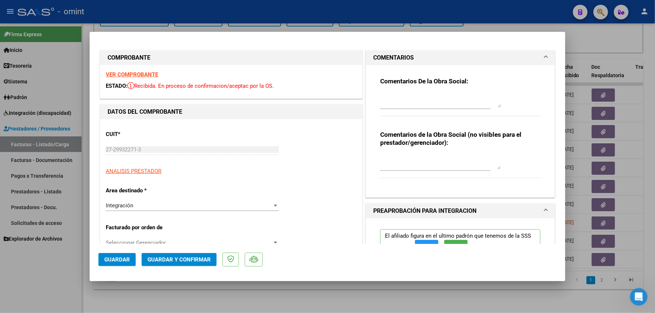
click at [396, 96] on textarea at bounding box center [440, 100] width 121 height 15
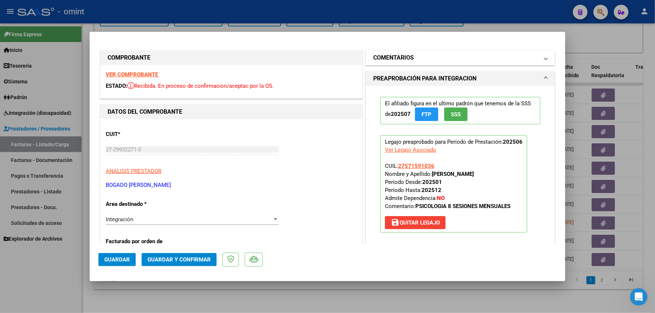
click at [419, 57] on mat-panel-title "COMENTARIOS" at bounding box center [455, 57] width 165 height 9
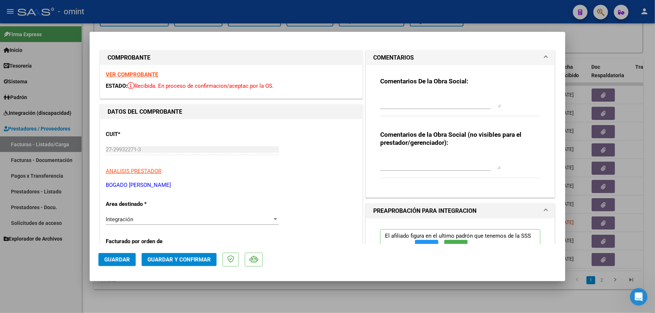
click at [403, 100] on textarea at bounding box center [440, 100] width 121 height 15
click at [463, 94] on textarea "Se deben especificar las fechas e" at bounding box center [440, 100] width 121 height 15
click at [380, 97] on textarea "Se deben especificar las fechas de asistencias en la planilla" at bounding box center [440, 100] width 121 height 15
drag, startPoint x: 482, startPoint y: 95, endPoint x: 441, endPoint y: 97, distance: 41.4
click at [441, 97] on textarea "Se solicita cargar planilla deben especificar las fechas de asistencias en la p…" at bounding box center [440, 100] width 121 height 15
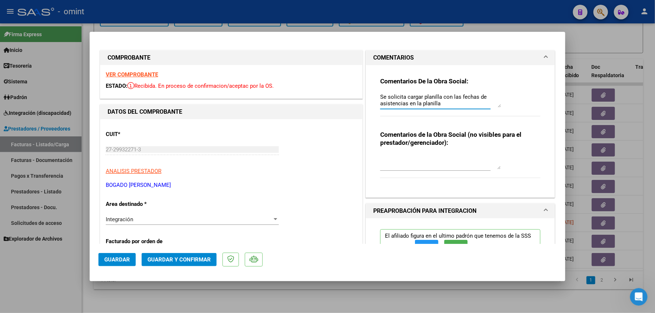
drag, startPoint x: 441, startPoint y: 103, endPoint x: 403, endPoint y: 104, distance: 38.1
click at [403, 104] on textarea "Se solicita cargar planilla con las fechas de asistencias en la planilla" at bounding box center [440, 100] width 121 height 15
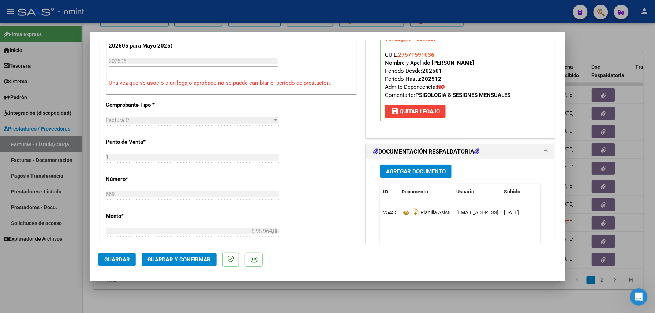
scroll to position [0, 0]
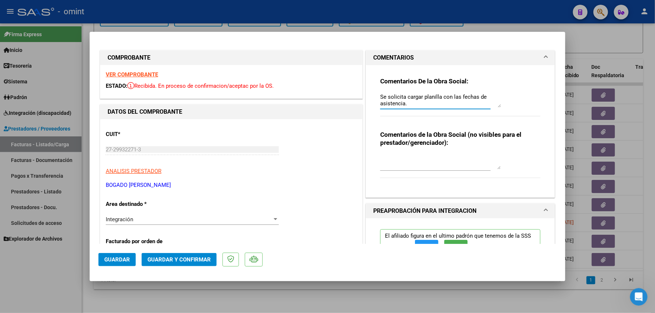
drag, startPoint x: 443, startPoint y: 97, endPoint x: 455, endPoint y: 97, distance: 12.5
click at [455, 97] on textarea "Se solicita cargar planilla con las fechas de asistencia." at bounding box center [440, 100] width 121 height 15
drag, startPoint x: 457, startPoint y: 97, endPoint x: 440, endPoint y: 97, distance: 17.2
click at [440, 97] on textarea "Se solicita cargar planilla con las fechas de asistencia." at bounding box center [440, 100] width 121 height 15
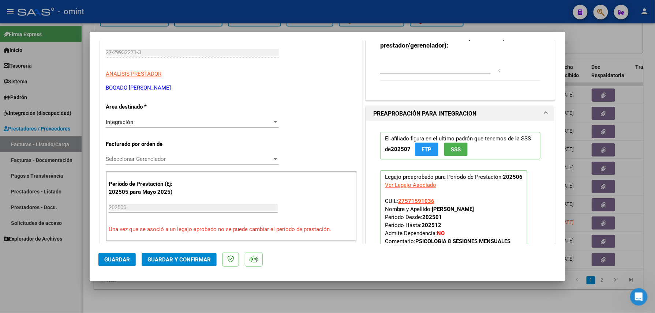
scroll to position [195, 0]
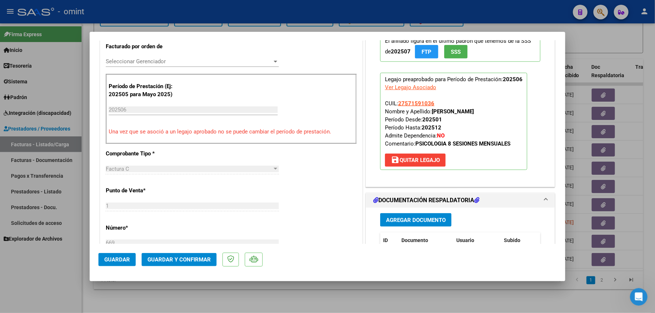
click at [171, 261] on span "Guardar y Confirmar" at bounding box center [179, 260] width 63 height 7
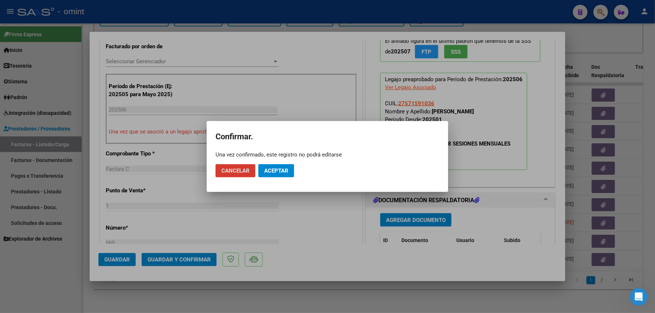
click at [276, 168] on span "Aceptar" at bounding box center [276, 171] width 24 height 7
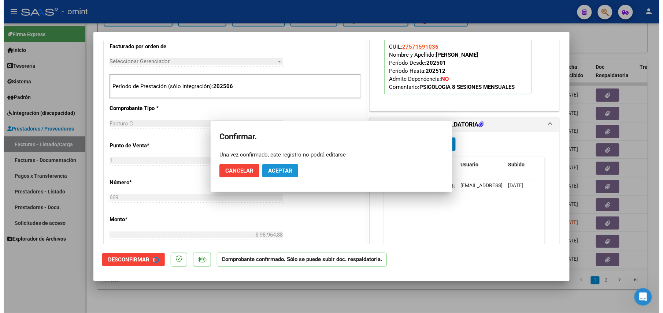
scroll to position [195, 0]
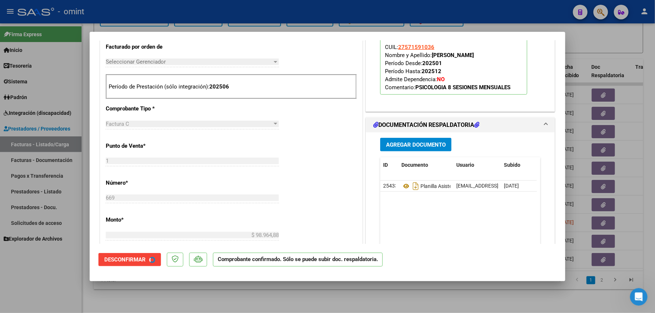
click at [221, 297] on div at bounding box center [327, 156] width 655 height 313
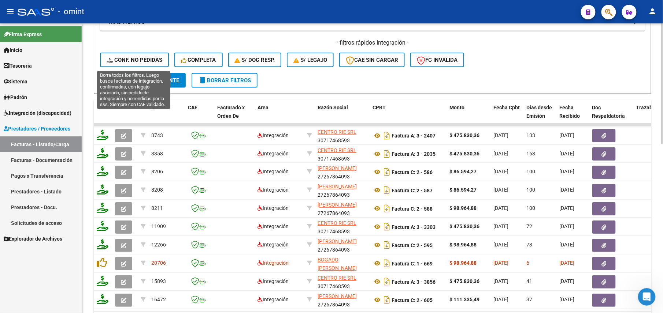
scroll to position [258, 0]
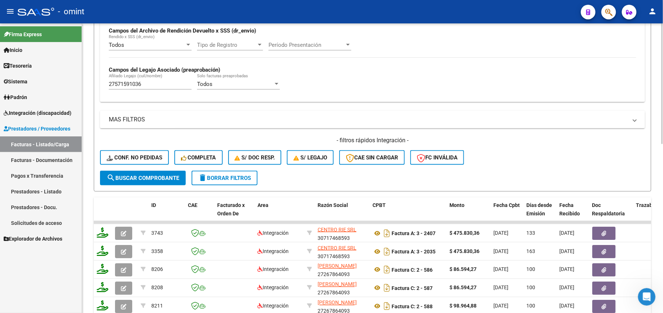
click at [150, 84] on input "27571591036" at bounding box center [150, 84] width 83 height 7
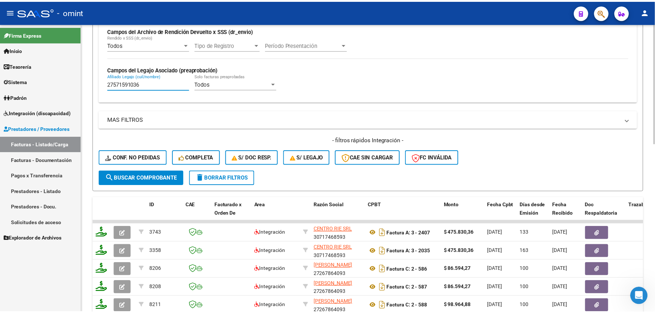
scroll to position [405, 0]
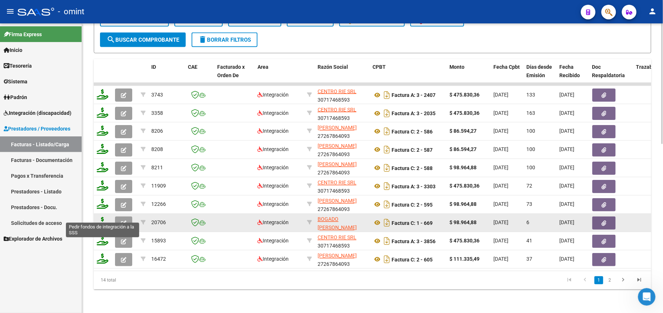
click at [105, 217] on icon at bounding box center [103, 222] width 12 height 10
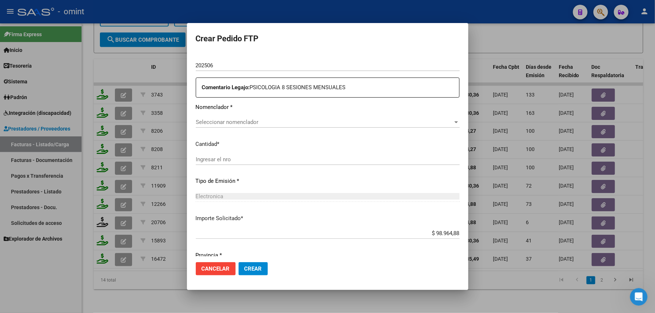
scroll to position [154, 0]
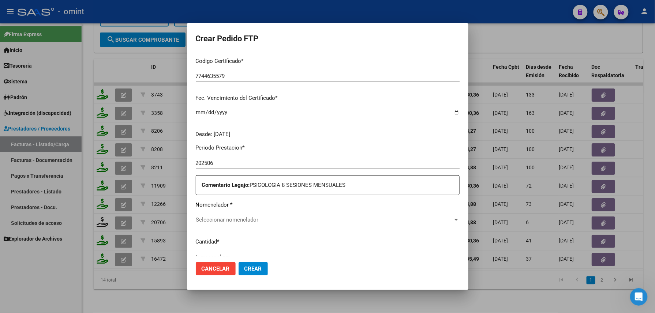
click at [264, 219] on span "Seleccionar nomenclador" at bounding box center [324, 220] width 257 height 7
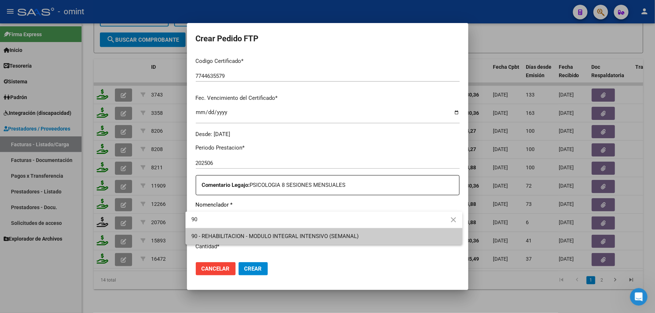
click at [276, 237] on span "90 - REHABILITACION - MODULO INTEGRAL INTENSIVO (SEMANAL)" at bounding box center [274, 236] width 167 height 7
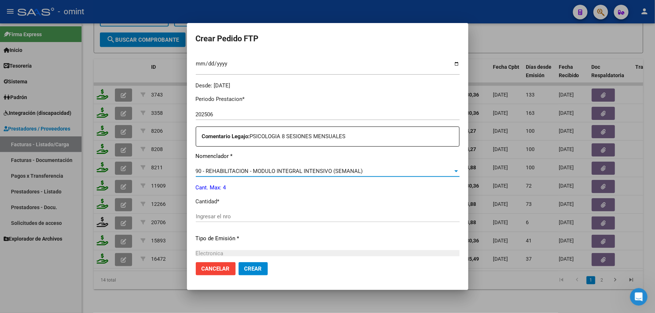
scroll to position [252, 0]
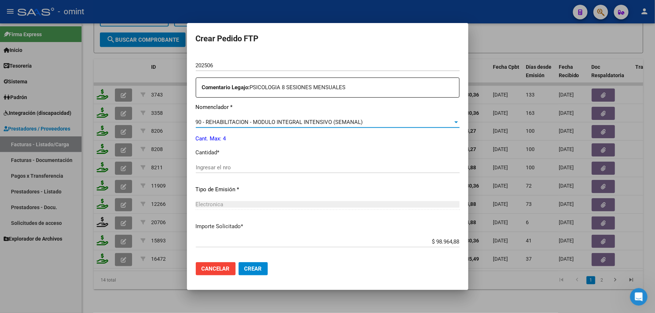
click at [232, 164] on input "Ingresar el nro" at bounding box center [328, 167] width 264 height 7
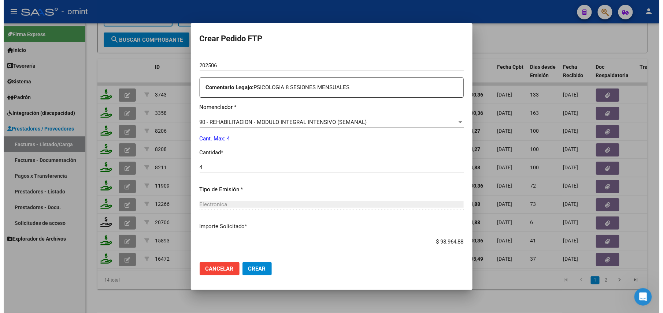
scroll to position [286, 0]
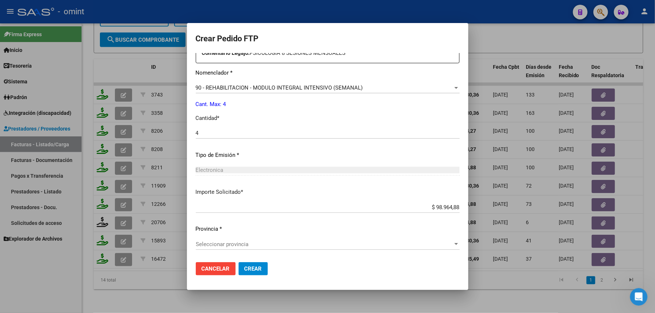
click at [245, 243] on span "Seleccionar provincia" at bounding box center [324, 244] width 257 height 7
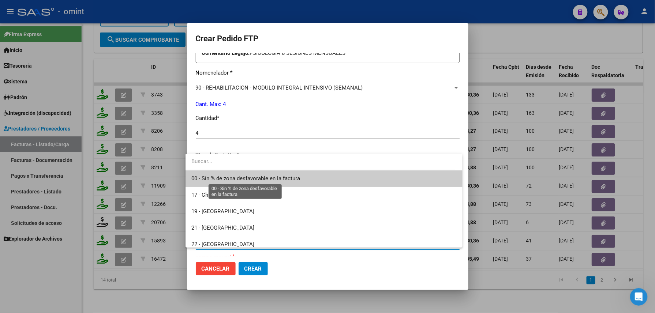
click at [236, 179] on span "00 - Sin % de zona desfavorable en la factura" at bounding box center [245, 178] width 109 height 7
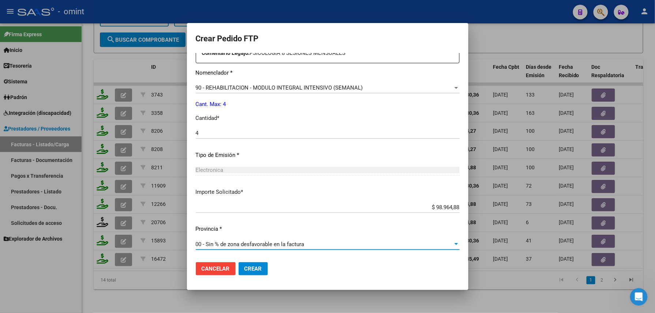
click at [245, 271] on span "Crear" at bounding box center [254, 269] width 18 height 7
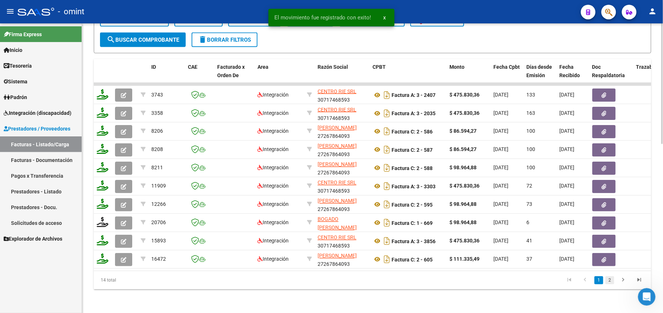
click at [612, 279] on link "2" at bounding box center [609, 281] width 9 height 8
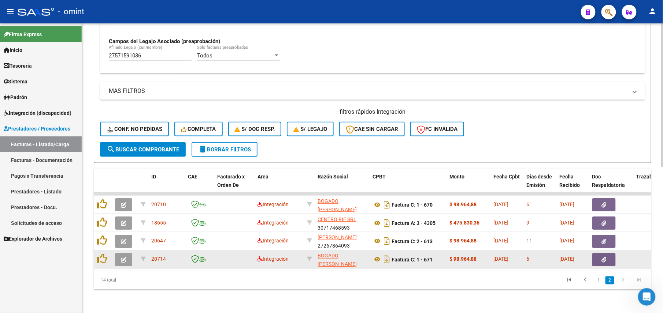
scroll to position [295, 0]
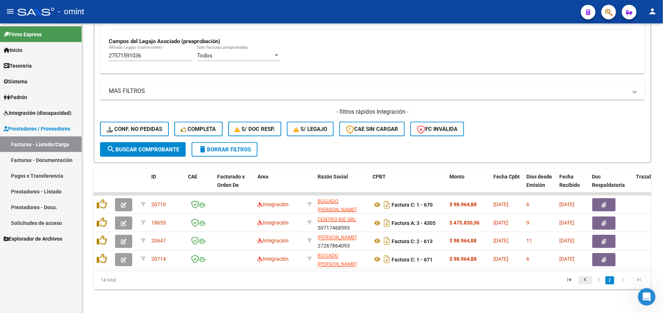
click at [582, 277] on icon "go to previous page" at bounding box center [585, 281] width 10 height 9
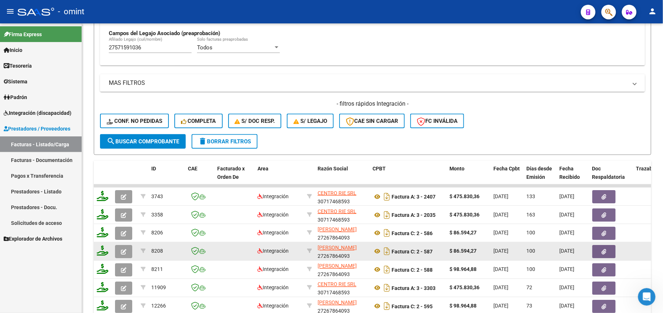
click at [124, 246] on button "button" at bounding box center [123, 251] width 17 height 13
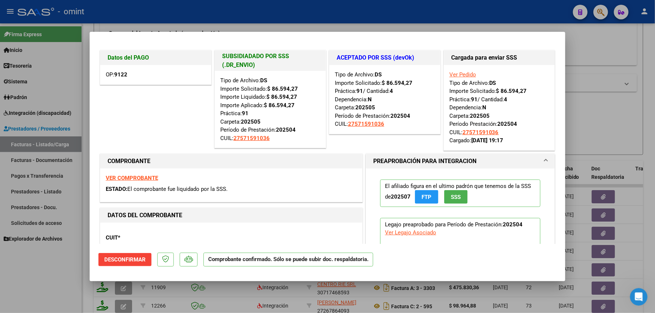
click at [51, 266] on div at bounding box center [327, 156] width 655 height 313
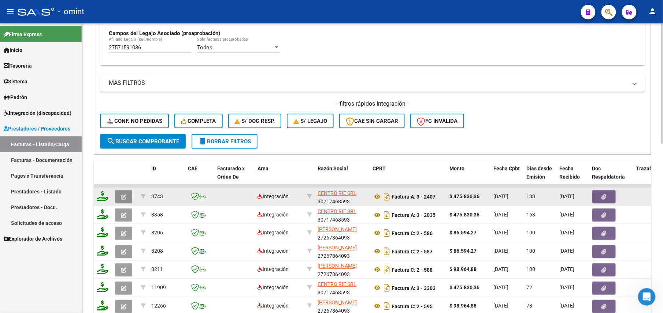
click at [122, 202] on button "button" at bounding box center [123, 196] width 17 height 13
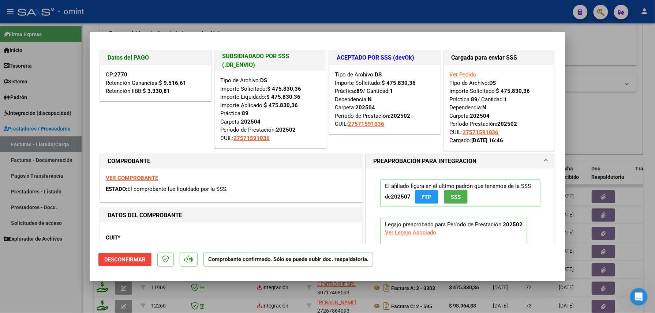
click at [60, 269] on div at bounding box center [327, 156] width 655 height 313
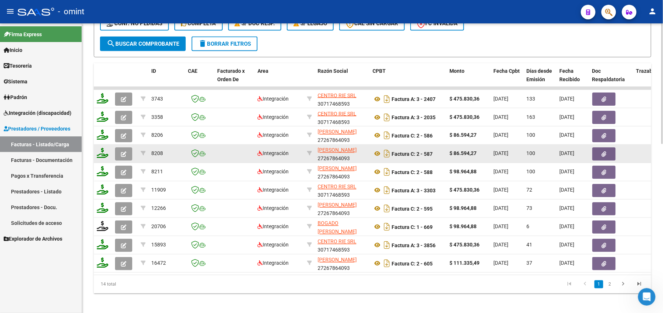
scroll to position [405, 0]
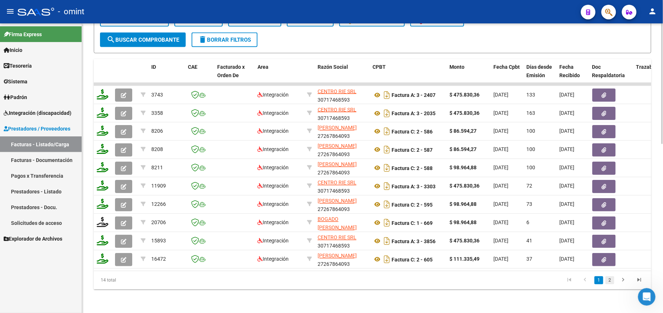
click at [611, 280] on link "2" at bounding box center [609, 281] width 9 height 8
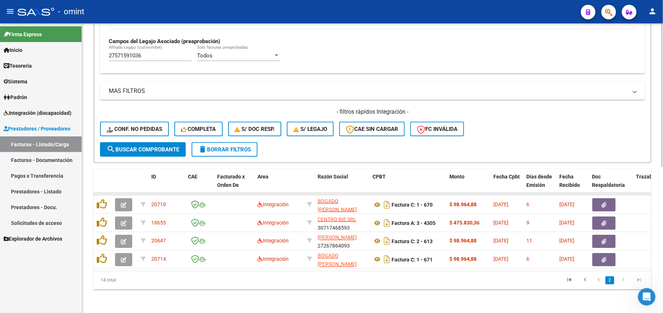
scroll to position [295, 0]
click at [595, 280] on link "1" at bounding box center [598, 281] width 9 height 8
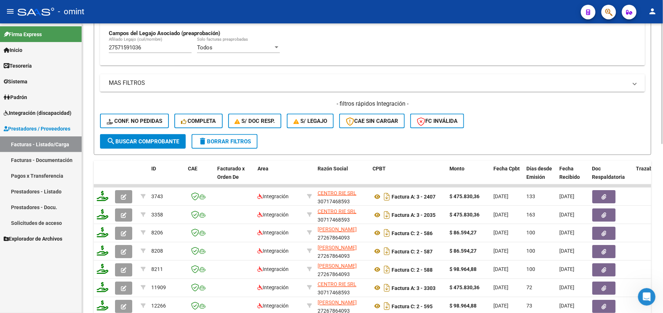
scroll to position [405, 0]
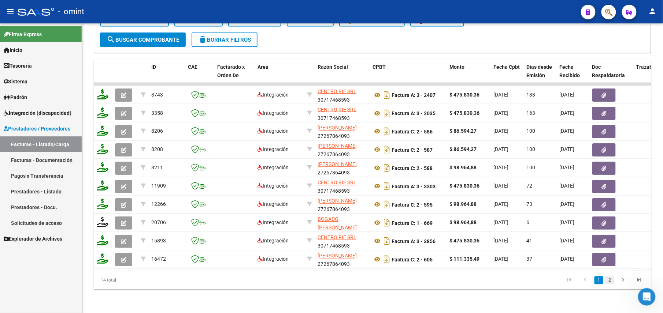
click at [607, 279] on link "2" at bounding box center [609, 281] width 9 height 8
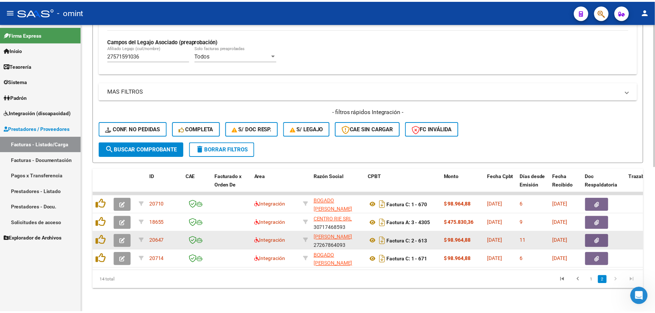
scroll to position [295, 0]
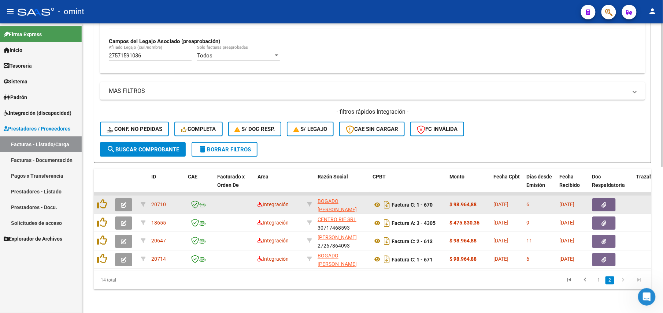
click at [130, 198] on button "button" at bounding box center [123, 204] width 17 height 13
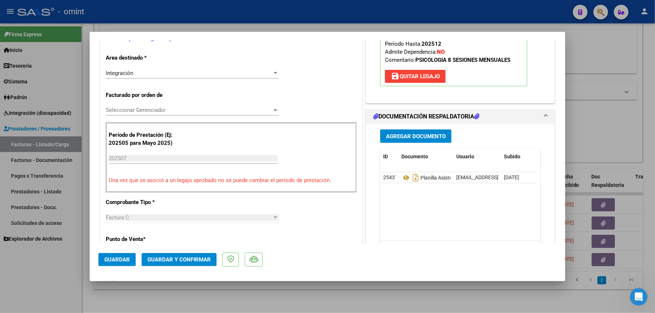
scroll to position [0, 0]
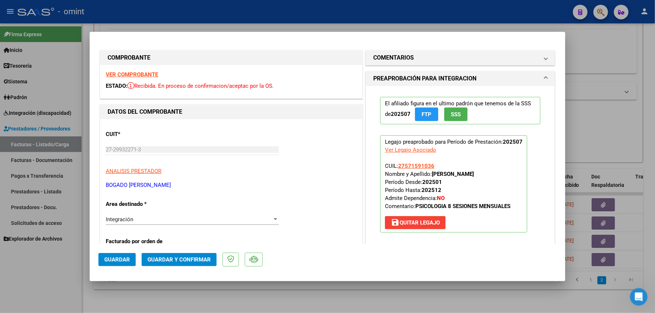
click at [139, 74] on strong "VER COMPROBANTE" at bounding box center [132, 74] width 52 height 7
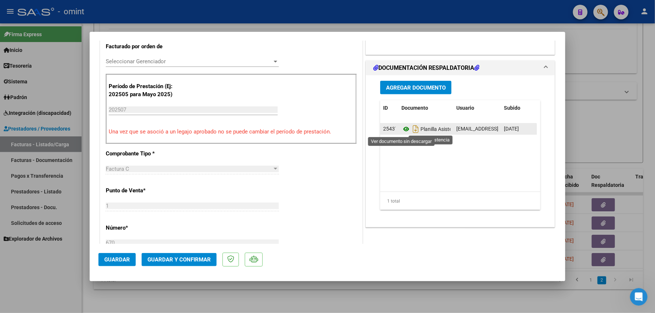
click at [404, 130] on icon at bounding box center [407, 129] width 10 height 9
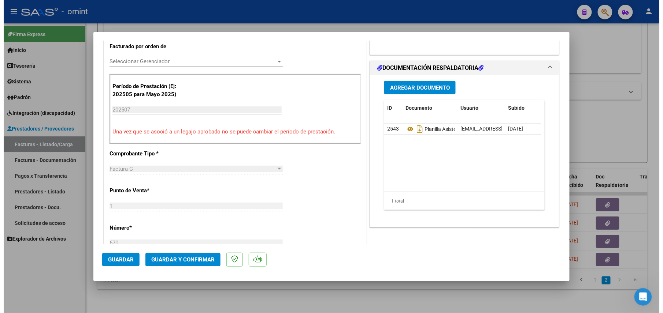
scroll to position [0, 0]
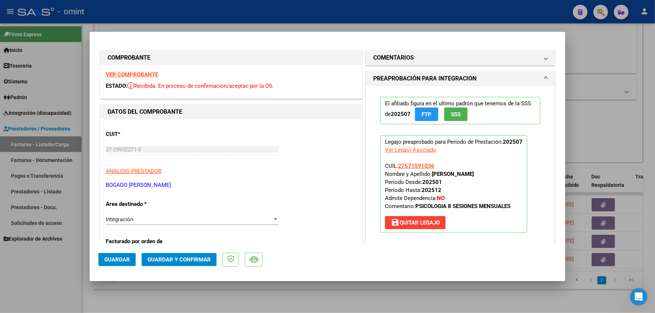
click at [247, 295] on div at bounding box center [327, 156] width 655 height 313
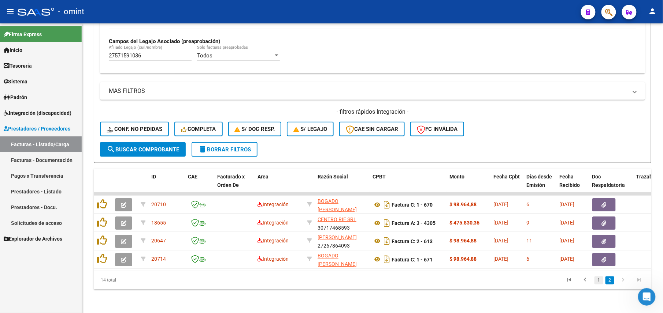
click at [595, 280] on link "1" at bounding box center [598, 281] width 9 height 8
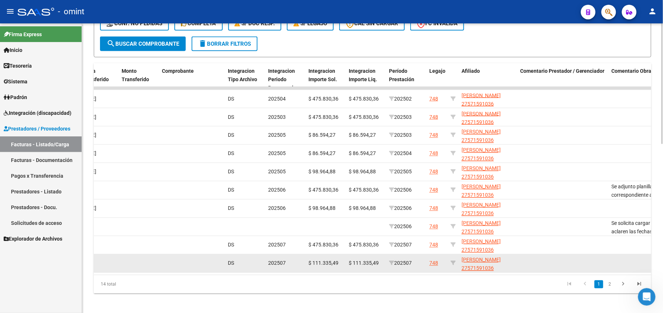
scroll to position [0, 767]
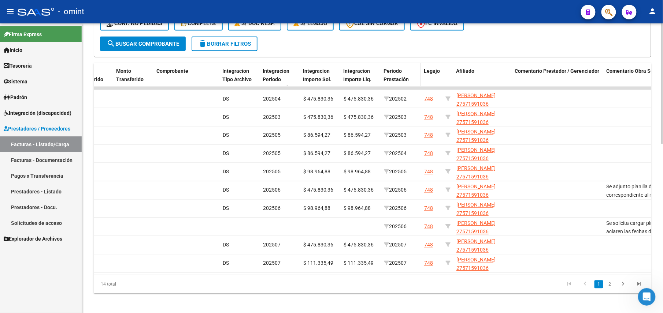
click at [392, 78] on span "Período Prestación" at bounding box center [395, 75] width 25 height 14
click at [394, 75] on span "Período Prestación" at bounding box center [395, 75] width 25 height 14
click at [397, 77] on span "Período Prestación" at bounding box center [395, 75] width 25 height 14
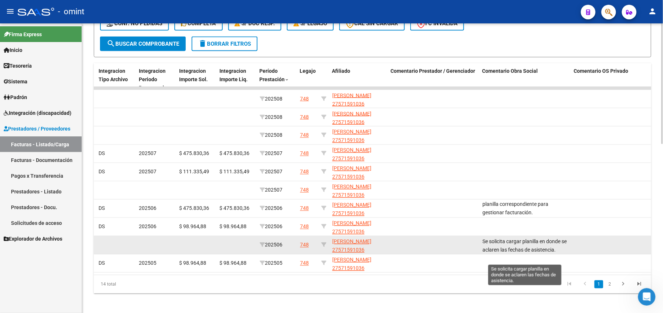
scroll to position [9, 0]
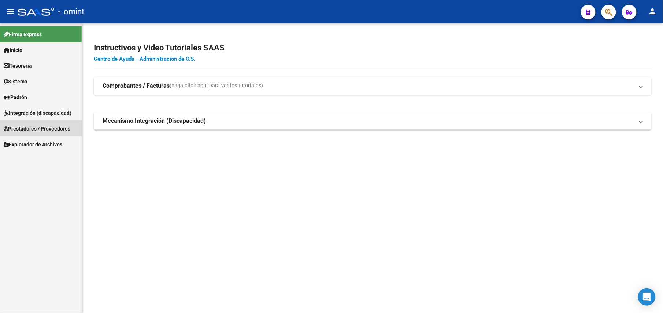
click at [38, 130] on span "Prestadores / Proveedores" at bounding box center [37, 129] width 67 height 8
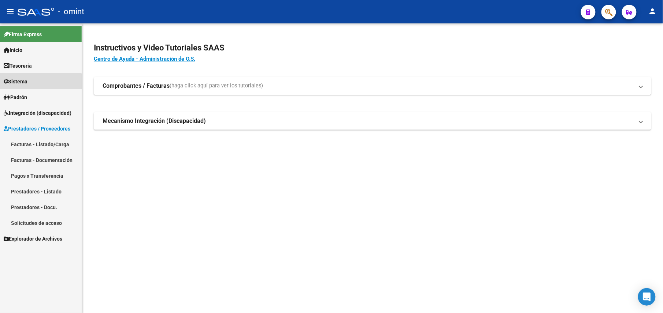
click at [34, 85] on link "Sistema" at bounding box center [41, 82] width 82 height 16
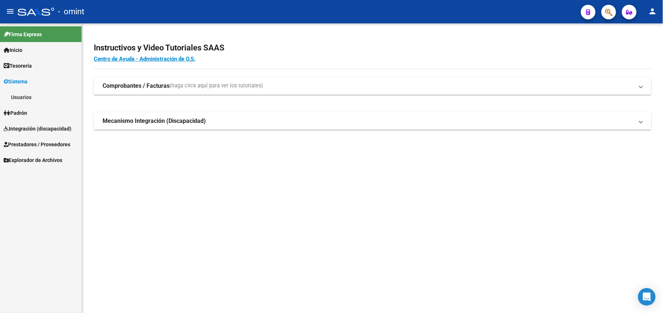
click at [37, 98] on link "Usuarios" at bounding box center [41, 97] width 82 height 16
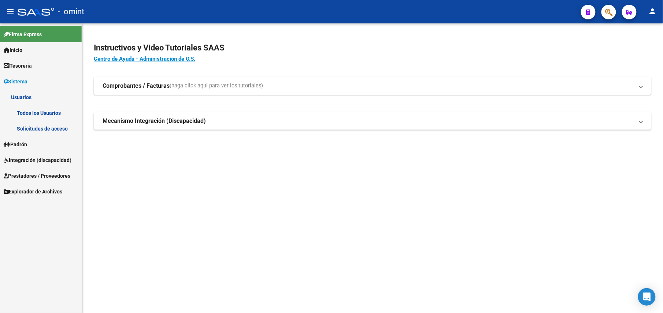
click at [53, 109] on link "Todos los Usuarios" at bounding box center [41, 113] width 82 height 16
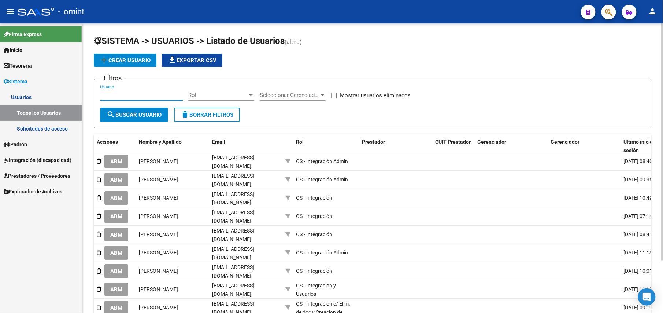
click at [129, 94] on input "Usuario" at bounding box center [141, 95] width 83 height 7
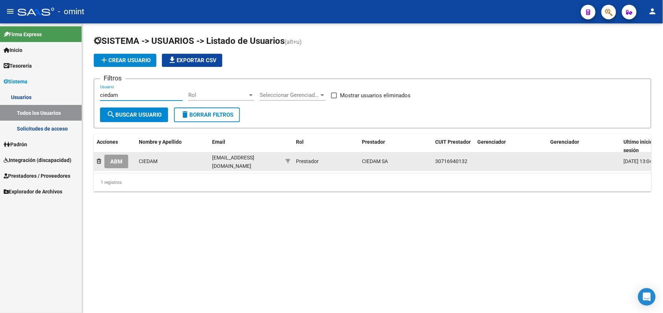
type input "ciedam"
click at [117, 160] on span "ABM" at bounding box center [116, 162] width 12 height 7
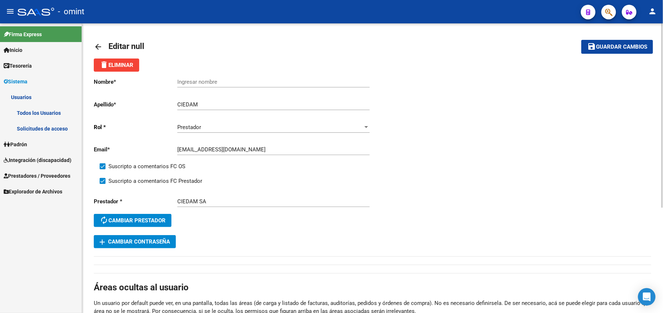
click at [188, 101] on input "CIEDAM" at bounding box center [273, 104] width 192 height 7
click at [188, 100] on div "CIEDAM Ingresar apellido" at bounding box center [273, 102] width 192 height 16
drag, startPoint x: 188, startPoint y: 101, endPoint x: 185, endPoint y: 104, distance: 4.4
click at [185, 104] on input "CIEDAM" at bounding box center [273, 104] width 192 height 7
click at [485, 114] on div "Nombre * Ingresar nombre Apellido * CIEDAM Ingresar apellido Rol * Prestador Se…" at bounding box center [372, 160] width 557 height 177
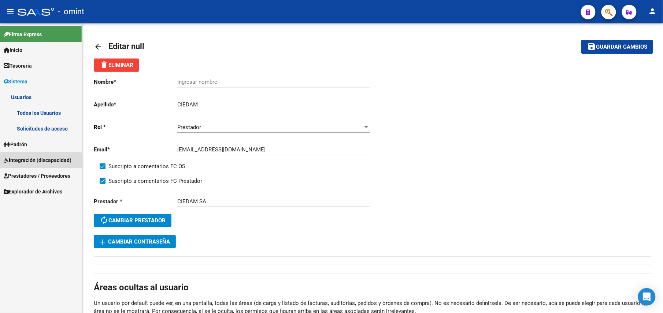
click at [28, 163] on span "Integración (discapacidad)" at bounding box center [38, 160] width 68 height 8
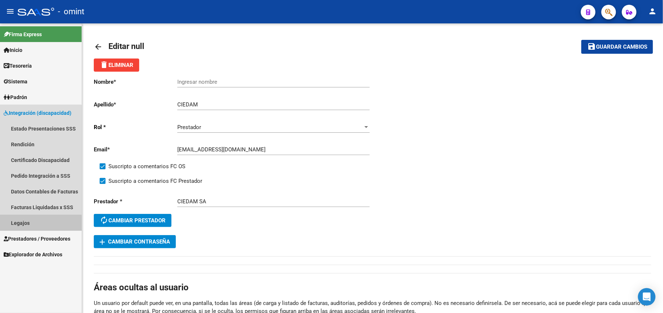
click at [24, 225] on link "Legajos" at bounding box center [41, 223] width 82 height 16
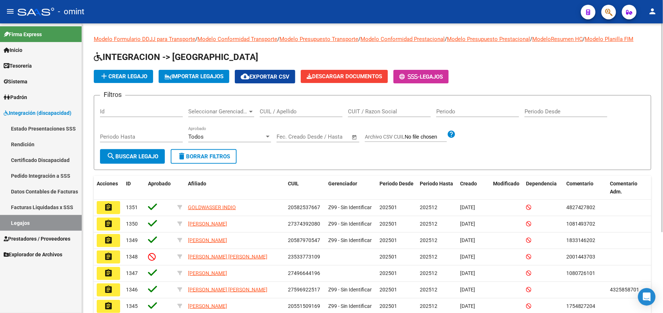
click at [278, 107] on div "CUIL / Apellido" at bounding box center [301, 109] width 83 height 16
paste input "27570233667"
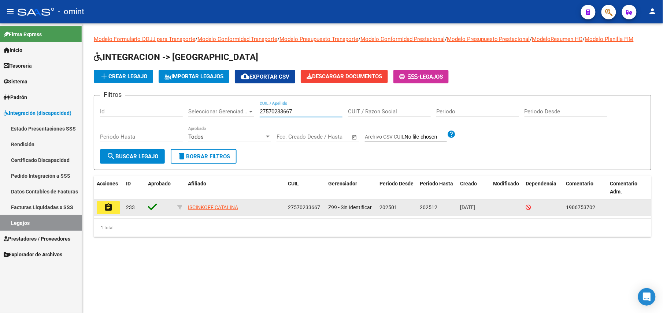
type input "27570233667"
click at [111, 209] on mat-icon "assignment" at bounding box center [108, 207] width 9 height 9
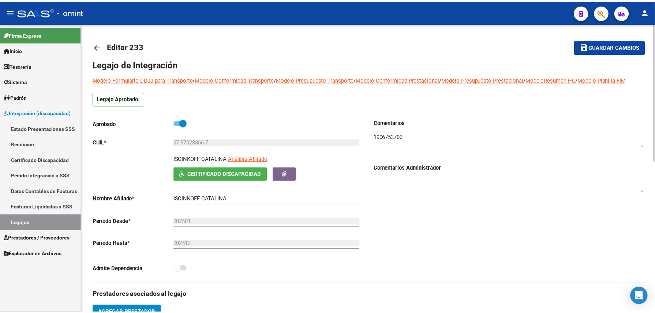
scroll to position [195, 0]
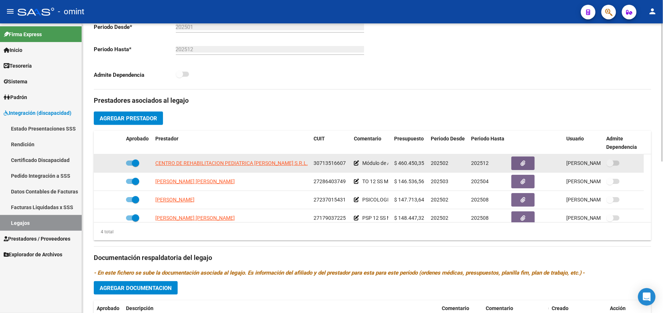
click at [335, 163] on span "30713516607" at bounding box center [329, 163] width 32 height 6
copy span "30713516607"
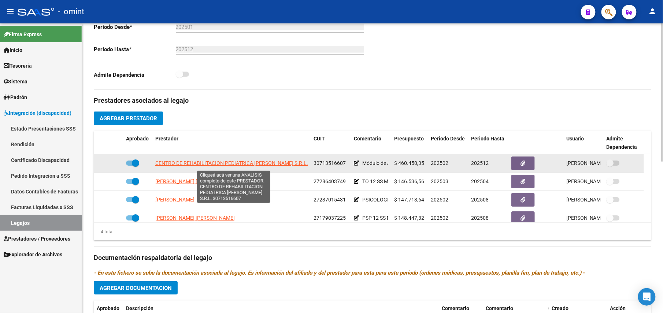
click at [279, 165] on span "CENTRO DE REHABILITACION PEDIATRICA RAMOS MEJIA S.R.L." at bounding box center [231, 163] width 153 height 6
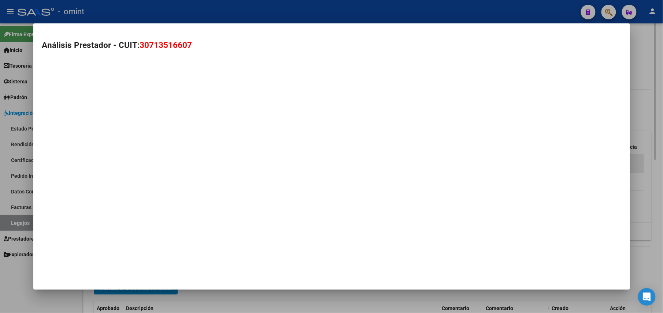
scroll to position [204, 0]
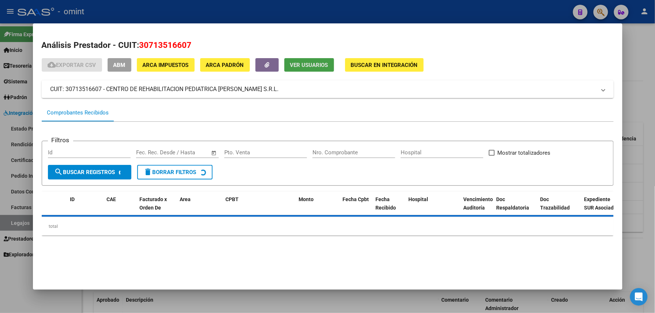
click at [308, 65] on span "Ver Usuarios" at bounding box center [309, 65] width 38 height 7
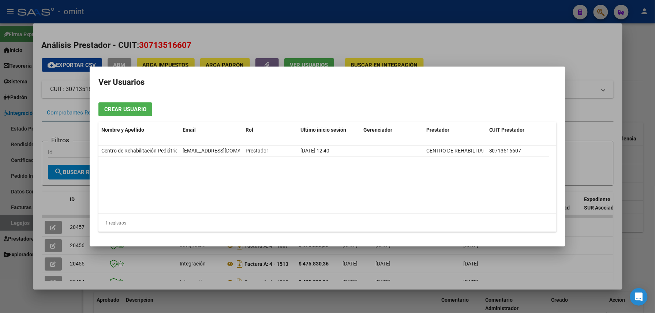
click at [330, 5] on div at bounding box center [327, 156] width 655 height 313
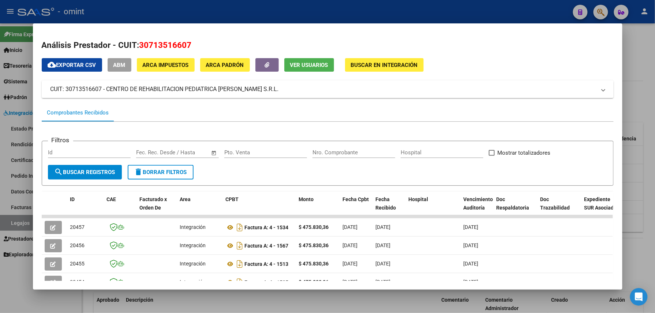
click at [330, 5] on div at bounding box center [327, 156] width 655 height 313
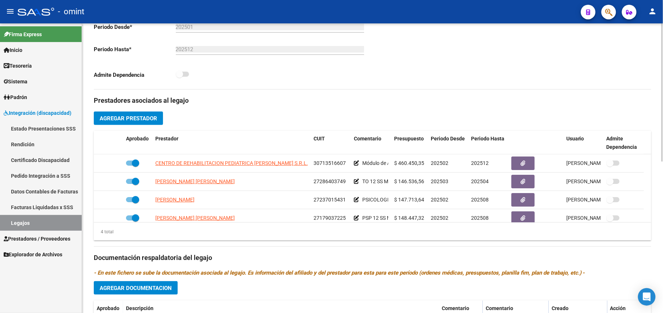
scroll to position [0, 0]
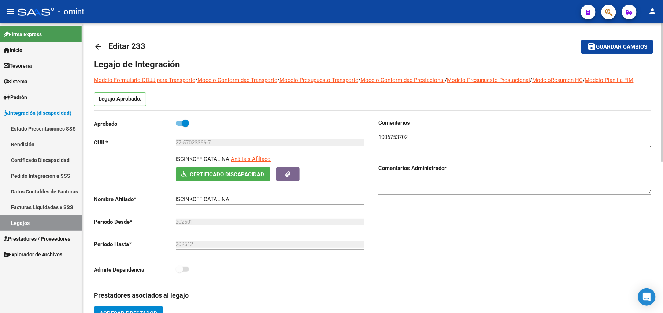
click at [97, 45] on mat-icon "arrow_back" at bounding box center [98, 46] width 9 height 9
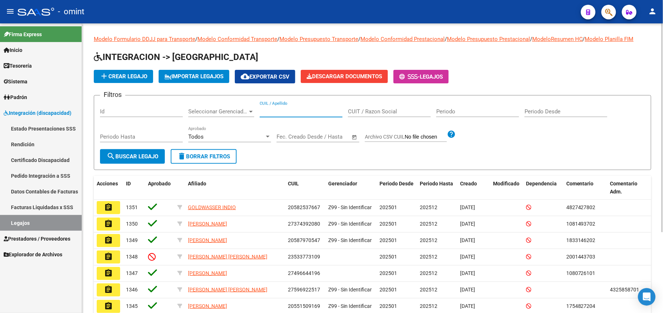
click at [282, 112] on input "CUIL / Apellido" at bounding box center [301, 111] width 83 height 7
paste input "LABOIA"
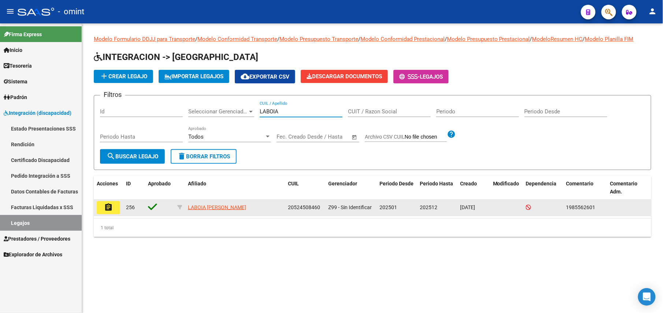
type input "LABOIA"
click at [112, 206] on mat-icon "assignment" at bounding box center [108, 207] width 9 height 9
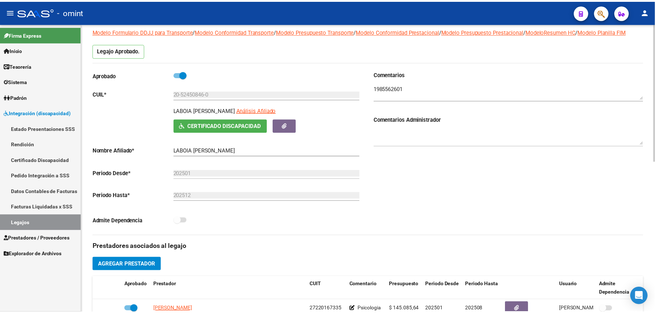
scroll to position [244, 0]
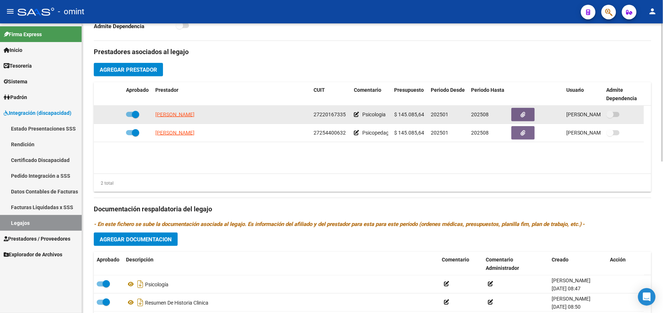
click at [209, 120] on datatable-body-cell "MORRONGIELLO NOEMI FELICIA" at bounding box center [231, 115] width 158 height 18
click at [194, 117] on span "MORRONGIELLO NOEMI FELICIA" at bounding box center [174, 115] width 39 height 6
type textarea "27220167335"
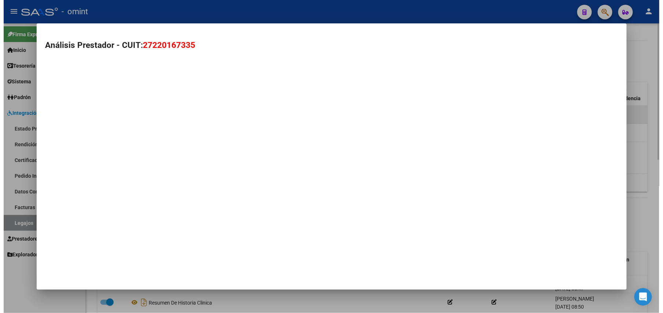
scroll to position [252, 0]
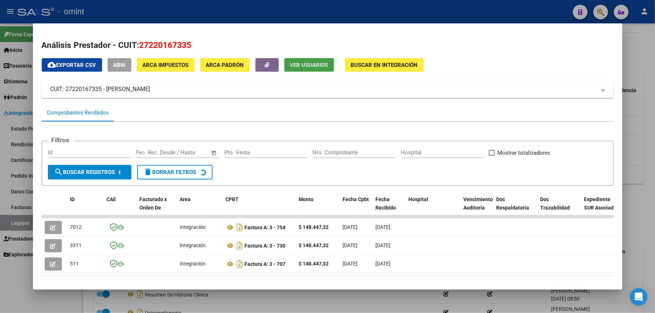
click at [299, 63] on span "Ver Usuarios" at bounding box center [309, 65] width 38 height 7
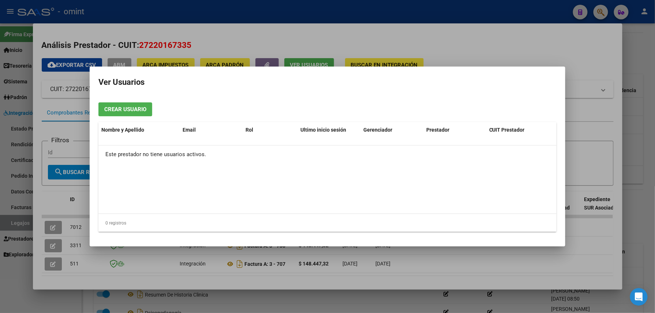
click at [320, 34] on div at bounding box center [327, 156] width 655 height 313
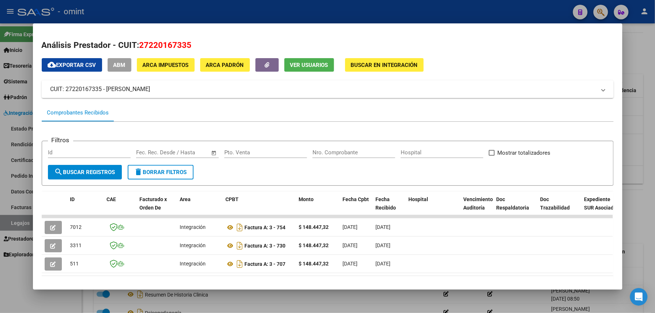
click at [323, 26] on mat-dialog-container "Análisis Prestador - CUIT: 27220167335 cloud_download Exportar CSV ABM ARCA Imp…" at bounding box center [328, 156] width 590 height 267
click at [327, 15] on div at bounding box center [327, 156] width 655 height 313
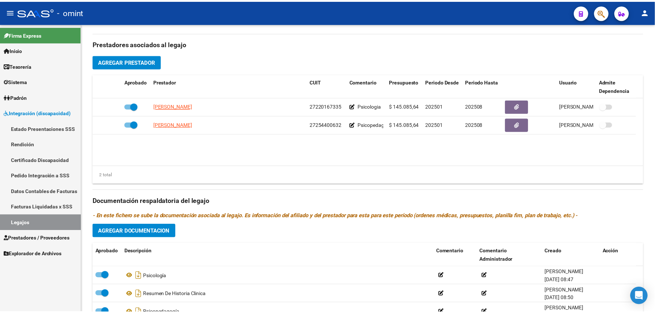
scroll to position [244, 0]
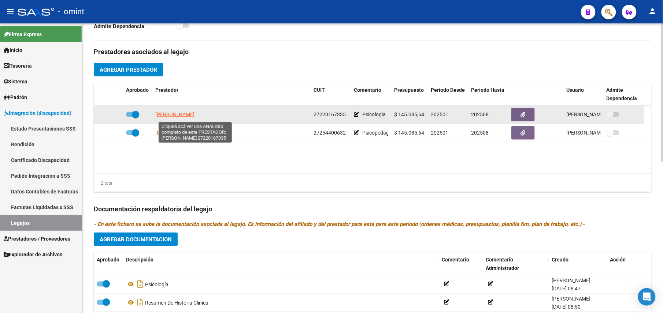
click at [185, 114] on span "MORRONGIELLO NOEMI FELICIA" at bounding box center [174, 115] width 39 height 6
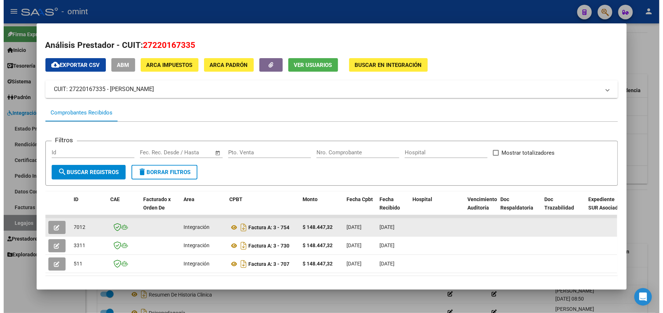
scroll to position [35, 0]
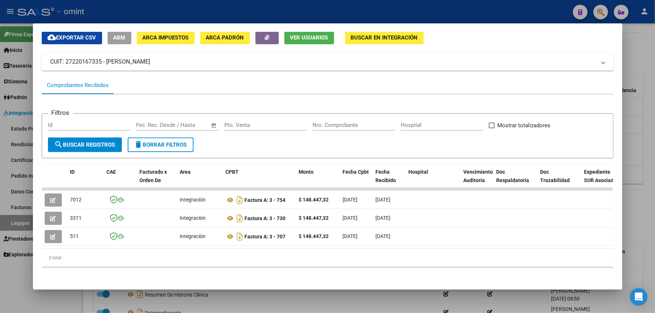
click at [515, 19] on div at bounding box center [327, 156] width 655 height 313
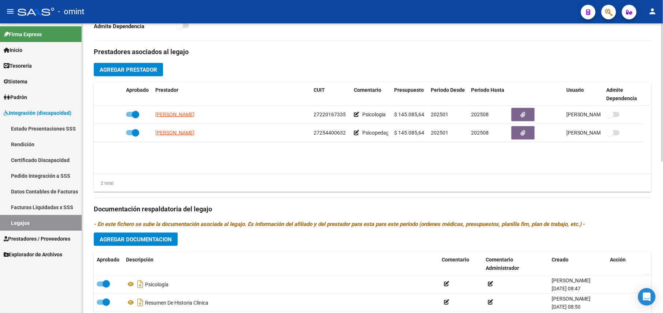
scroll to position [0, 0]
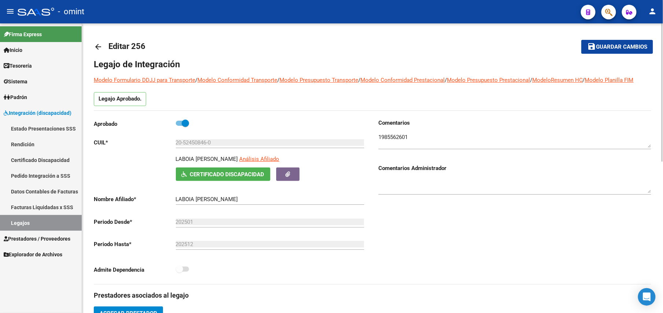
click at [95, 49] on mat-icon "arrow_back" at bounding box center [98, 46] width 9 height 9
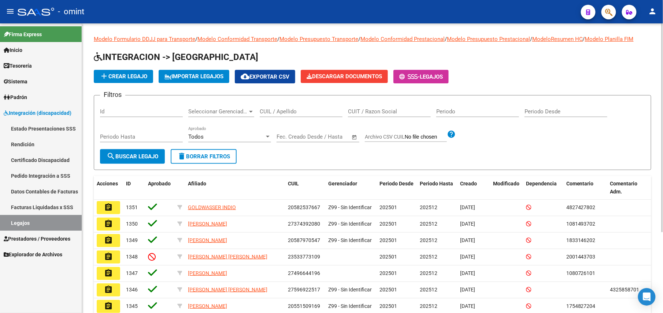
click at [290, 113] on input "CUIL / Apellido" at bounding box center [301, 111] width 83 height 7
paste input "20578421743"
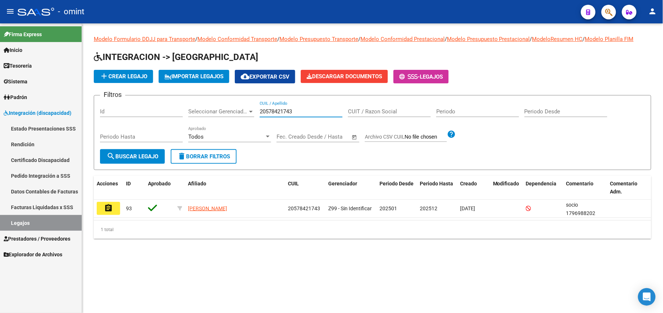
type input "20578421743"
click at [111, 205] on mat-icon "assignment" at bounding box center [108, 208] width 9 height 9
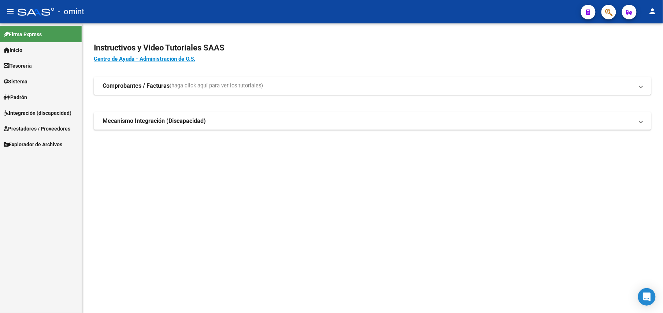
click at [38, 77] on link "Sistema" at bounding box center [41, 82] width 82 height 16
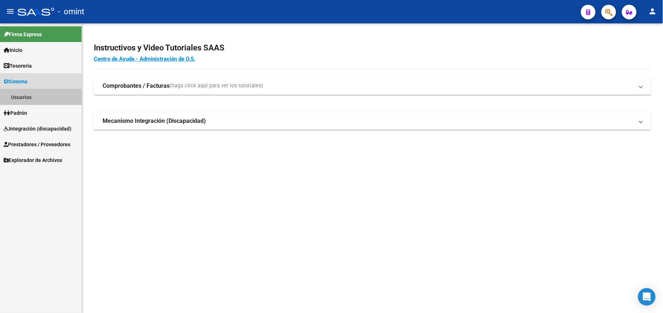
click at [34, 99] on link "Usuarios" at bounding box center [41, 97] width 82 height 16
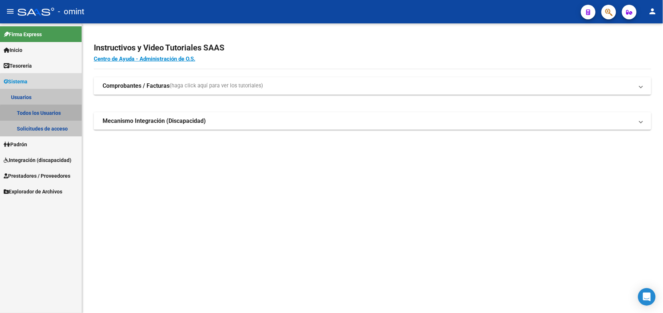
click at [56, 114] on link "Todos los Usuarios" at bounding box center [41, 113] width 82 height 16
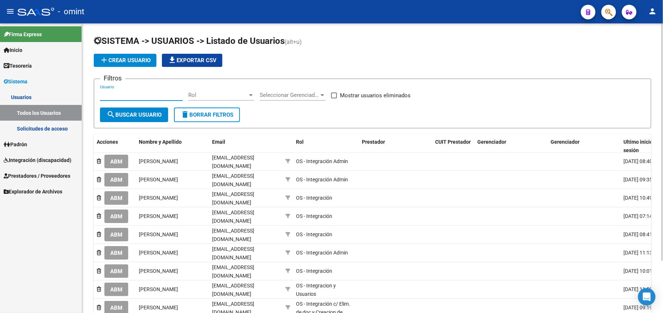
click at [156, 96] on input "Usuario" at bounding box center [141, 95] width 83 height 7
paste input "Morrongiello"
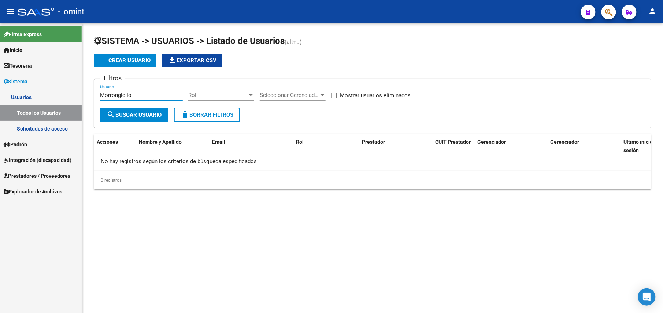
click at [128, 96] on input "Morrongiello" at bounding box center [141, 95] width 83 height 7
type input "Morrongiello"
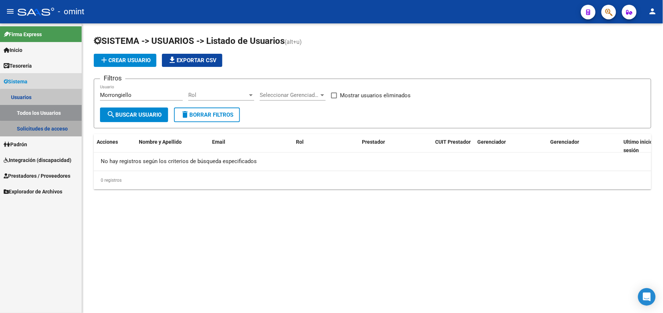
click at [41, 130] on link "Solicitudes de acceso" at bounding box center [41, 129] width 82 height 16
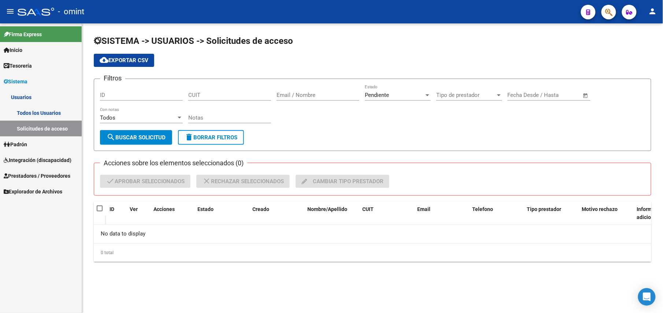
click at [376, 98] on div "Pendiente Estado" at bounding box center [398, 93] width 66 height 16
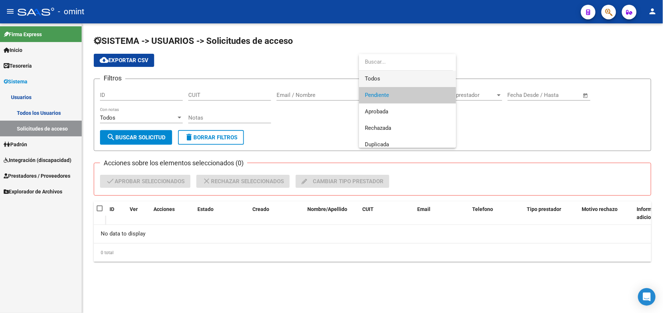
click at [384, 72] on span "Todos" at bounding box center [407, 79] width 85 height 16
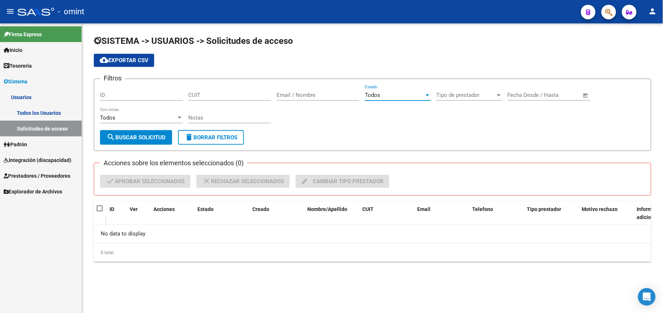
drag, startPoint x: 304, startPoint y: 91, endPoint x: 405, endPoint y: 113, distance: 103.1
click at [304, 91] on div "Email / Nombre" at bounding box center [317, 93] width 83 height 16
paste input "Morrongiello"
type input "Morrongiello"
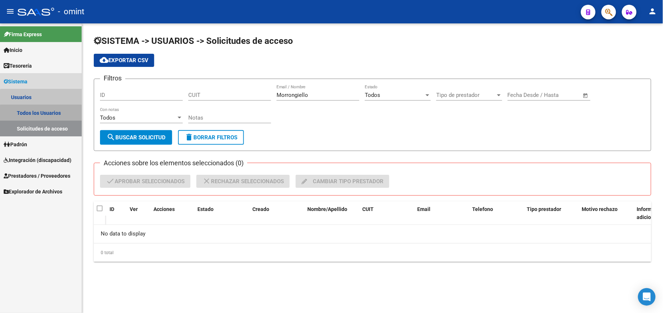
click at [43, 115] on link "Todos los Usuarios" at bounding box center [41, 113] width 82 height 16
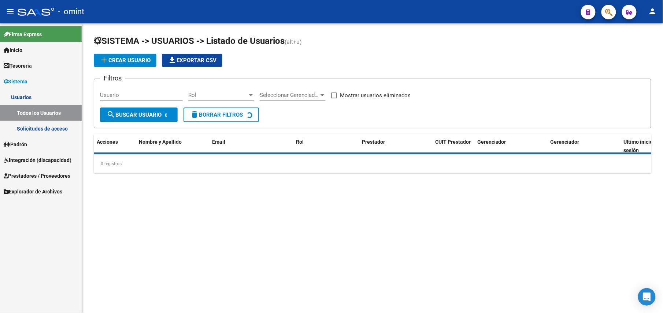
click at [45, 127] on link "Solicitudes de acceso" at bounding box center [41, 129] width 82 height 16
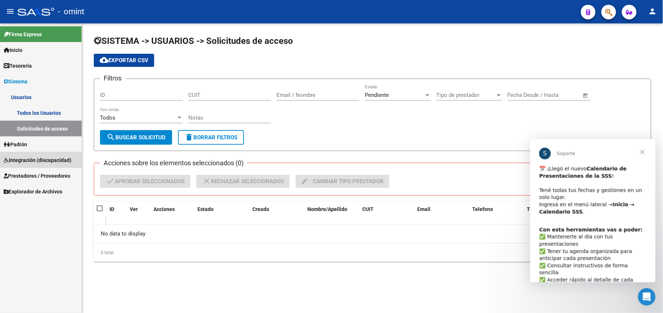
click at [29, 164] on span "Integración (discapacidad)" at bounding box center [38, 160] width 68 height 8
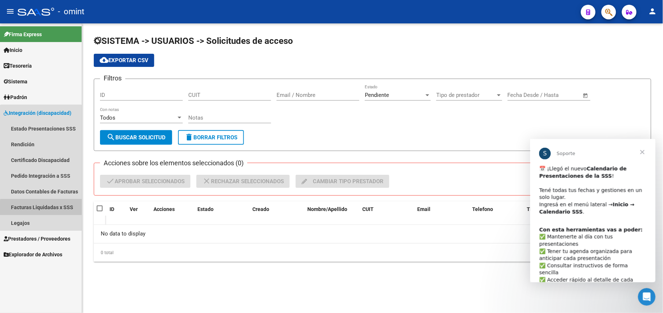
click at [41, 210] on link "Facturas Liquidadas x SSS" at bounding box center [41, 208] width 82 height 16
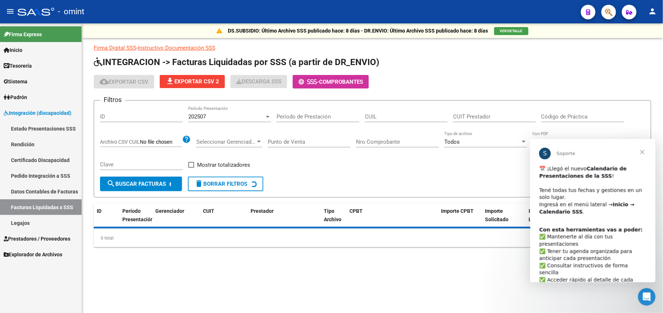
click at [45, 173] on link "Pedido Integración a SSS" at bounding box center [41, 176] width 82 height 16
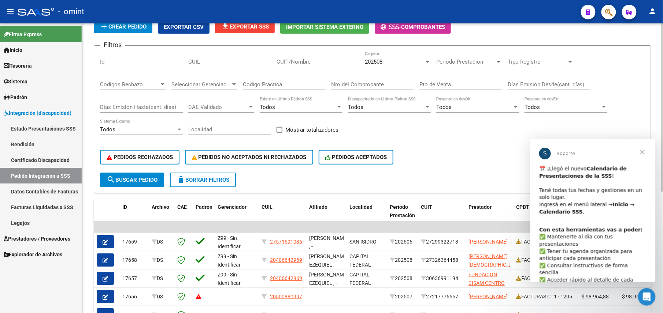
scroll to position [104, 0]
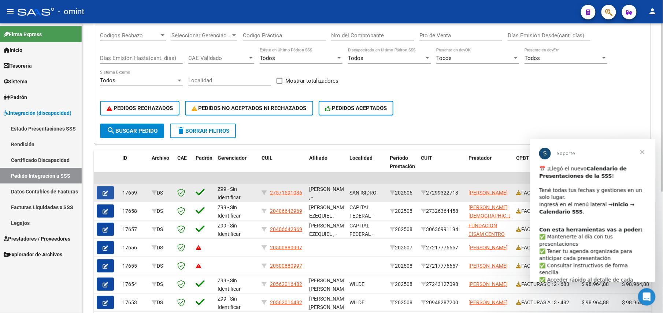
click at [100, 194] on button "button" at bounding box center [105, 192] width 17 height 13
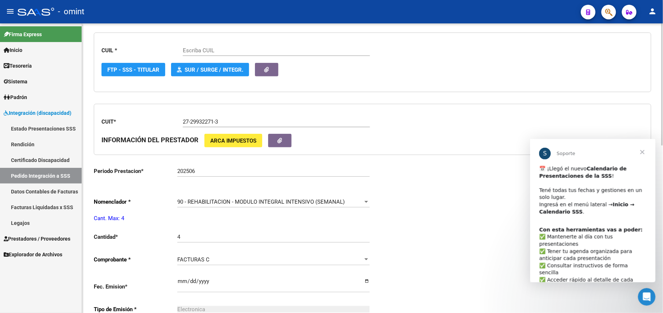
scroll to position [244, 0]
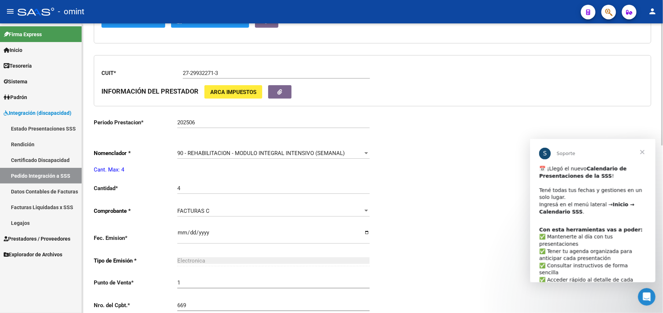
type input "27571591036"
click at [206, 153] on span "90 - REHABILITACION - MODULO INTEGRAL INTENSIVO (SEMANAL)" at bounding box center [260, 153] width 167 height 7
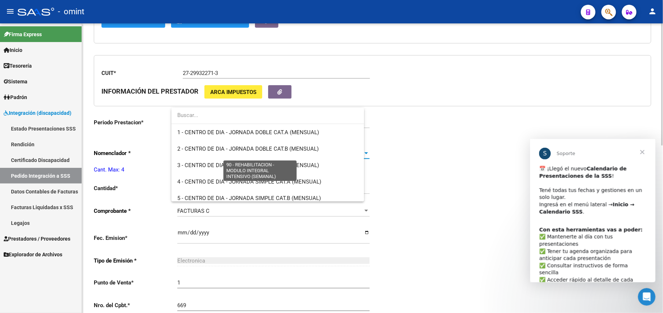
scroll to position [1444, 0]
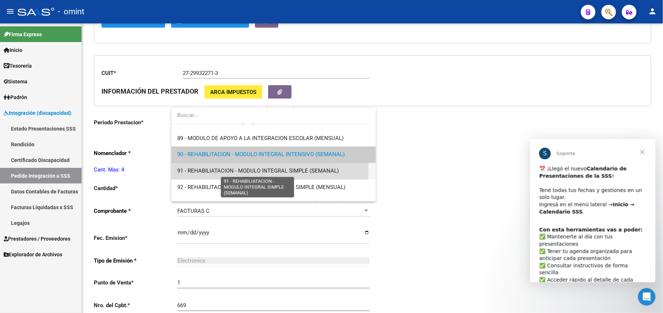
click at [192, 170] on span "91 - REHABILIATACION - MODULO INTEGRAL SIMPLE (SEMANAL)" at bounding box center [257, 171] width 161 height 7
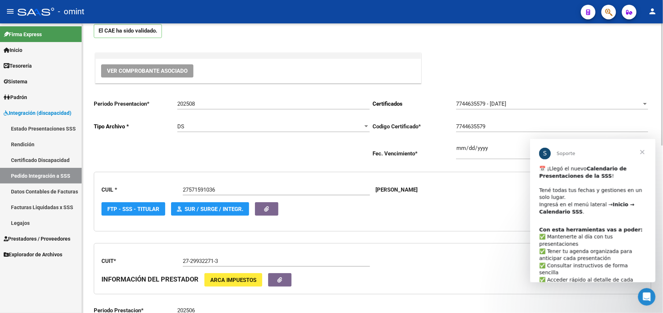
scroll to position [0, 0]
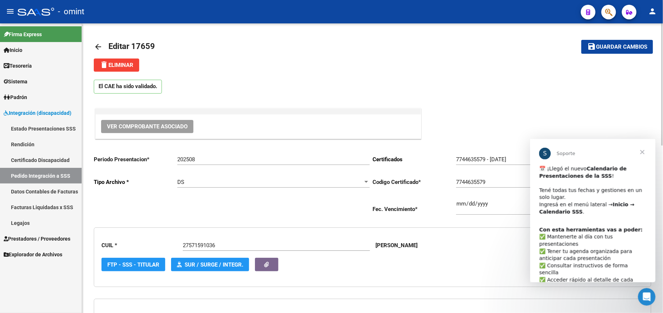
click at [620, 46] on span "Guardar cambios" at bounding box center [621, 47] width 51 height 7
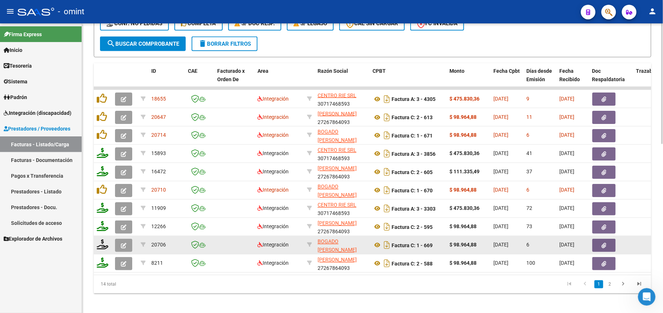
click at [127, 242] on button "button" at bounding box center [123, 245] width 17 height 13
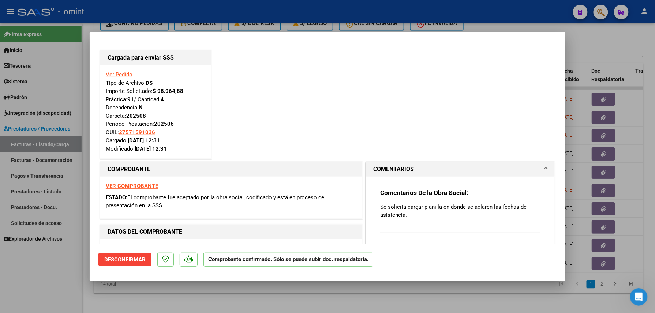
scroll to position [49, 0]
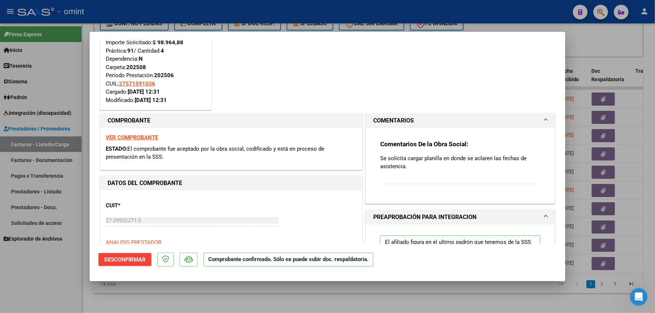
drag, startPoint x: 408, startPoint y: 164, endPoint x: 374, endPoint y: 160, distance: 34.0
click at [375, 160] on div "Comentarios De la Obra Social: Se solicita cargar planilla en donde se aclaren …" at bounding box center [460, 163] width 171 height 70
copy p "Se solicita cargar planilla en donde se aclaren las fechas de asistencia."
click at [360, 293] on div at bounding box center [327, 156] width 655 height 313
type input "$ 0,00"
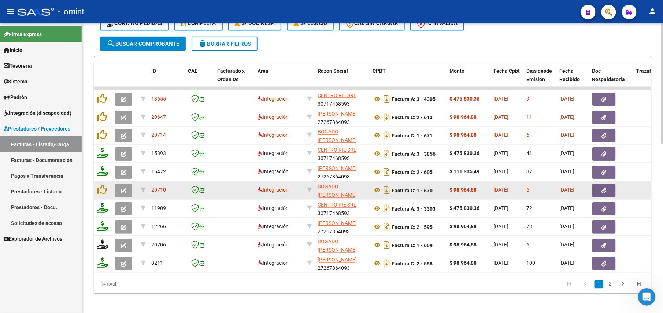
click at [127, 193] on button "button" at bounding box center [123, 190] width 17 height 13
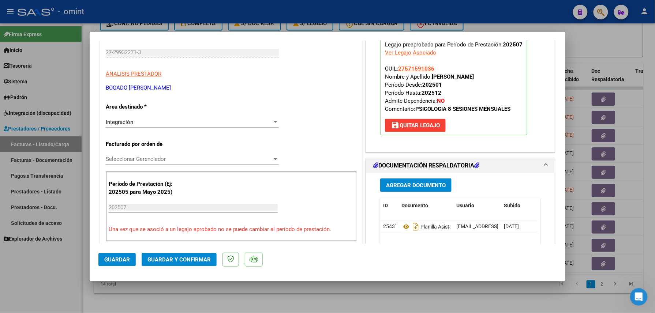
scroll to position [146, 0]
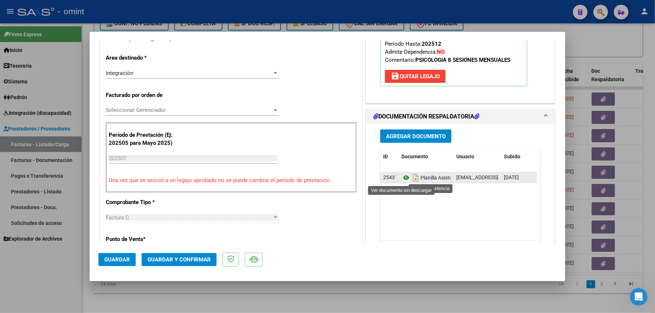
click at [402, 179] on icon at bounding box center [407, 178] width 10 height 9
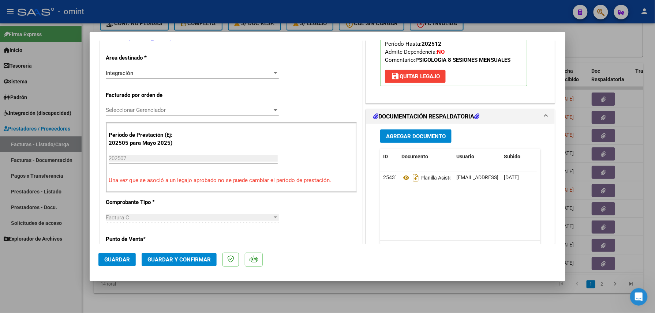
scroll to position [0, 0]
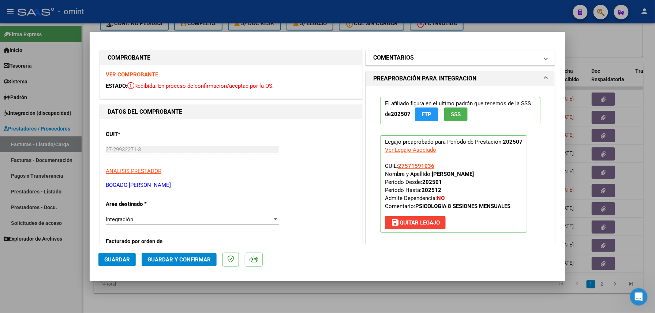
click at [398, 64] on mat-expansion-panel-header "COMENTARIOS" at bounding box center [460, 58] width 189 height 15
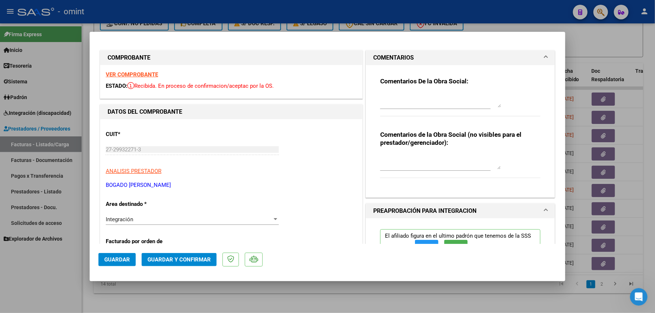
click at [402, 97] on textarea at bounding box center [440, 100] width 121 height 15
paste textarea "Se solicita cargar planilla en donde se aclaren las fechas de asistencia."
type textarea "Se solicita cargar planilla en donde se aclaren las fechas de asistencia."
click at [199, 260] on span "Guardar y Confirmar" at bounding box center [179, 260] width 63 height 7
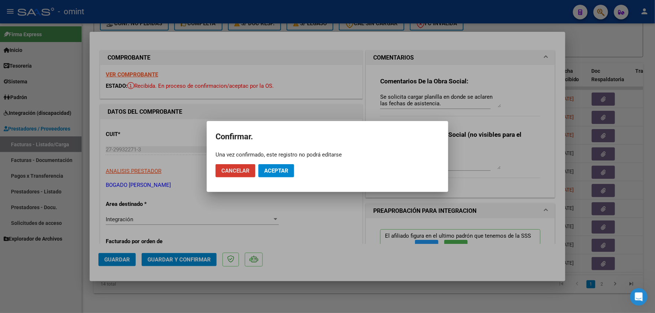
click at [279, 170] on span "Aceptar" at bounding box center [276, 171] width 24 height 7
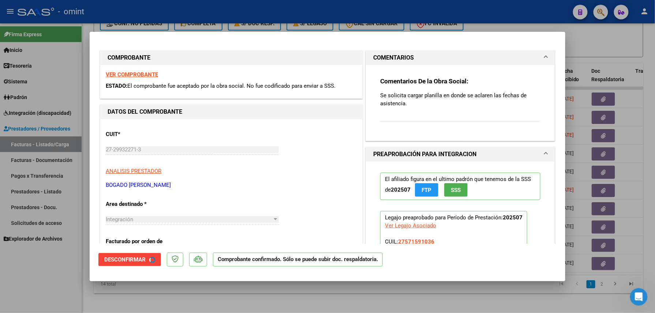
click at [190, 299] on div at bounding box center [327, 156] width 655 height 313
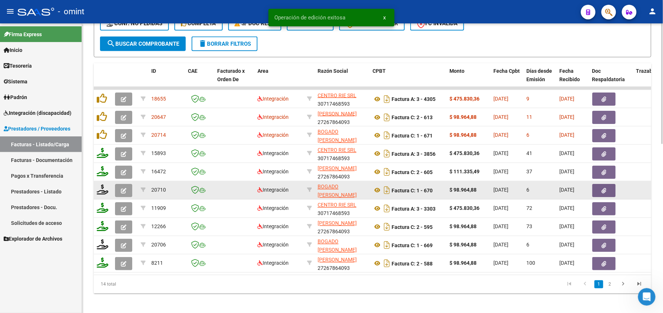
click at [108, 194] on div at bounding box center [103, 190] width 12 height 11
click at [106, 192] on icon at bounding box center [103, 190] width 12 height 10
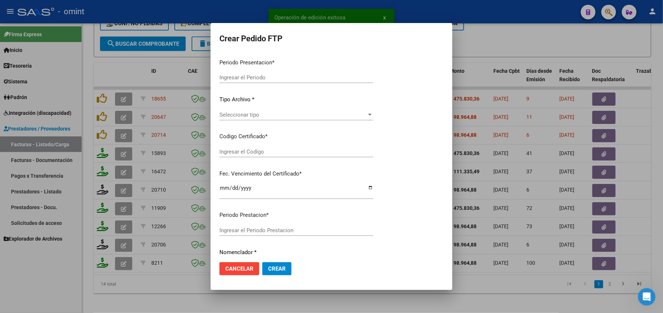
type input "202508"
type input "202507"
type input "$ 98.964,88"
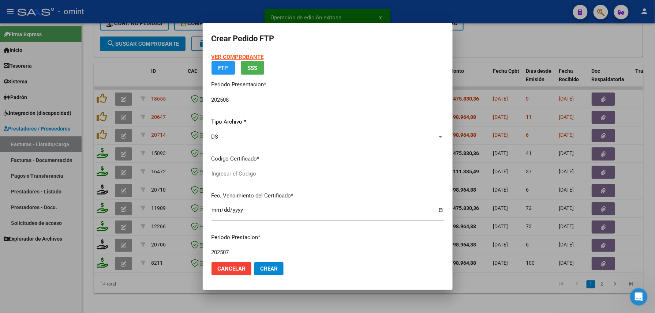
type input "7744635579"
type input "[DATE]"
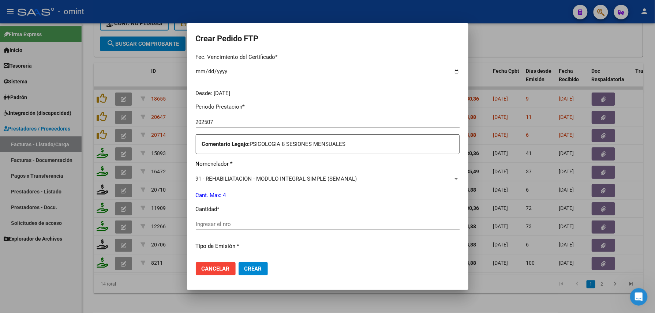
scroll to position [244, 0]
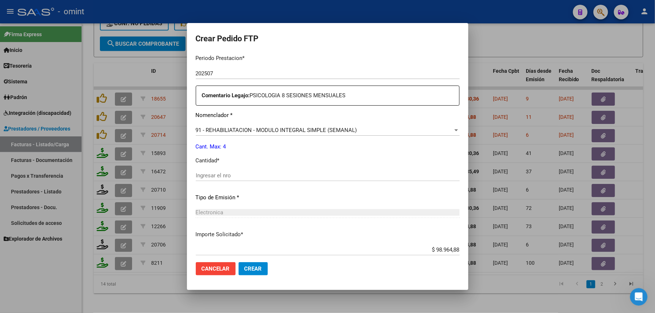
click at [247, 169] on div "Periodo Prestacion * 202507 Ingresar el Periodo Prestacion Comentario Legajo: P…" at bounding box center [328, 174] width 264 height 251
click at [253, 174] on input "Ingresar el nro" at bounding box center [328, 175] width 264 height 7
type input "4"
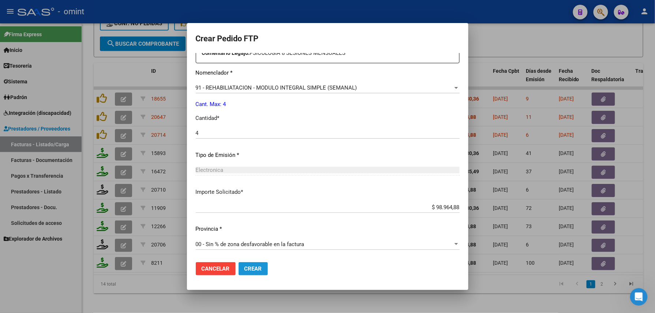
click at [247, 268] on span "Crear" at bounding box center [254, 269] width 18 height 7
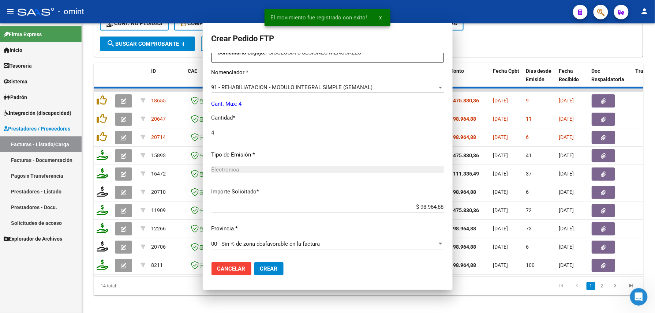
scroll to position [245, 0]
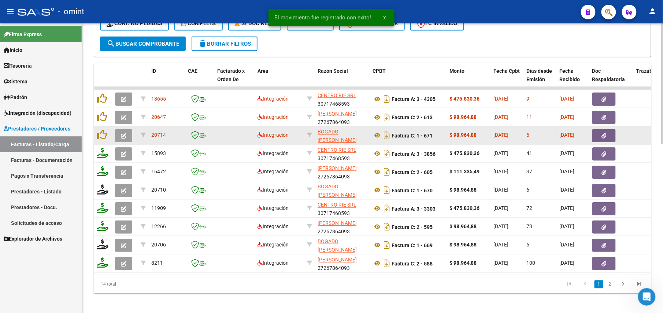
click at [126, 133] on button "button" at bounding box center [123, 135] width 17 height 13
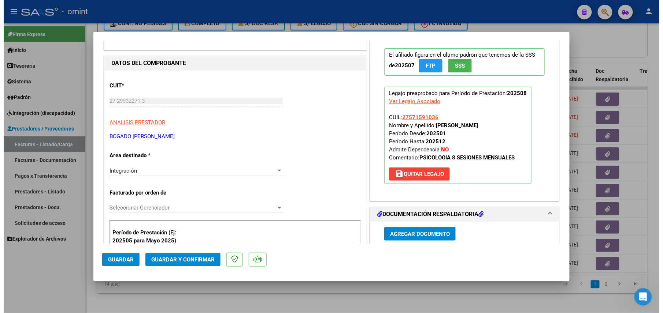
scroll to position [0, 0]
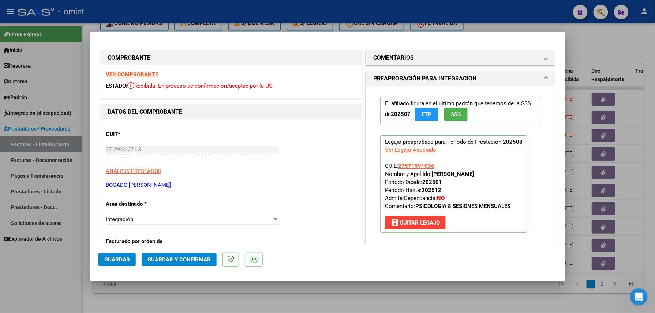
click at [202, 296] on div at bounding box center [327, 156] width 655 height 313
type input "$ 0,00"
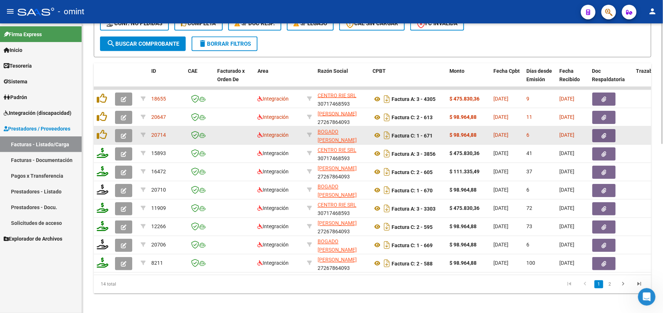
click at [128, 137] on button "button" at bounding box center [123, 135] width 17 height 13
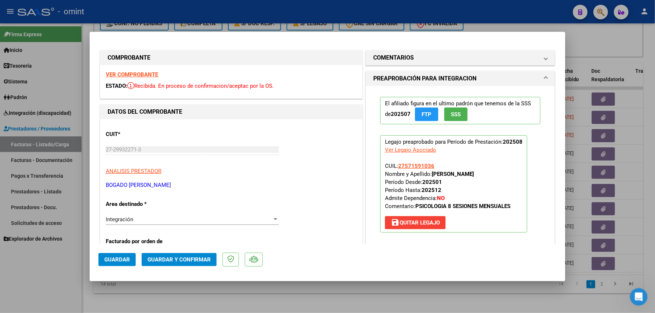
click at [146, 74] on strong "VER COMPROBANTE" at bounding box center [132, 74] width 52 height 7
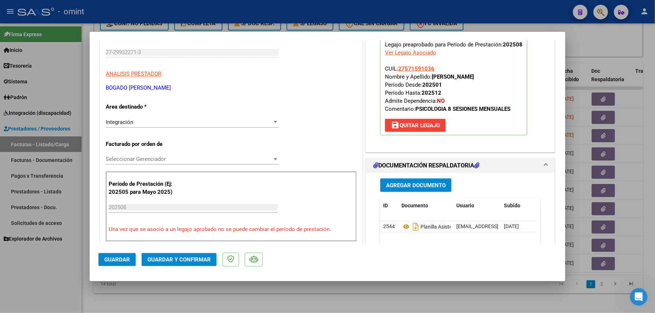
scroll to position [146, 0]
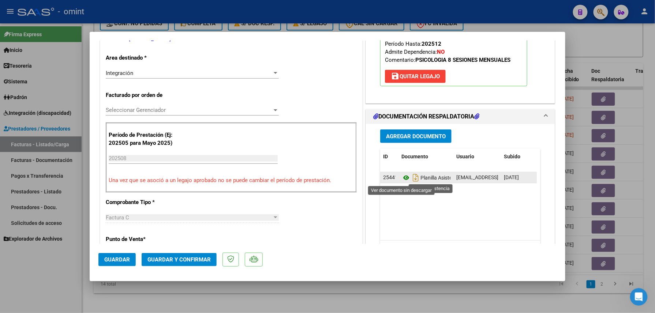
click at [405, 178] on icon at bounding box center [407, 178] width 10 height 9
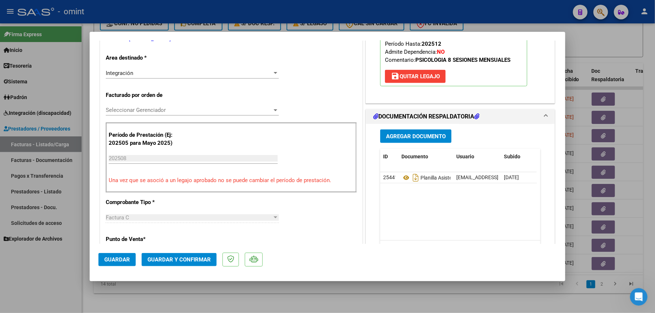
scroll to position [195, 0]
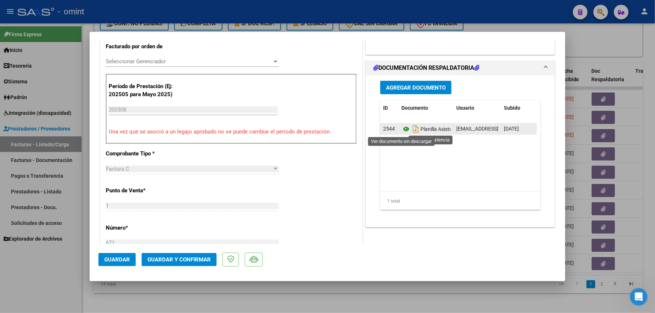
click at [402, 129] on icon at bounding box center [407, 129] width 10 height 9
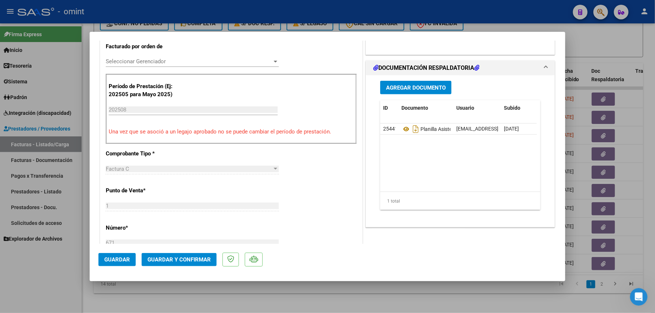
scroll to position [0, 0]
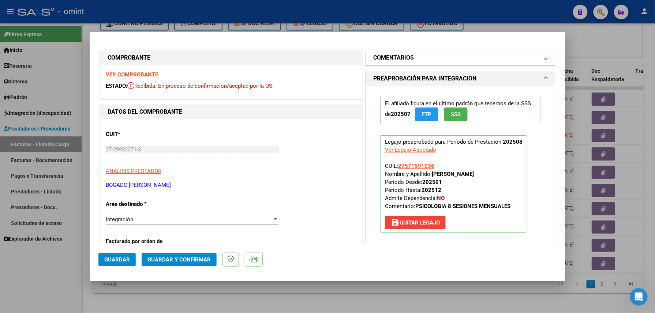
click at [403, 59] on h1 "COMENTARIOS" at bounding box center [393, 57] width 41 height 9
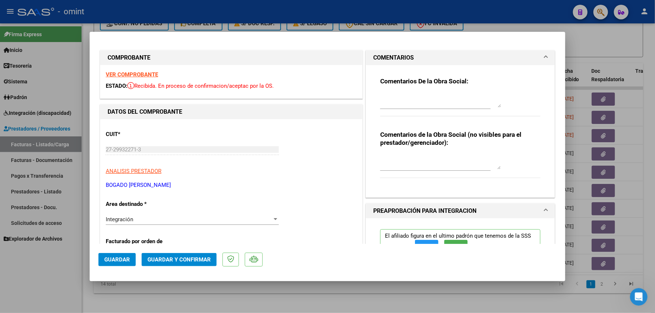
click at [393, 96] on textarea at bounding box center [440, 100] width 121 height 15
type textarea "e"
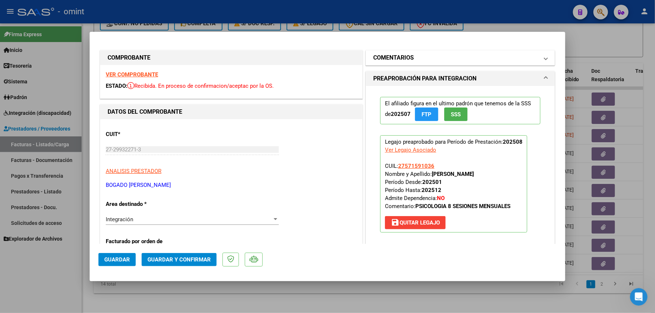
click at [449, 52] on mat-expansion-panel-header "COMENTARIOS" at bounding box center [460, 58] width 189 height 15
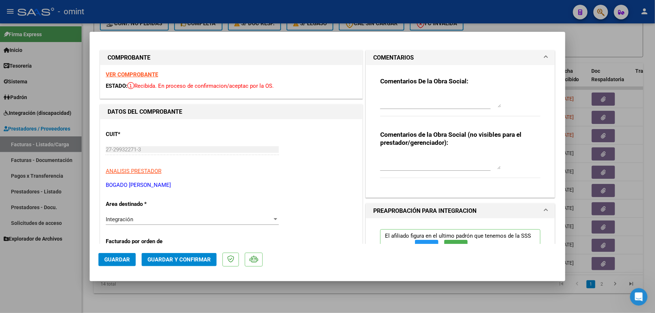
click at [409, 90] on div "Comentarios De la Obra Social:" at bounding box center [460, 100] width 160 height 47
click at [407, 98] on textarea at bounding box center [440, 100] width 121 height 15
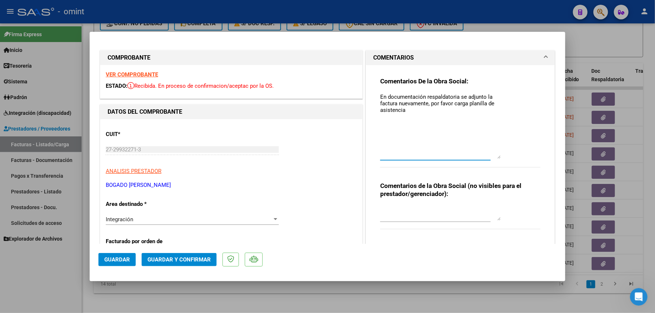
drag, startPoint x: 491, startPoint y: 103, endPoint x: 484, endPoint y: 154, distance: 51.8
click at [484, 154] on textarea "En documentación respaldatoria se adjunto la factura nuevamente, por favor carg…" at bounding box center [440, 126] width 121 height 66
type textarea "En documentación respaldatoria se adjunto la factura nuevamente, por favor carg…"
click at [149, 71] on strong "VER COMPROBANTE" at bounding box center [132, 74] width 52 height 7
click at [188, 263] on span "Guardar y Confirmar" at bounding box center [179, 260] width 63 height 7
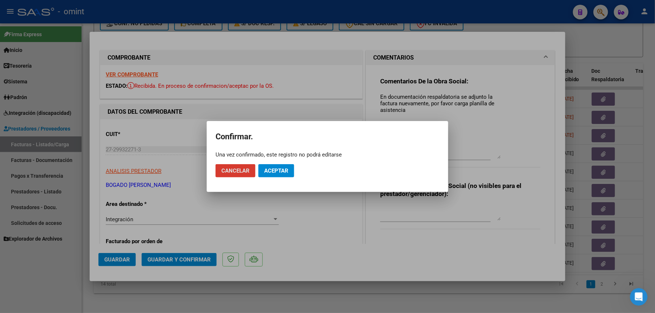
click at [276, 168] on span "Aceptar" at bounding box center [276, 171] width 24 height 7
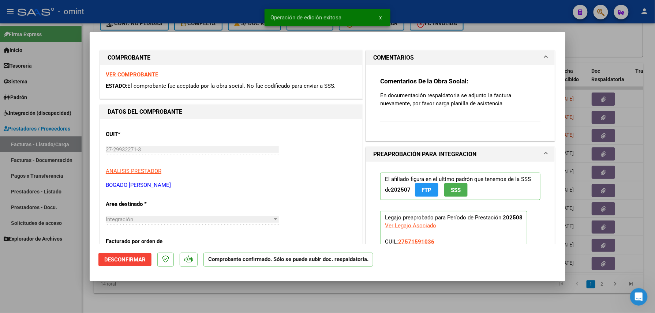
click at [217, 290] on div at bounding box center [327, 156] width 655 height 313
type input "$ 0,00"
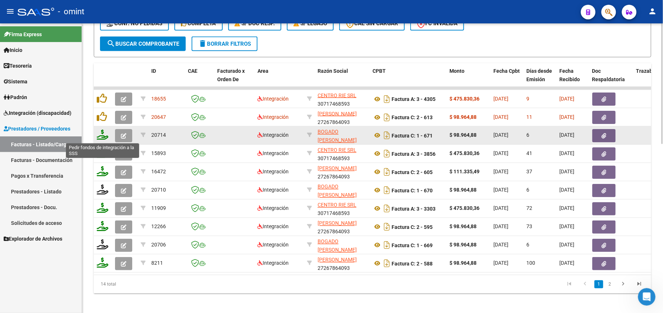
click at [106, 135] on icon at bounding box center [103, 135] width 12 height 10
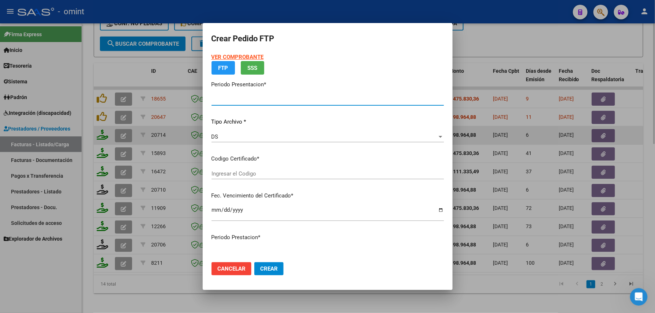
type input "202508"
type input "$ 98.964,88"
type input "7744635579"
type input "[DATE]"
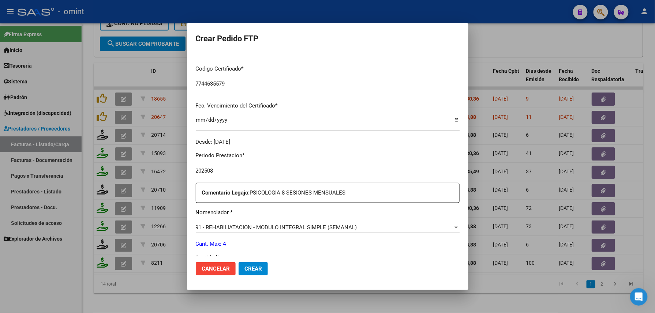
scroll to position [195, 0]
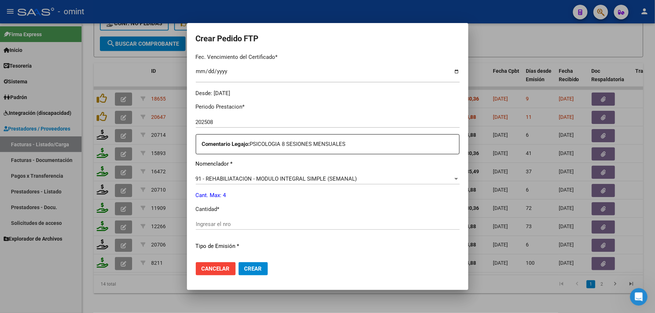
click at [232, 221] on input "Ingresar el nro" at bounding box center [328, 224] width 264 height 7
type input "4"
click at [255, 261] on mat-dialog-actions "Cancelar Crear" at bounding box center [328, 269] width 264 height 25
click at [253, 268] on span "Crear" at bounding box center [254, 269] width 18 height 7
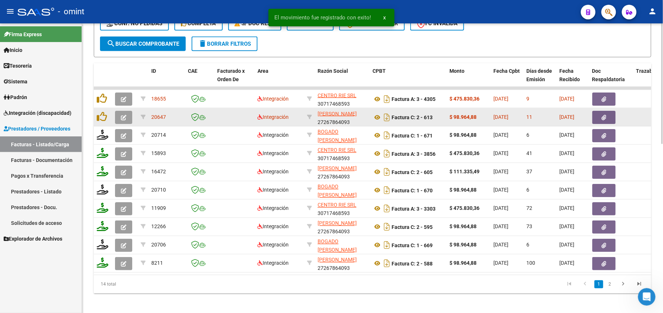
click at [131, 119] on button "button" at bounding box center [123, 117] width 17 height 13
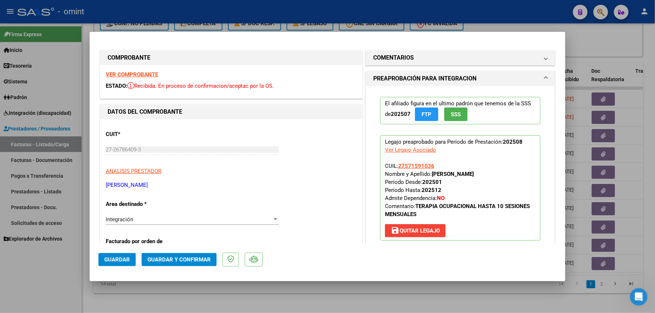
click at [137, 72] on strong "VER COMPROBANTE" at bounding box center [132, 74] width 52 height 7
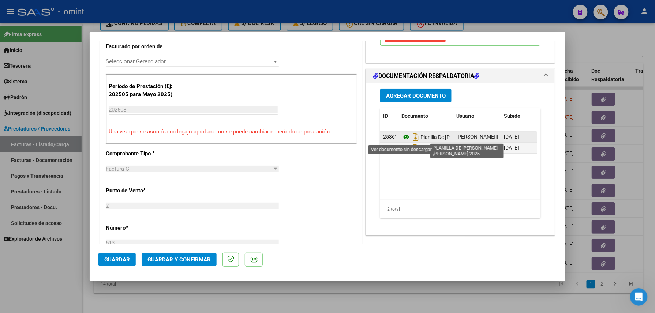
click at [406, 138] on icon at bounding box center [407, 137] width 10 height 9
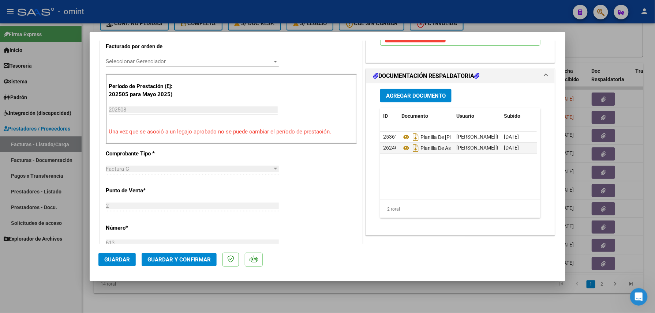
click at [197, 260] on span "Guardar y Confirmar" at bounding box center [179, 260] width 63 height 7
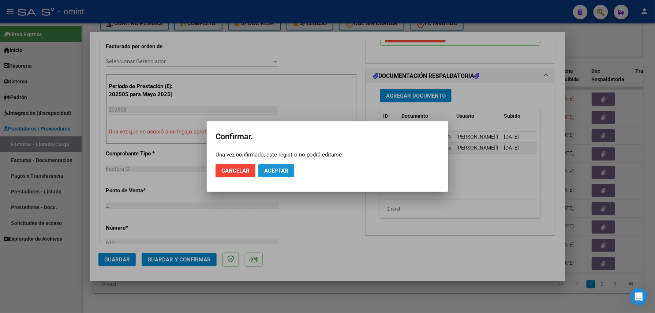
click at [280, 168] on span "Aceptar" at bounding box center [276, 171] width 24 height 7
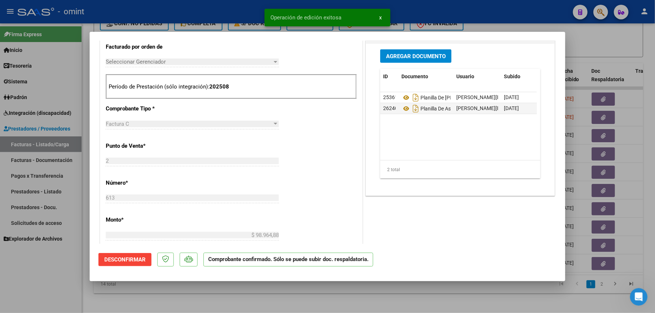
click at [208, 299] on div at bounding box center [327, 156] width 655 height 313
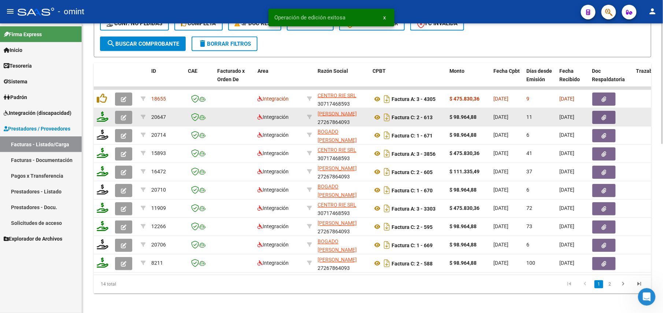
click at [100, 118] on icon at bounding box center [103, 117] width 12 height 10
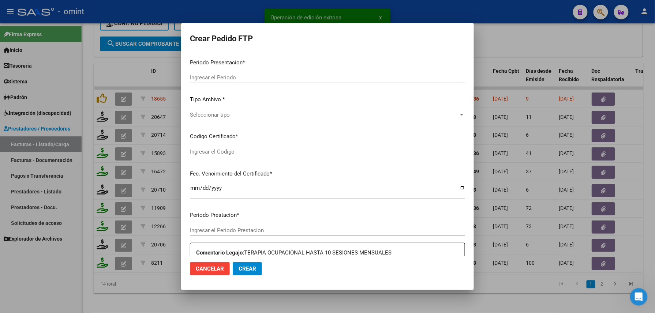
type input "202508"
type input "$ 98.964,88"
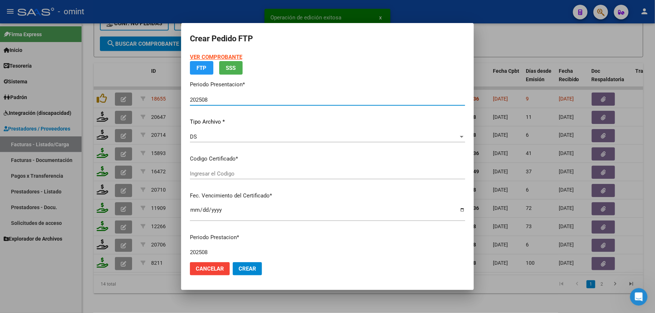
type input "7744635579"
type input "[DATE]"
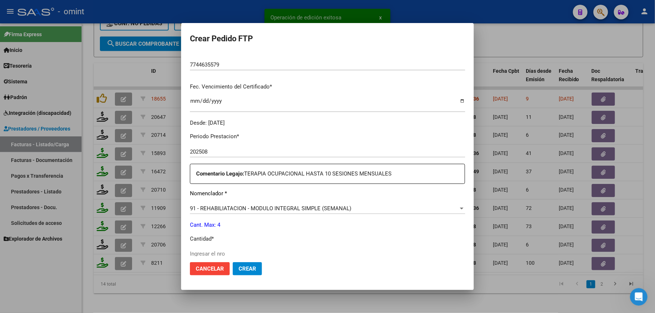
scroll to position [214, 0]
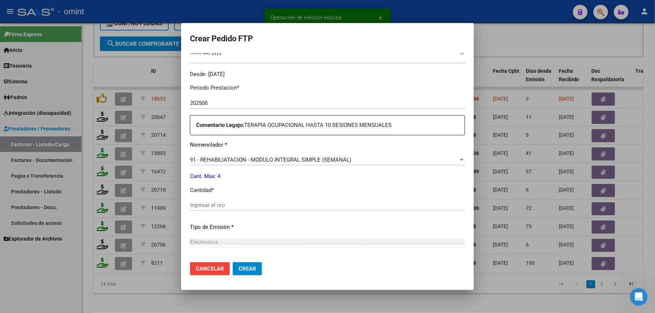
click at [237, 208] on input "Ingresar el nro" at bounding box center [327, 205] width 275 height 7
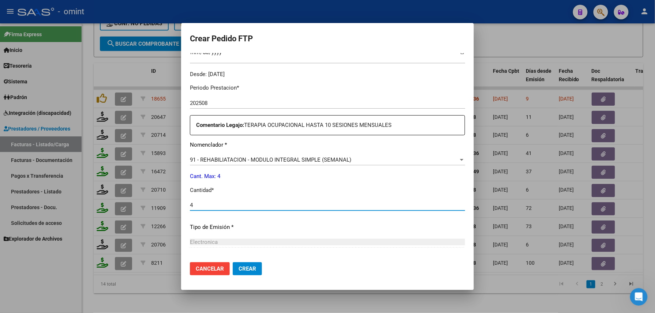
type input "4"
click at [243, 264] on button "Crear" at bounding box center [247, 269] width 29 height 13
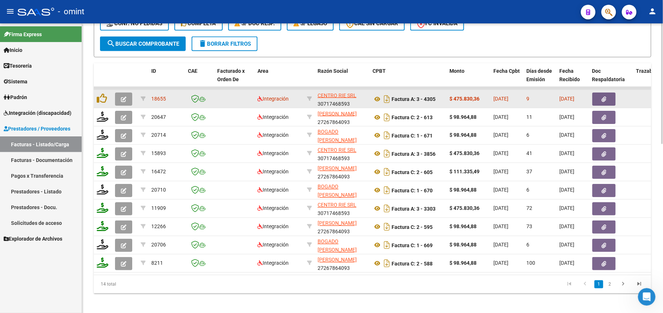
click at [123, 96] on button "button" at bounding box center [123, 99] width 17 height 13
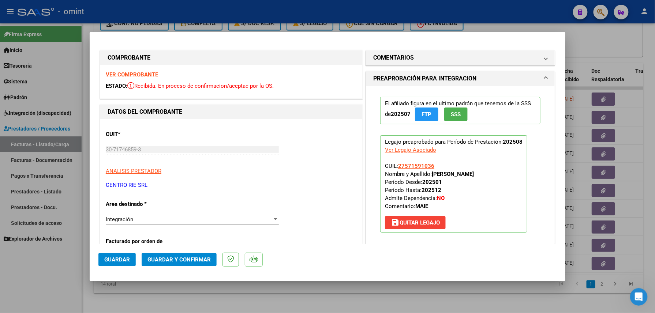
click at [128, 73] on strong "VER COMPROBANTE" at bounding box center [132, 74] width 52 height 7
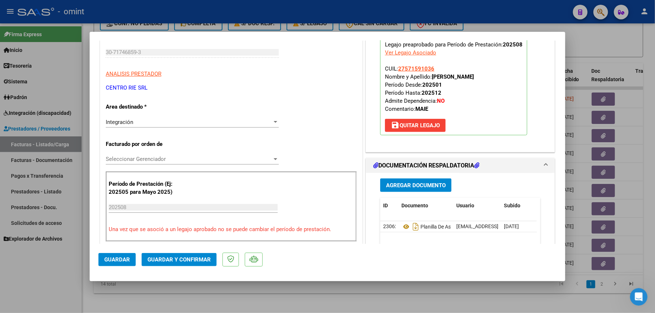
scroll to position [146, 0]
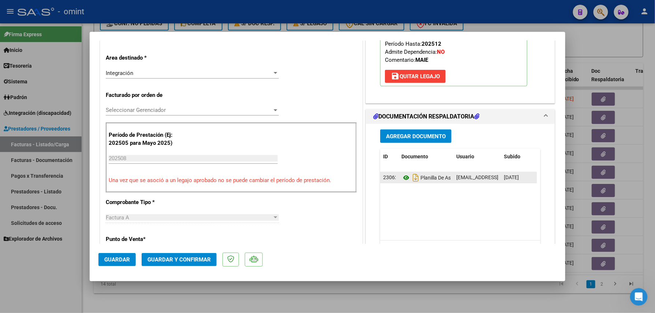
click at [402, 179] on icon at bounding box center [407, 178] width 10 height 9
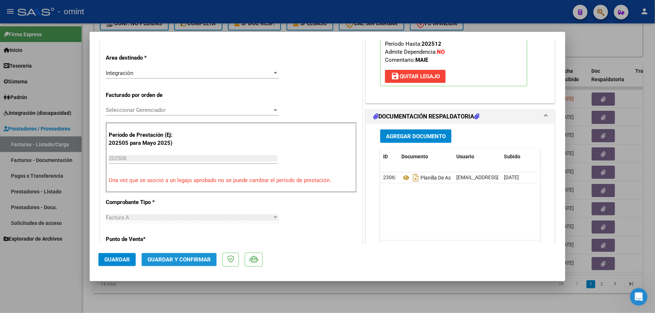
click at [179, 255] on button "Guardar y Confirmar" at bounding box center [179, 259] width 75 height 13
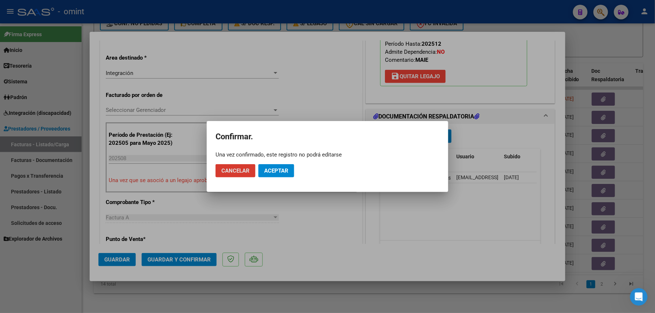
click at [271, 165] on button "Aceptar" at bounding box center [276, 170] width 36 height 13
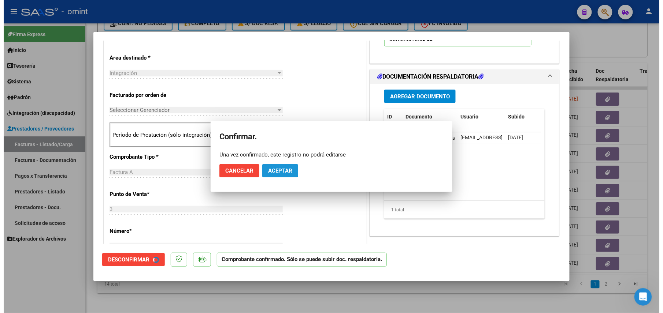
scroll to position [146, 0]
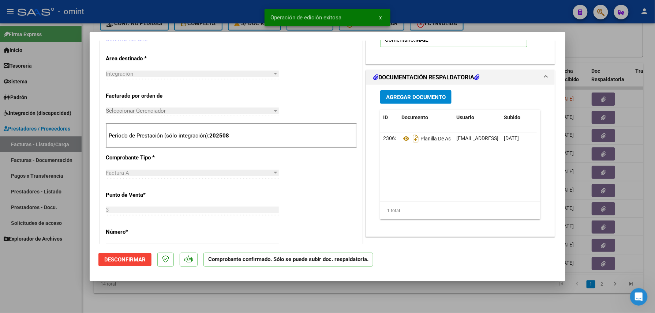
click at [190, 303] on div at bounding box center [327, 156] width 655 height 313
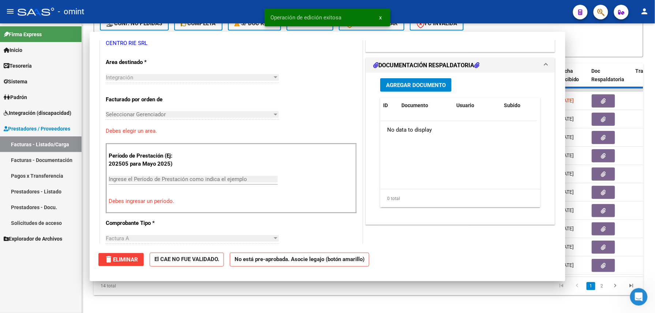
scroll to position [0, 0]
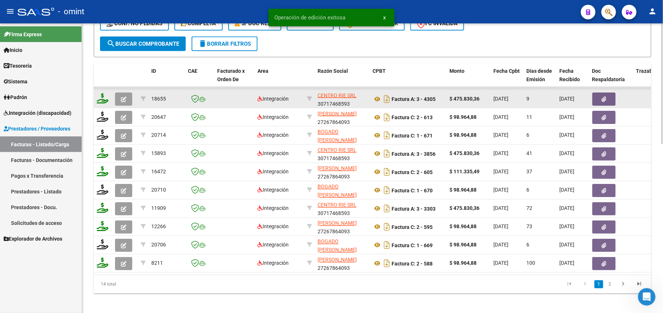
click at [108, 101] on icon at bounding box center [103, 98] width 12 height 10
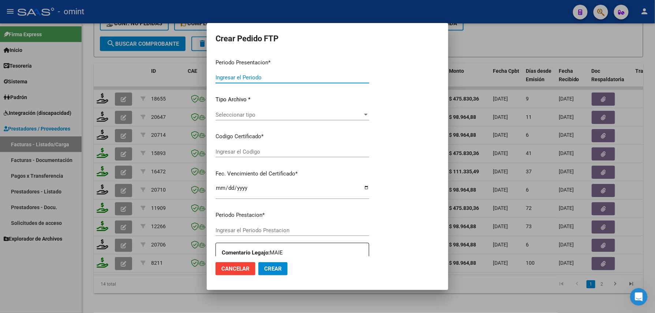
type input "202508"
type input "$ 475.830,36"
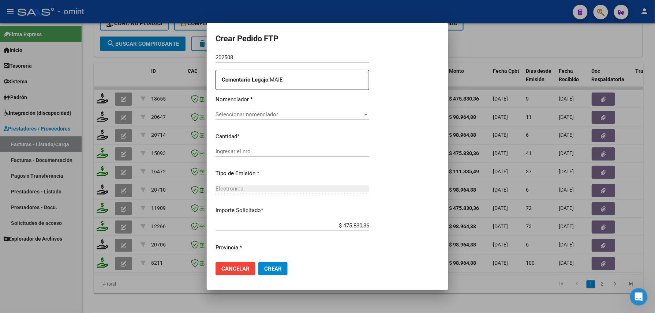
type input "7744635579"
type input "[DATE]"
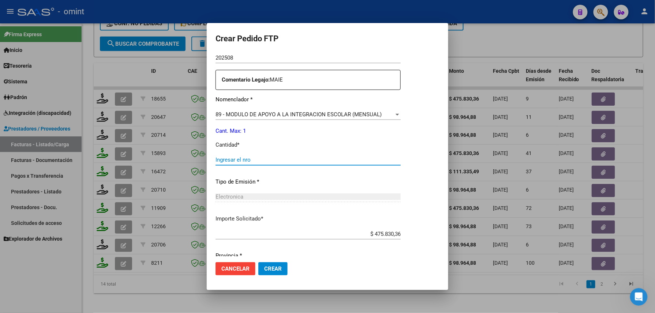
click at [266, 160] on input "Ingresar el nro" at bounding box center [308, 160] width 185 height 7
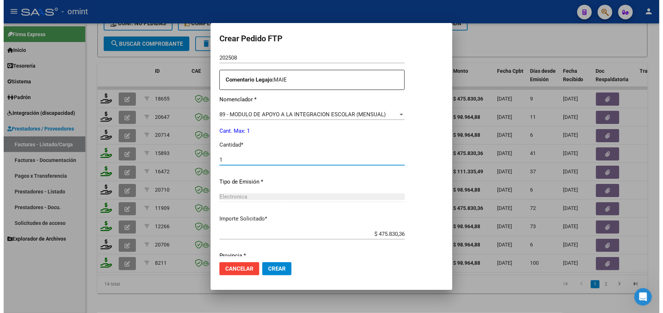
scroll to position [286, 0]
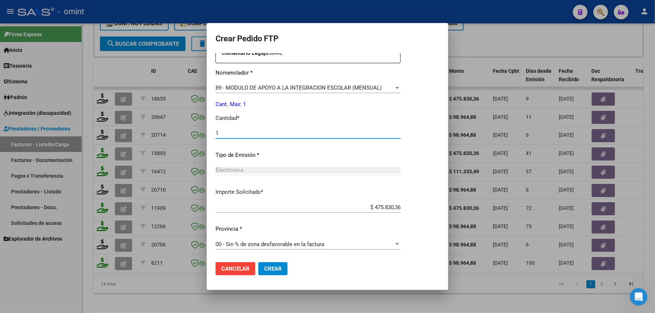
type input "1"
click at [270, 269] on span "Crear" at bounding box center [273, 269] width 18 height 7
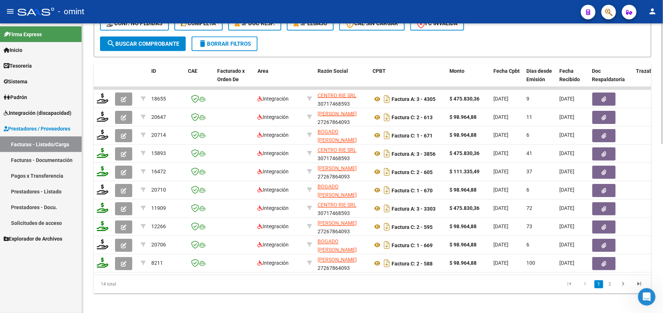
scroll to position [246, 0]
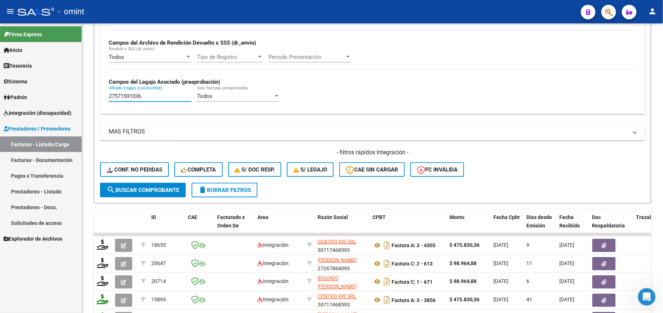
drag, startPoint x: 156, startPoint y: 94, endPoint x: 79, endPoint y: 95, distance: 76.2
click at [81, 94] on mat-sidenav-container "Firma Express Inicio Calendario SSS Instructivos Contacto OS Tesorería Extracto…" at bounding box center [331, 168] width 663 height 290
paste input "0540413445"
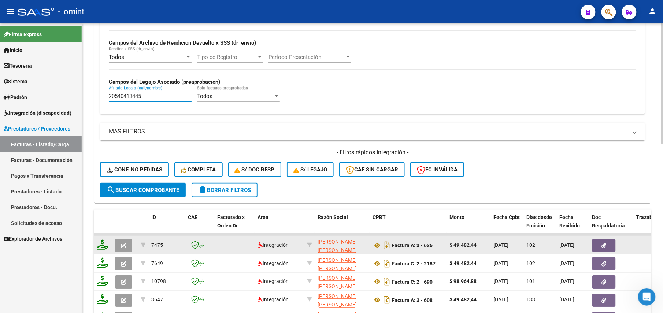
scroll to position [405, 0]
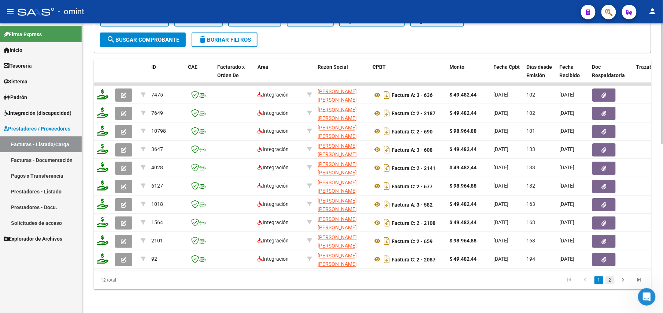
click at [607, 280] on link "2" at bounding box center [609, 281] width 9 height 8
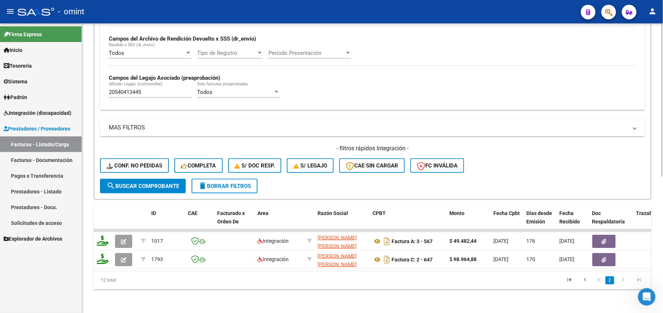
scroll to position [258, 0]
drag, startPoint x: 155, startPoint y: 85, endPoint x: 65, endPoint y: 85, distance: 90.1
click at [65, 85] on mat-sidenav-container "Firma Express Inicio Calendario SSS Instructivos Contacto OS Tesorería Extracto…" at bounding box center [331, 168] width 663 height 290
paste input "80312560"
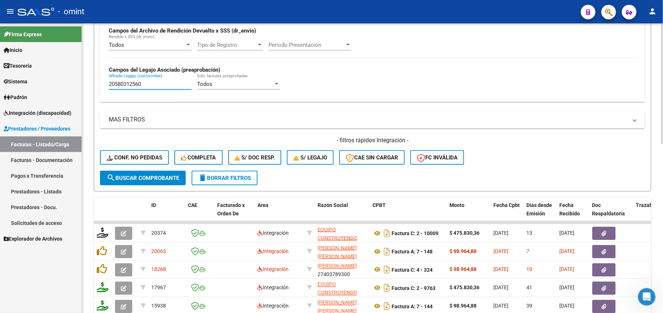
scroll to position [405, 0]
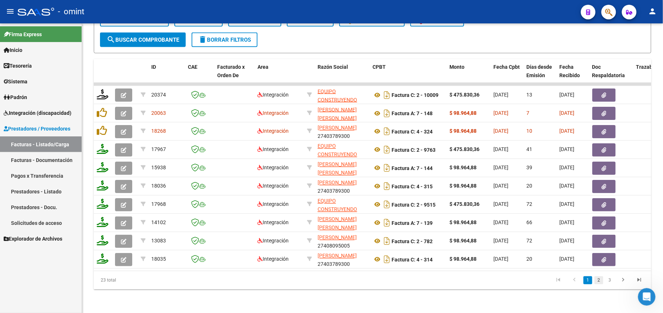
type input "20580312560"
click at [598, 280] on link "2" at bounding box center [598, 281] width 9 height 8
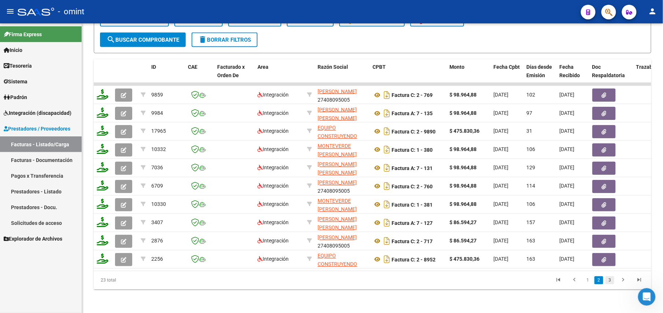
click at [613, 282] on link "3" at bounding box center [609, 281] width 9 height 8
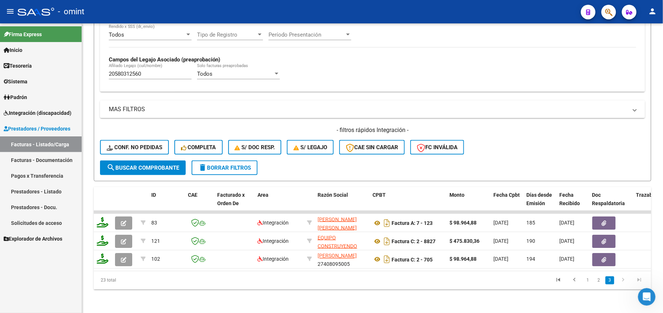
scroll to position [277, 0]
click at [588, 280] on link "1" at bounding box center [587, 281] width 9 height 8
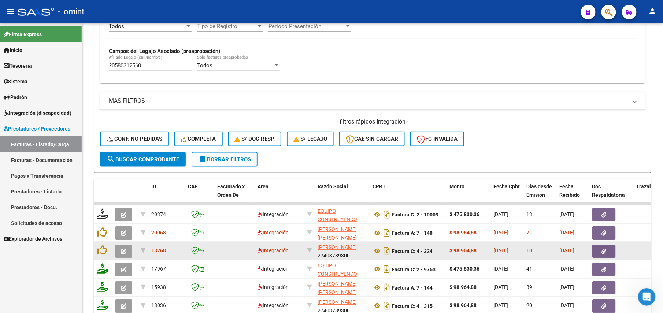
click at [127, 252] on button "button" at bounding box center [123, 251] width 17 height 13
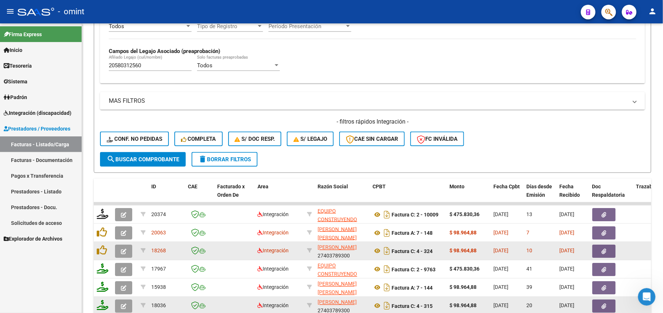
scroll to position [405, 0]
